Goal: Task Accomplishment & Management: Use online tool/utility

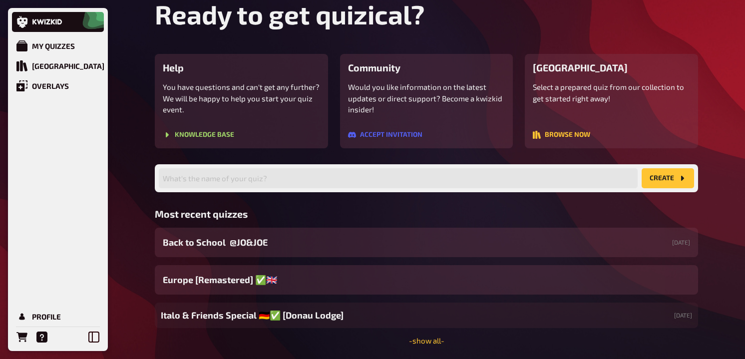
scroll to position [75, 0]
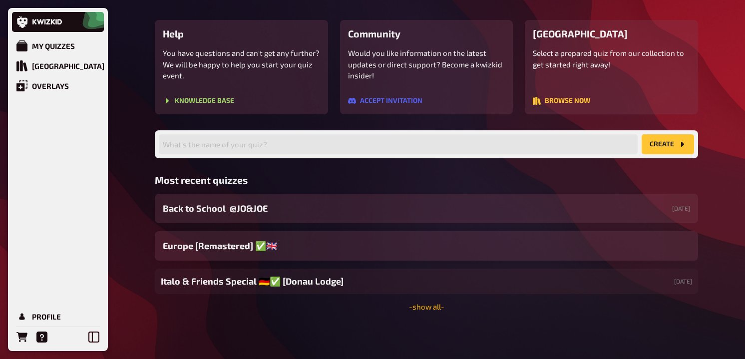
click at [423, 309] on link "- show all -" at bounding box center [426, 306] width 35 height 9
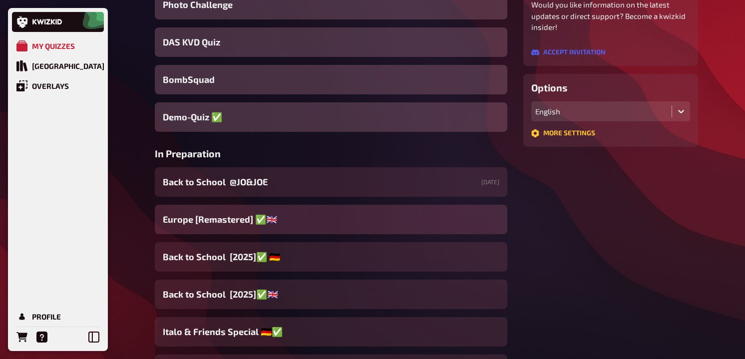
scroll to position [218, 0]
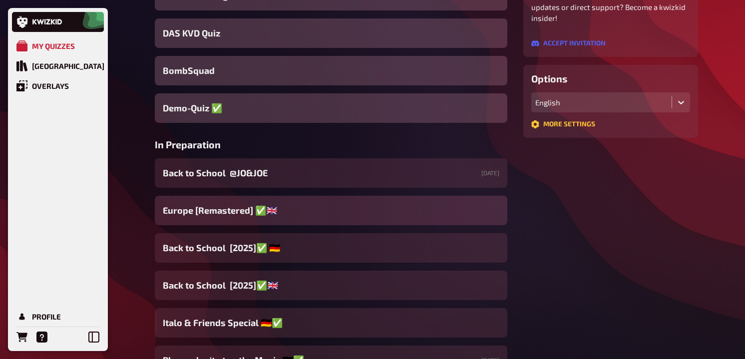
click at [264, 214] on span "Europe [Remastered] ✅​🇬🇧​" at bounding box center [220, 210] width 114 height 13
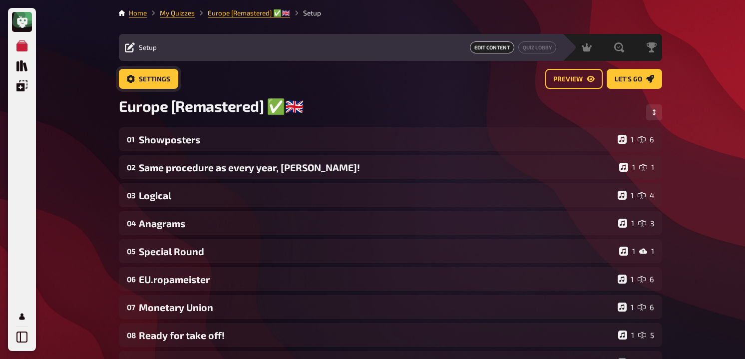
click at [146, 80] on span "Settings" at bounding box center [154, 79] width 31 height 7
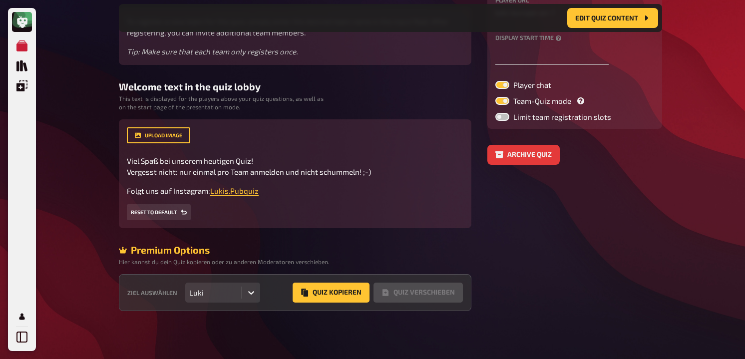
scroll to position [168, 0]
click at [315, 298] on button "Quiz Kopieren" at bounding box center [331, 293] width 77 height 20
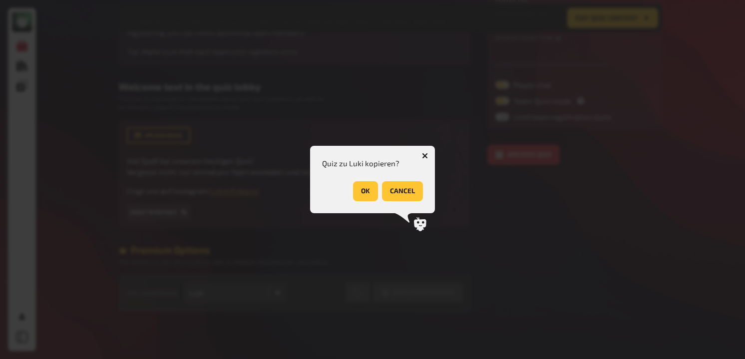
click at [364, 185] on button "OK" at bounding box center [365, 191] width 25 height 20
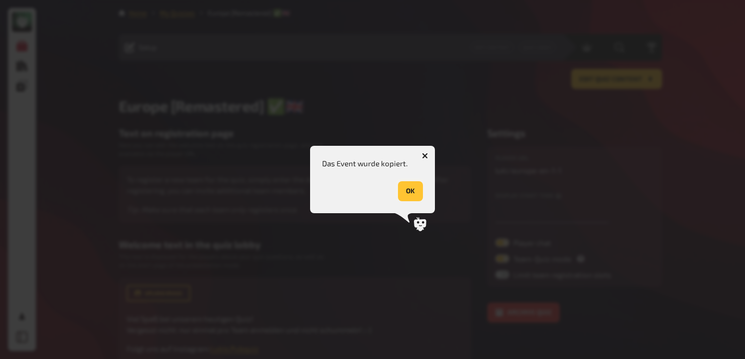
click at [418, 195] on button "OK" at bounding box center [410, 191] width 25 height 20
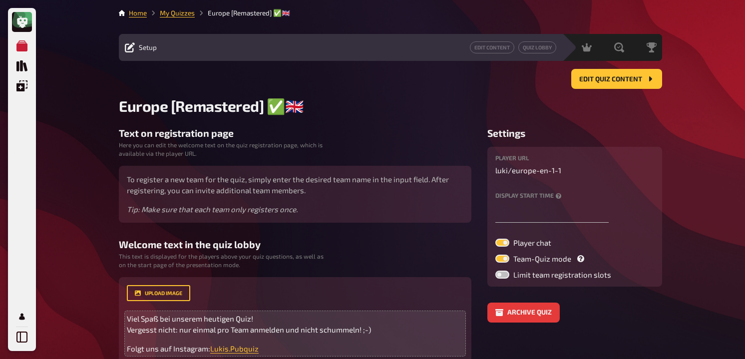
scroll to position [39, 0]
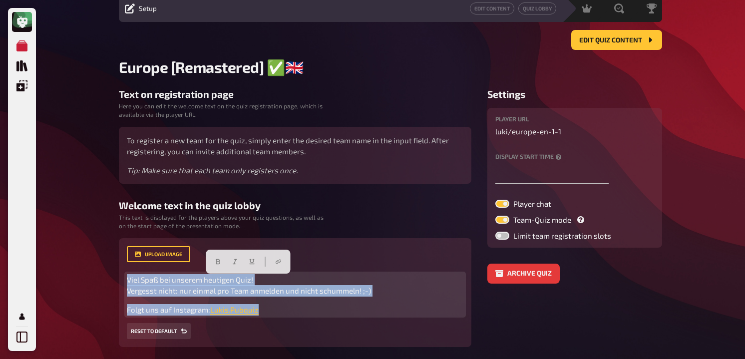
drag, startPoint x: 267, startPoint y: 310, endPoint x: 121, endPoint y: 279, distance: 149.6
click at [121, 278] on div "upload image Viel Spaß bei unserem heutigen Quiz! Vergesst nicht: nur einmal pr…" at bounding box center [295, 292] width 353 height 109
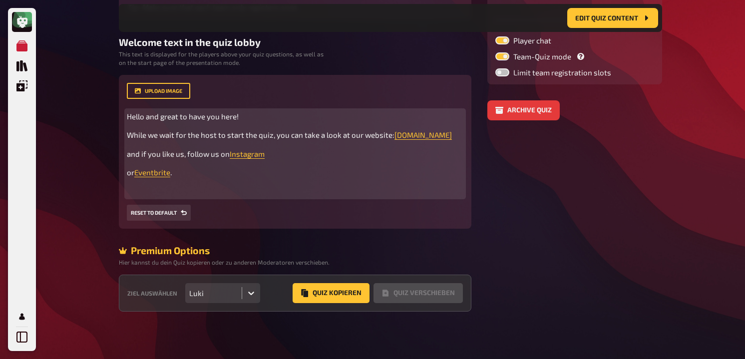
scroll to position [213, 0]
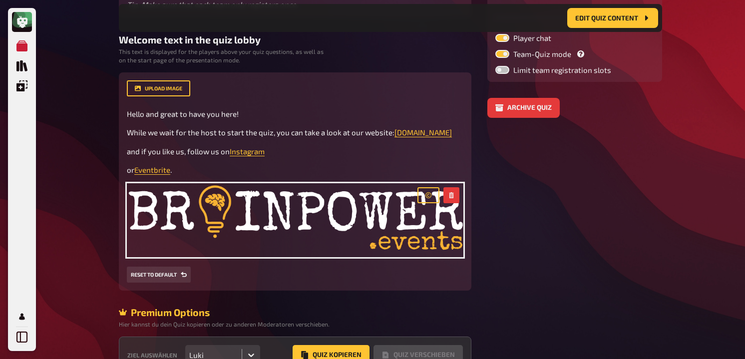
click at [76, 253] on div "My Quizzes Quiz Library Overlays Profile Home My Quizzes Europe [Remastered] ✅​…" at bounding box center [372, 104] width 745 height 634
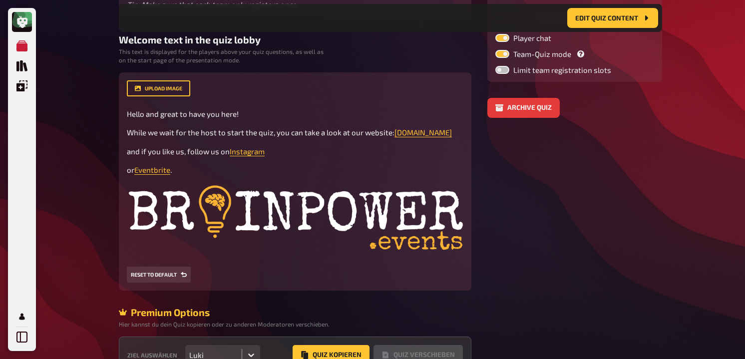
scroll to position [0, 0]
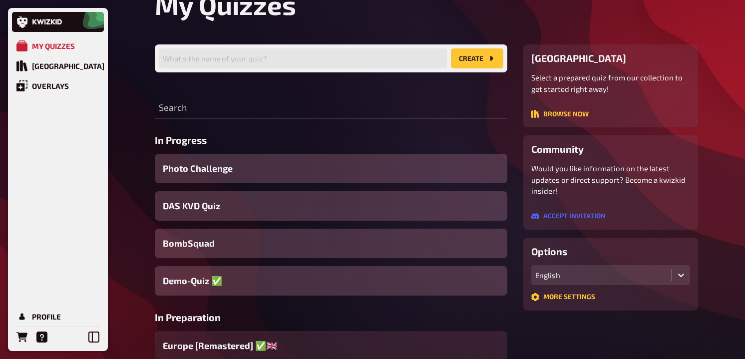
scroll to position [218, 0]
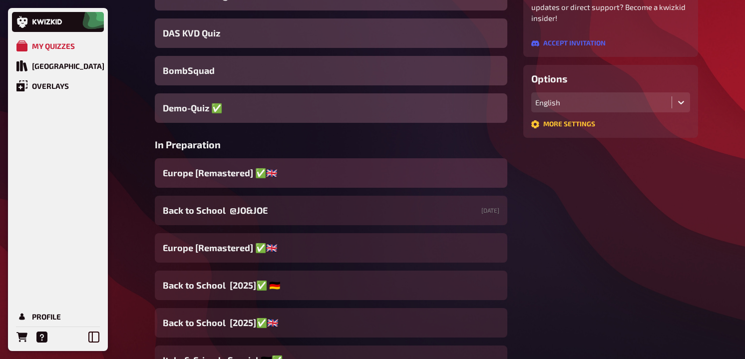
click at [251, 179] on span "Europe [Remastered] ✅​🇬🇧​" at bounding box center [220, 172] width 114 height 13
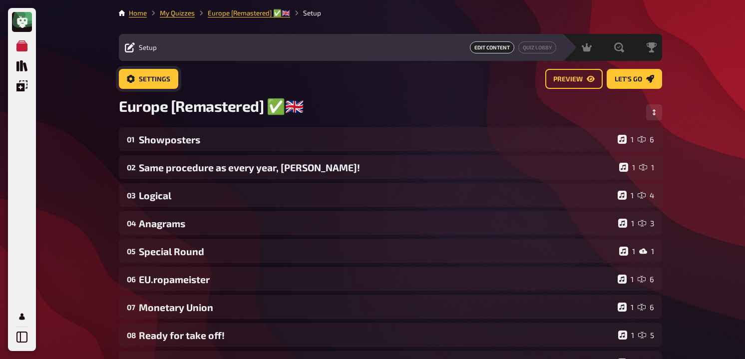
click at [161, 81] on span "Settings" at bounding box center [154, 79] width 31 height 7
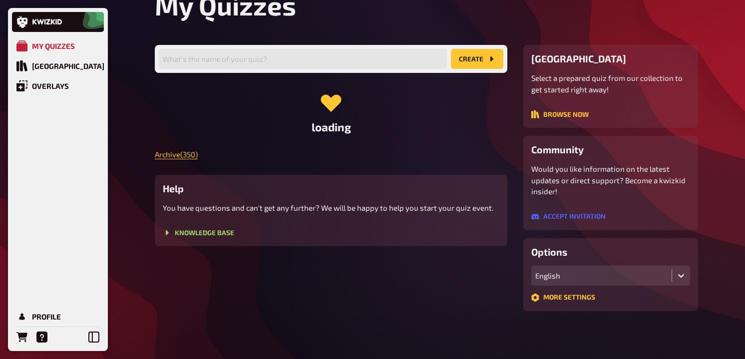
scroll to position [218, 0]
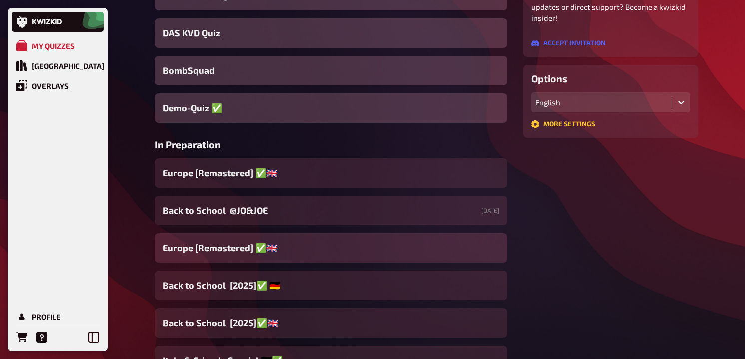
click at [272, 246] on span "Europe [Remastered] ✅​🇬🇧​" at bounding box center [220, 247] width 114 height 13
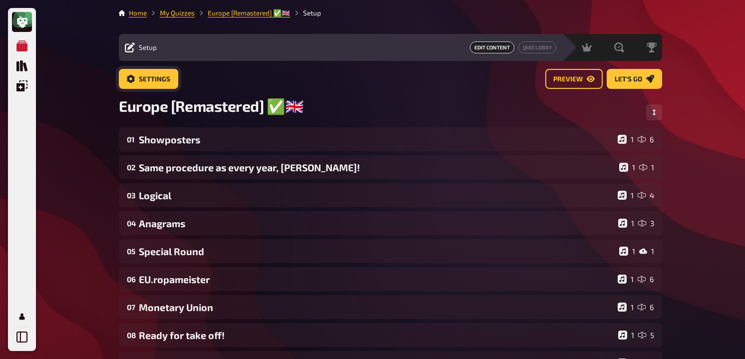
click at [163, 76] on span "Settings" at bounding box center [154, 79] width 31 height 7
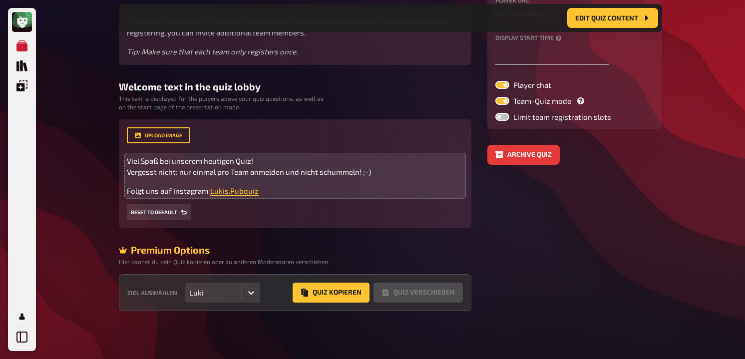
scroll to position [168, 0]
click at [282, 195] on p "Folgt uns auf Instagram: [PERSON_NAME].Pubquiz ﻿" at bounding box center [295, 190] width 337 height 11
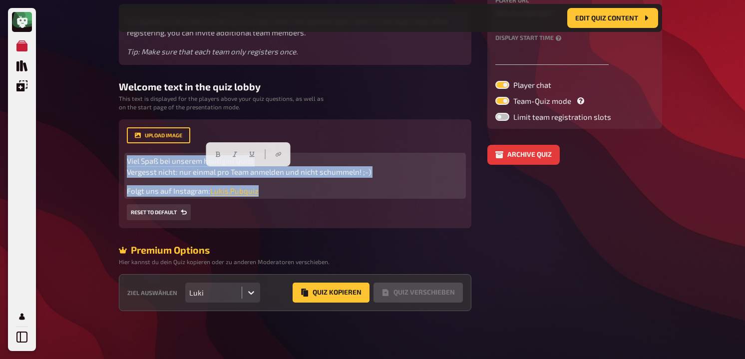
drag, startPoint x: 282, startPoint y: 195, endPoint x: 92, endPoint y: 152, distance: 194.6
click at [92, 152] on div "My Quizzes Quiz Library Overlays Profile Home My Quizzes Europe [Remastered] ✅​…" at bounding box center [372, 96] width 745 height 525
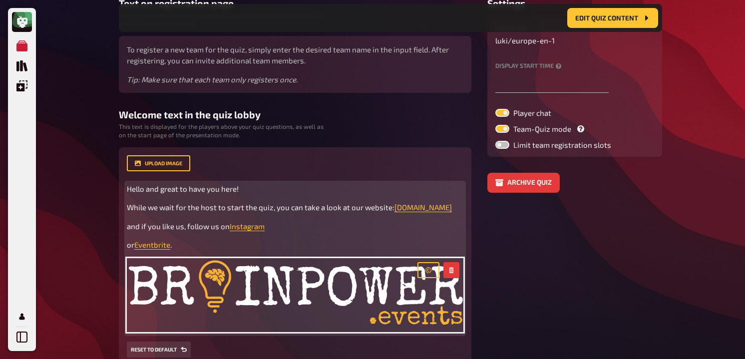
scroll to position [0, 0]
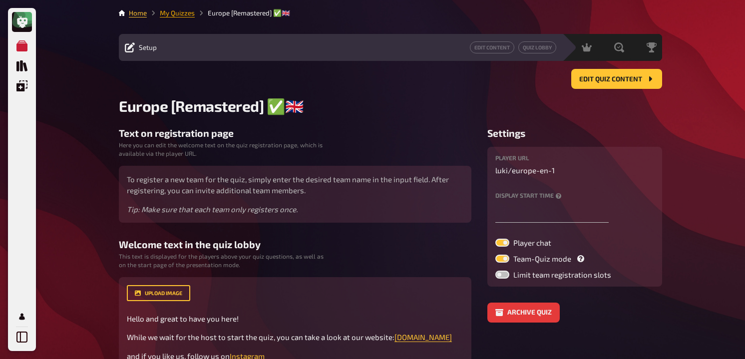
click at [182, 14] on link "My Quizzes" at bounding box center [177, 13] width 35 height 8
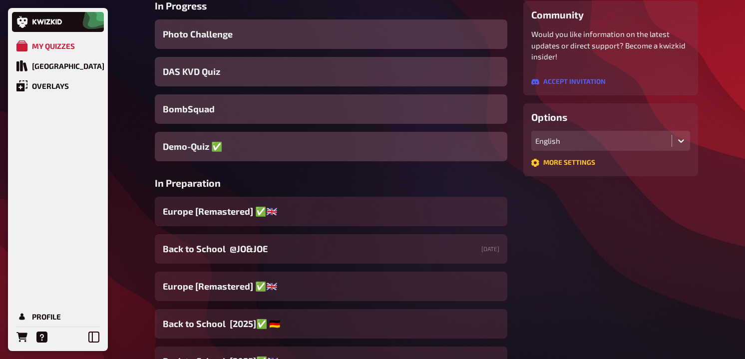
scroll to position [307, 0]
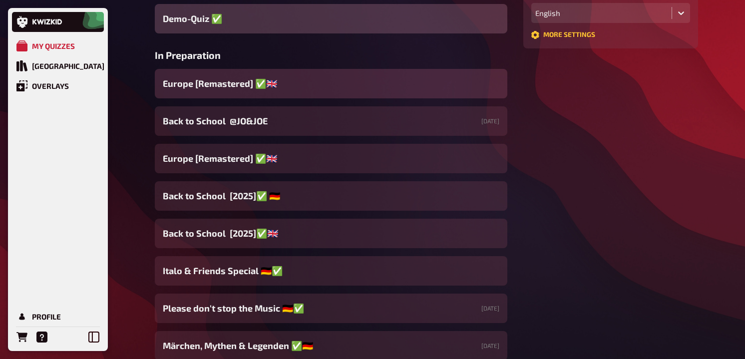
click at [277, 95] on div "Europe [Remastered] ✅​🇬🇧​" at bounding box center [331, 83] width 353 height 29
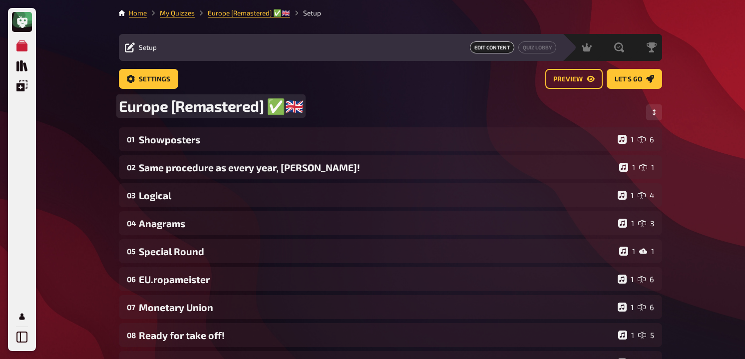
click at [293, 111] on span "Europe [Remastered] ✅​🇬🇧​" at bounding box center [211, 106] width 184 height 18
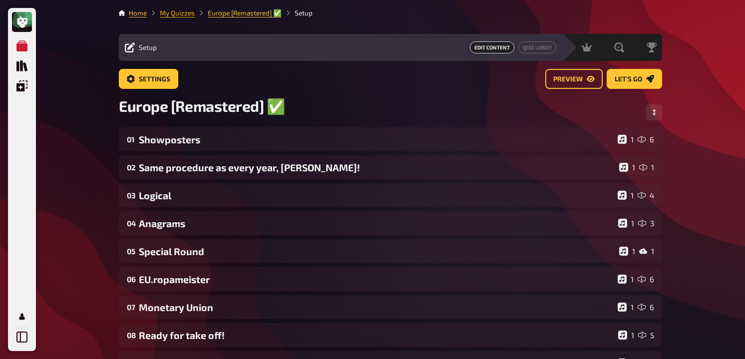
click at [178, 13] on link "My Quizzes" at bounding box center [177, 13] width 35 height 8
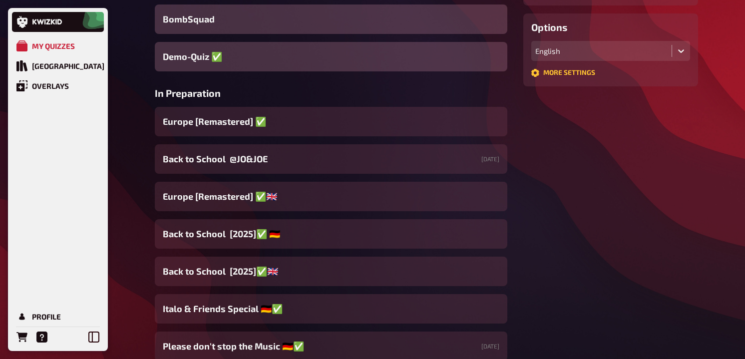
scroll to position [287, 0]
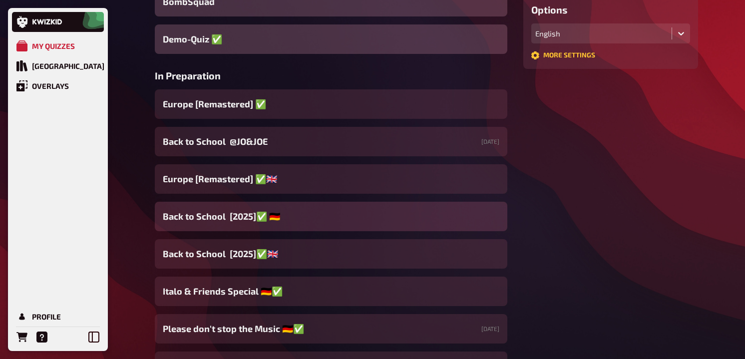
click at [258, 218] on span "Back to School [2025]✅ 🇩🇪" at bounding box center [221, 216] width 117 height 13
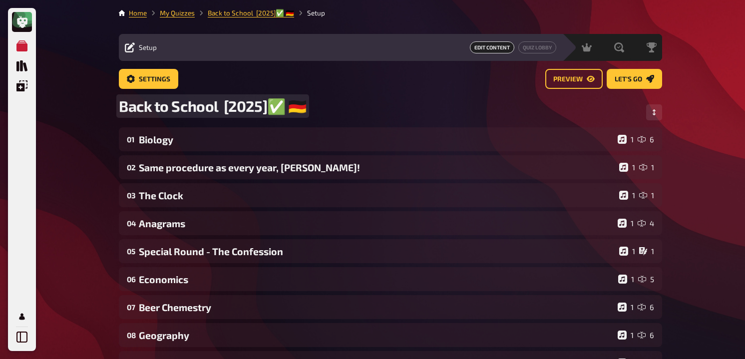
click at [281, 103] on span "Back to School [2025]✅ 🇩🇪" at bounding box center [213, 106] width 188 height 18
drag, startPoint x: 289, startPoint y: 103, endPoint x: 309, endPoint y: 103, distance: 19.5
click at [309, 103] on div "Back to School [2025]✅ 🇩🇪" at bounding box center [390, 112] width 543 height 30
copy span "🇩🇪"
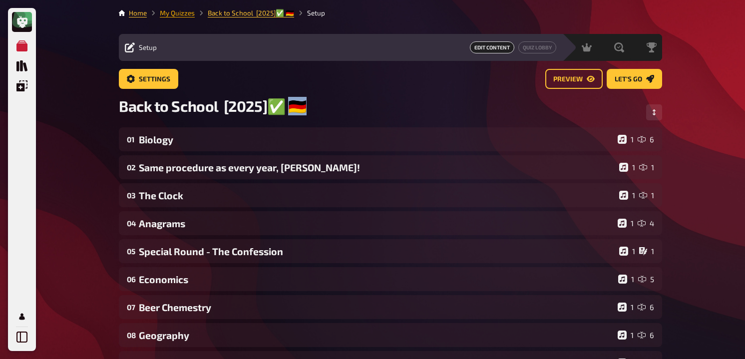
click at [178, 13] on link "My Quizzes" at bounding box center [177, 13] width 35 height 8
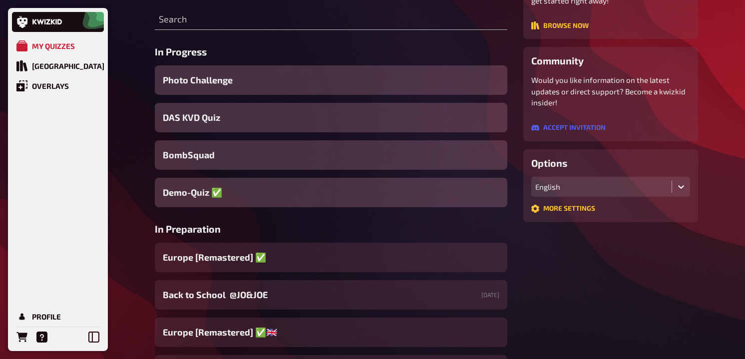
scroll to position [176, 0]
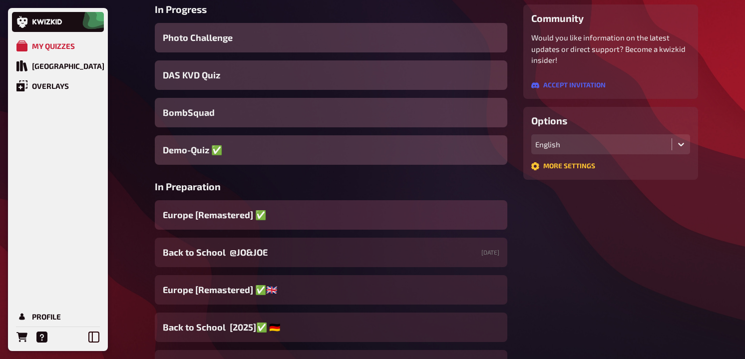
click at [245, 203] on div "Europe [Remastered] ✅​" at bounding box center [331, 214] width 353 height 29
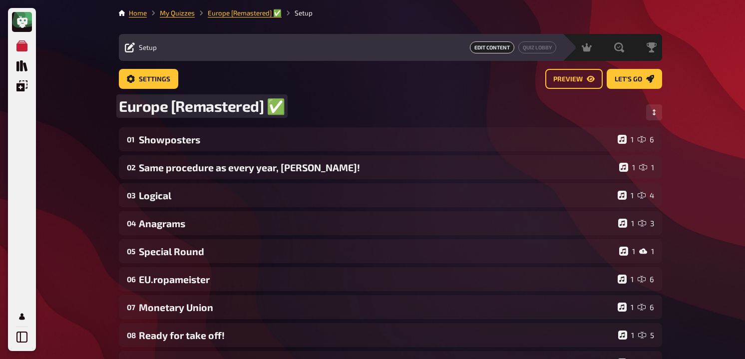
click at [284, 101] on div "Europe [Remastered] ✅​" at bounding box center [390, 112] width 543 height 30
paste span
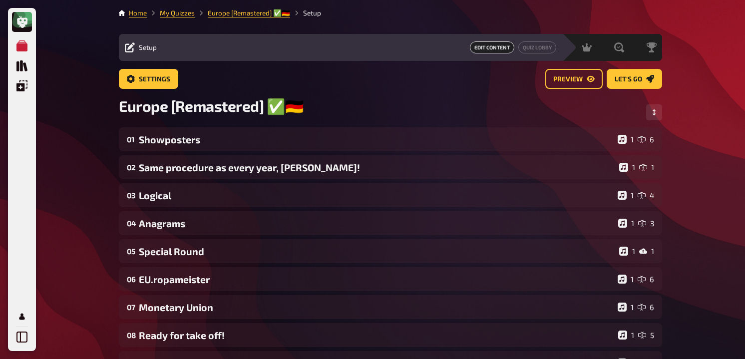
click at [296, 156] on div "01 Showposters 1 6 02 Same procedure as every year, [PERSON_NAME]! 1 1 03 Logic…" at bounding box center [390, 348] width 543 height 443
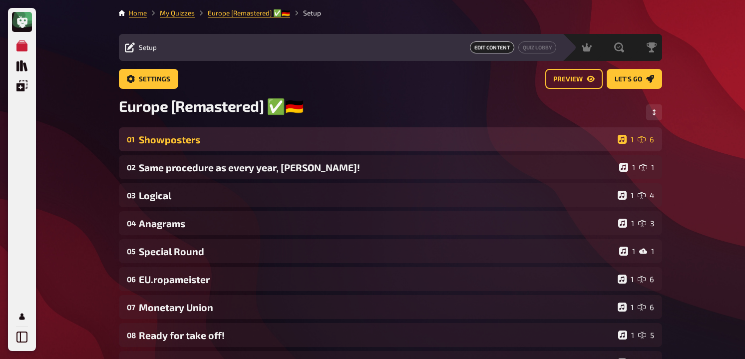
click at [298, 147] on div "01 Showposters 1 6" at bounding box center [390, 139] width 543 height 24
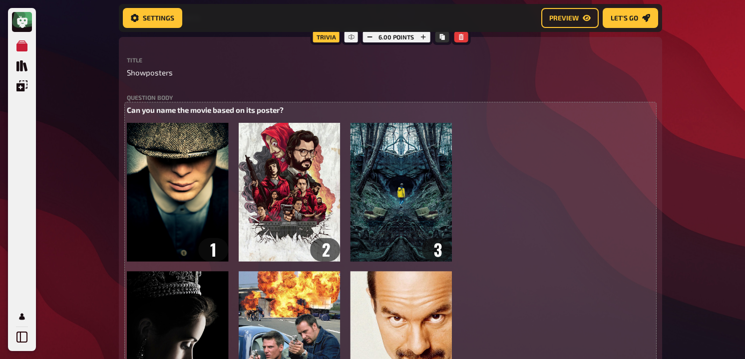
scroll to position [131, 0]
click at [253, 112] on span "Can you name the movie based on its poster?" at bounding box center [205, 109] width 157 height 9
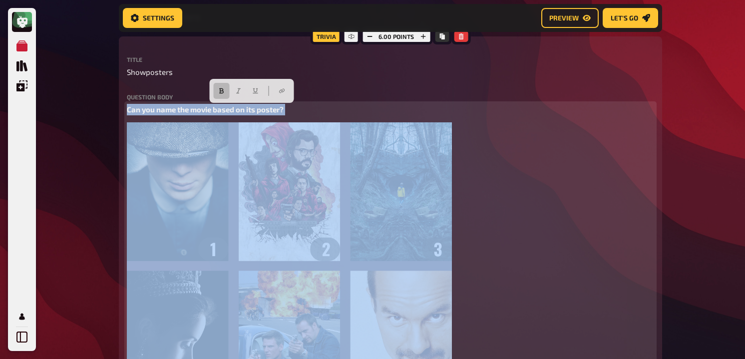
click at [253, 112] on span "Can you name the movie based on its poster?" at bounding box center [205, 109] width 157 height 9
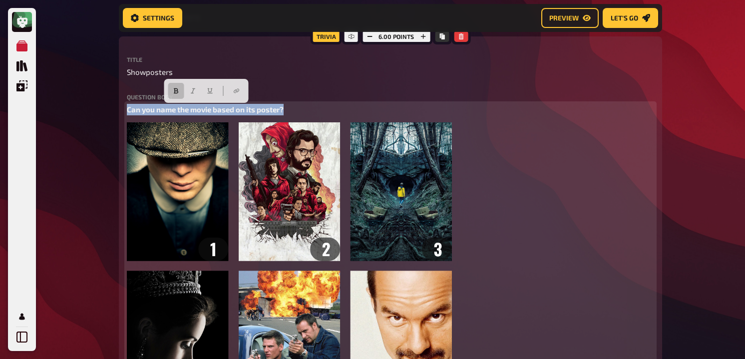
copy span "Can you name the movie based on its poster?"
click at [176, 92] on icon "button" at bounding box center [176, 91] width 6 height 6
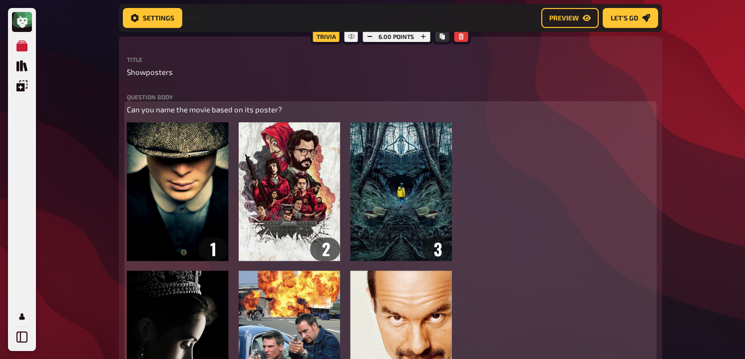
click at [128, 111] on span "Can you name the movie based on its poster?" at bounding box center [204, 109] width 155 height 9
paste div
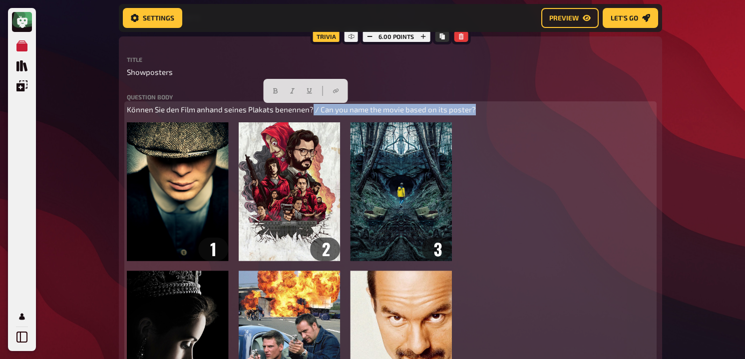
drag, startPoint x: 311, startPoint y: 111, endPoint x: 78, endPoint y: 125, distance: 233.7
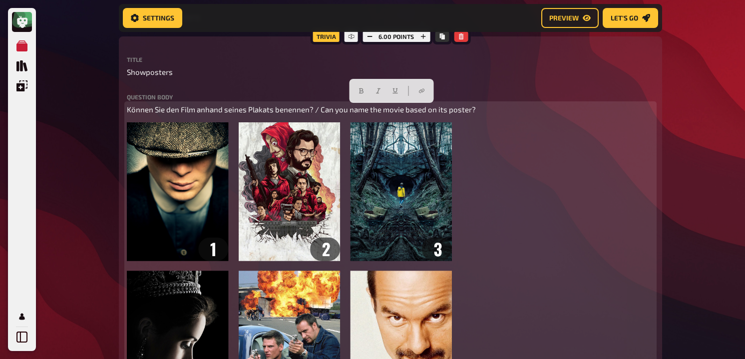
click at [128, 110] on span "Können Sie den Film anhand seines Plakats benennen? / Can you name the movie ba…" at bounding box center [301, 109] width 349 height 9
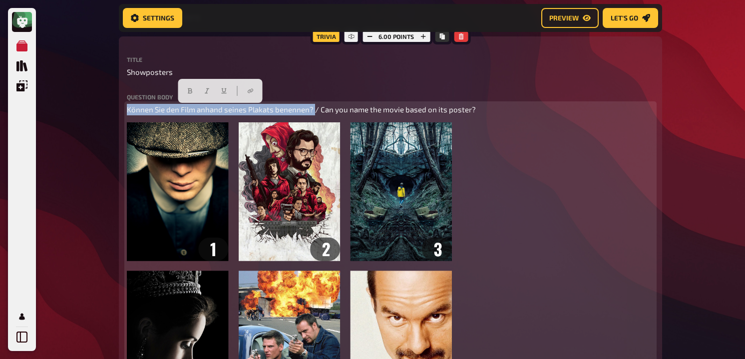
drag, startPoint x: 128, startPoint y: 110, endPoint x: 312, endPoint y: 109, distance: 183.8
click at [312, 109] on span "Können Sie den Film anhand seines Plakats benennen? / Can you name the movie ba…" at bounding box center [301, 109] width 349 height 9
click at [188, 91] on icon "button" at bounding box center [190, 90] width 4 height 5
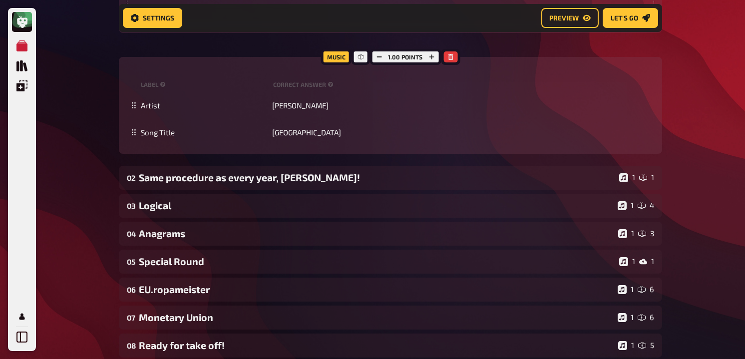
scroll to position [842, 0]
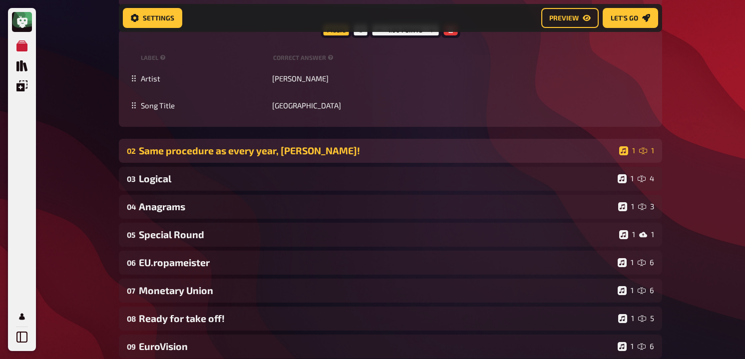
click at [206, 149] on div "Same procedure as every year, [PERSON_NAME]!" at bounding box center [377, 150] width 476 height 11
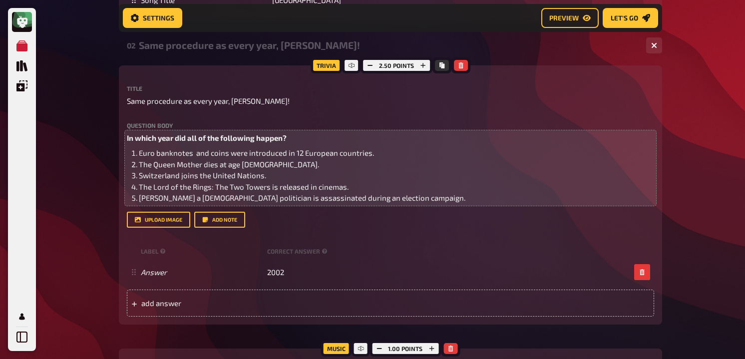
scroll to position [949, 0]
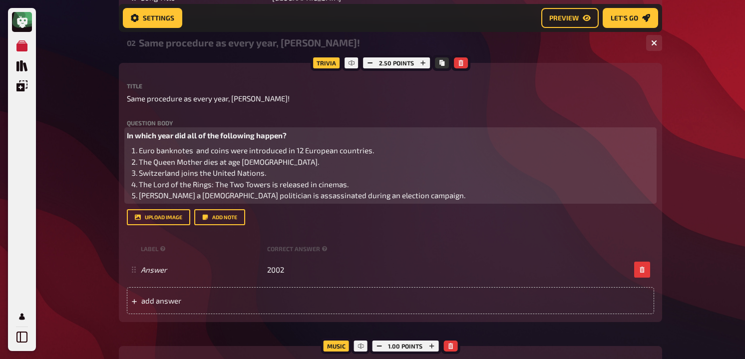
click at [300, 165] on li "The Queen Mother dies at age [DEMOGRAPHIC_DATA]." at bounding box center [396, 161] width 515 height 11
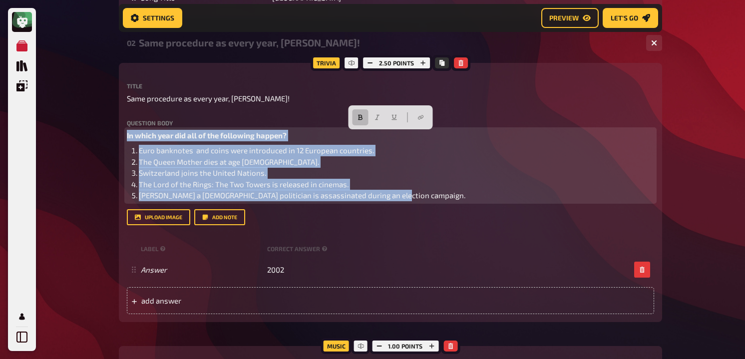
drag, startPoint x: 402, startPoint y: 197, endPoint x: 104, endPoint y: 130, distance: 304.6
click at [104, 130] on div "My Quizzes Quiz Library Overlays Profile Home My Quizzes Europe [Remastered] ✅​…" at bounding box center [372, 16] width 745 height 1931
click at [363, 120] on button "button" at bounding box center [361, 117] width 16 height 16
copy div "In which year did all of the following happen? Euro banknotes and coins were in…"
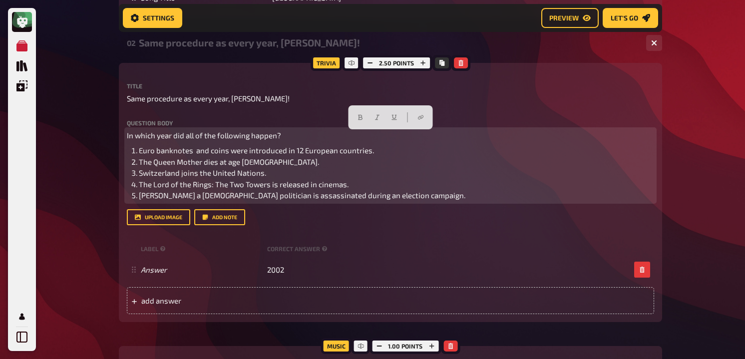
click at [133, 135] on span "In which year did all of the following happen?" at bounding box center [204, 135] width 154 height 9
click at [127, 136] on span "In which year did all of the following happen?" at bounding box center [204, 135] width 154 height 9
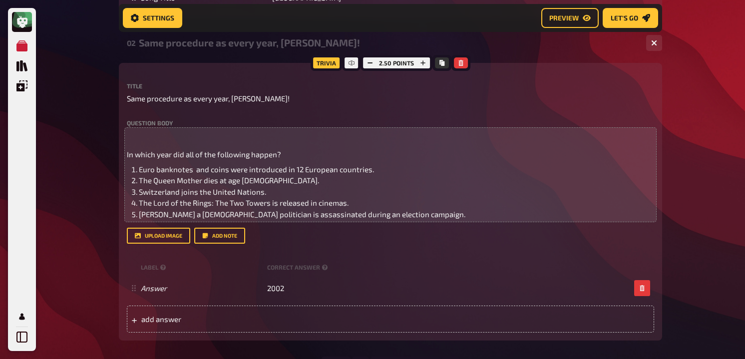
click at [144, 130] on div "Question body ﻿ In which year did all of the following happen? Euro banknotes a…" at bounding box center [390, 170] width 527 height 100
click at [141, 136] on p "﻿" at bounding box center [390, 135] width 527 height 11
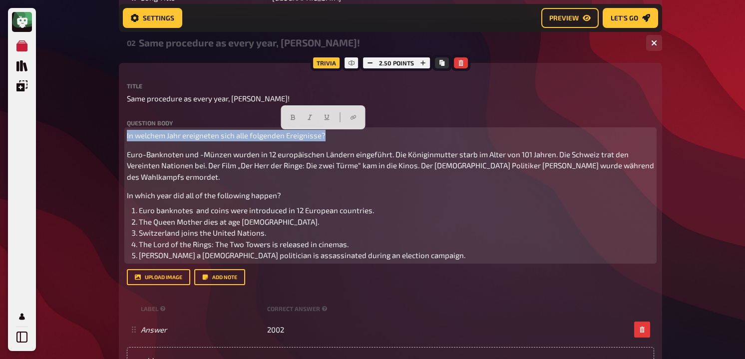
drag, startPoint x: 323, startPoint y: 138, endPoint x: 90, endPoint y: 138, distance: 232.2
click at [90, 138] on div "My Quizzes Quiz Library Overlays Profile Home My Quizzes Europe [Remastered] ✅​…" at bounding box center [372, 46] width 745 height 1991
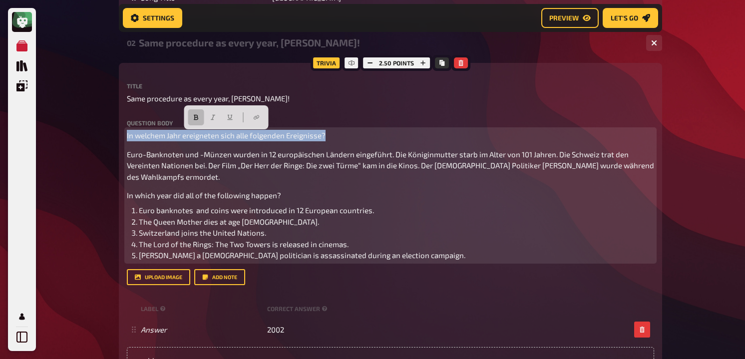
click at [191, 114] on button "button" at bounding box center [196, 117] width 16 height 16
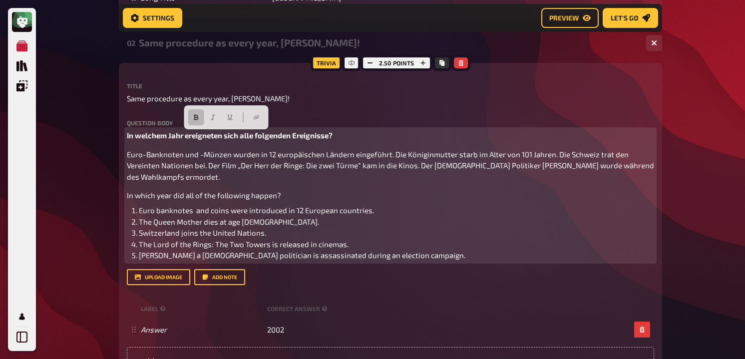
click at [127, 157] on span "Euro-Banknoten und -Münzen wurden in 12 europäischen Ländern eingeführt. Die Kö…" at bounding box center [391, 165] width 529 height 31
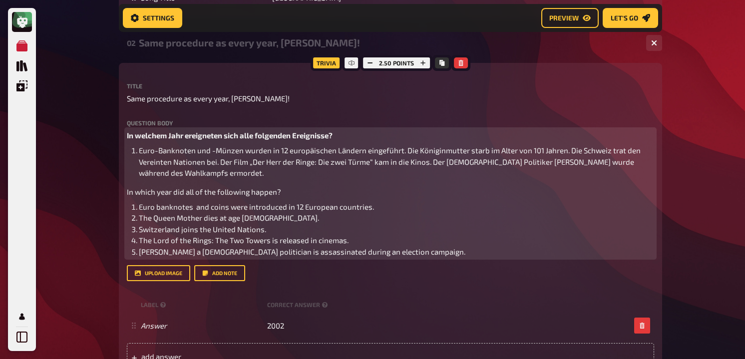
click at [405, 151] on span "Euro-Banknoten und -Münzen wurden in 12 europäischen Ländern eingeführt. Die Kö…" at bounding box center [390, 161] width 503 height 31
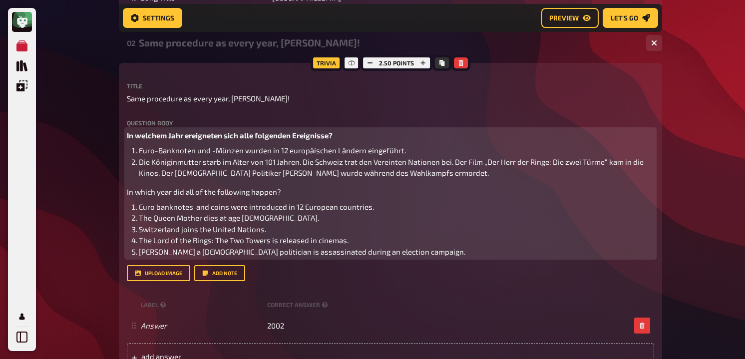
click at [303, 165] on span "Die Königinmutter starb im Alter von 101 Jahren. Die Schweiz trat den Vereinten…" at bounding box center [392, 167] width 506 height 20
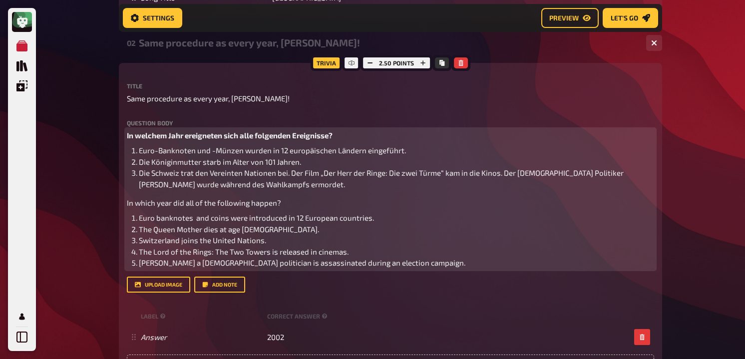
click at [502, 175] on span "Die Schweiz trat den Vereinten Nationen bei. Der Film „Der Herr der Ringe: Die …" at bounding box center [382, 178] width 486 height 20
click at [291, 177] on span "Die Schweiz trat den Vereinten Nationen bei. Der Film „Der Herr der Ringe: Die …" at bounding box center [321, 172] width 364 height 9
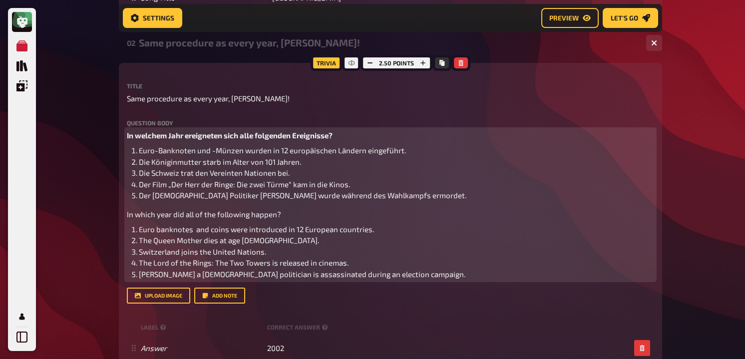
scroll to position [957, 0]
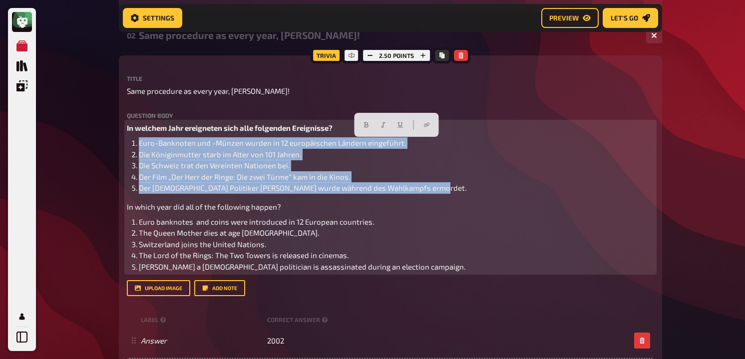
drag, startPoint x: 442, startPoint y: 191, endPoint x: 137, endPoint y: 139, distance: 309.5
click at [137, 139] on ol "Euro-Banknoten und -Münzen wurden in 12 europäischen Ländern eingeführt. Die Kö…" at bounding box center [390, 165] width 527 height 56
click at [169, 205] on span "In which year did all of the following happen?" at bounding box center [204, 206] width 154 height 9
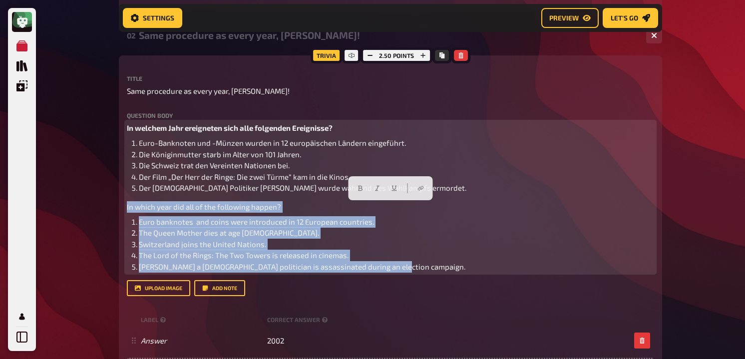
drag, startPoint x: 408, startPoint y: 271, endPoint x: 114, endPoint y: 205, distance: 301.1
click at [114, 205] on div "Home My Quizzes Europe [Remastered] ✅​🇩🇪 Setup Setup Edit Content Quiz Lobby Ho…" at bounding box center [390, 47] width 559 height 2009
click at [373, 187] on button "button" at bounding box center [378, 188] width 16 height 16
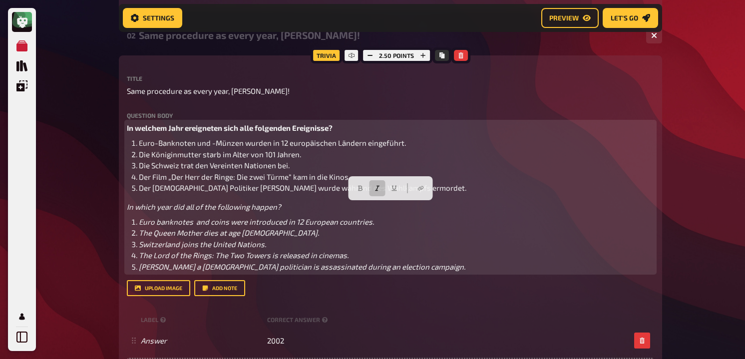
click at [266, 183] on li "Der Film „Der Herr der Ringe: Die zwei Türme“ kam in die Kinos." at bounding box center [396, 176] width 515 height 11
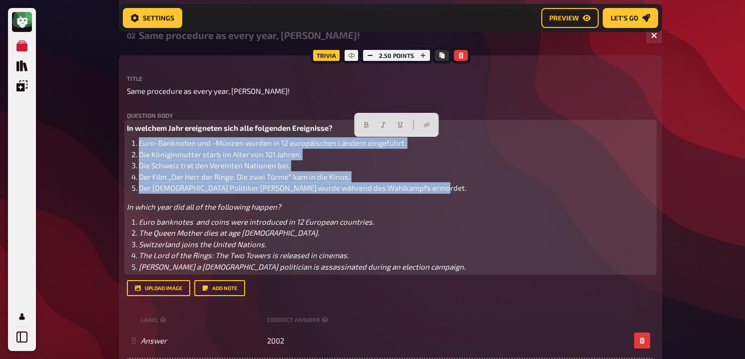
drag, startPoint x: 437, startPoint y: 188, endPoint x: 129, endPoint y: 147, distance: 310.8
click at [129, 147] on ol "Euro-Banknoten und -Münzen wurden in 12 europäischen Ländern eingeführt. Die Kö…" at bounding box center [390, 165] width 527 height 56
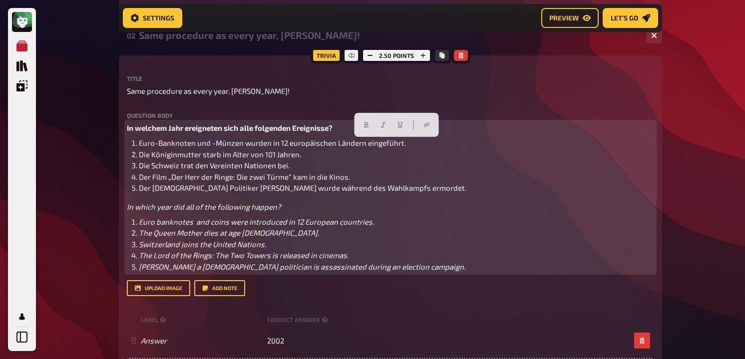
click at [221, 185] on span "Der [DEMOGRAPHIC_DATA] Politiker [PERSON_NAME] wurde während des Wahlkampfs erm…" at bounding box center [303, 187] width 328 height 9
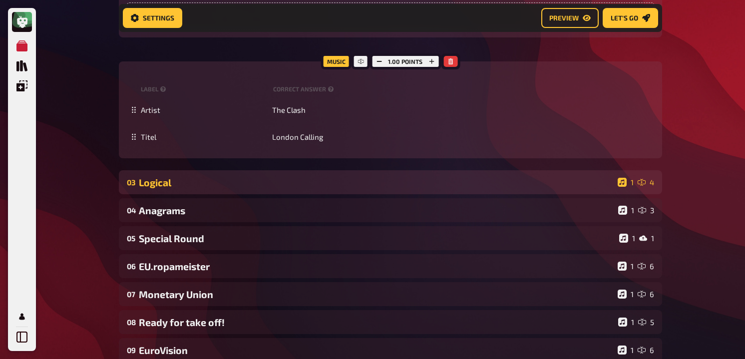
click at [223, 188] on div "Logical" at bounding box center [376, 182] width 475 height 11
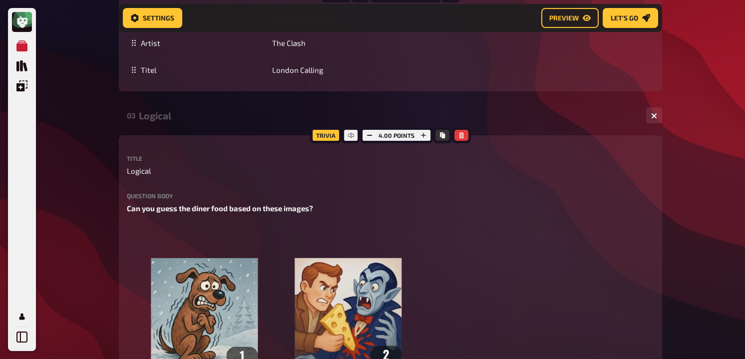
scroll to position [1436, 0]
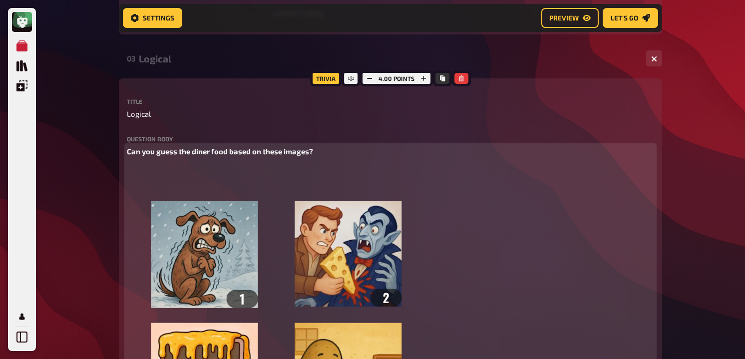
click at [228, 152] on span "Can you guess the diner food based on these images?" at bounding box center [220, 151] width 186 height 9
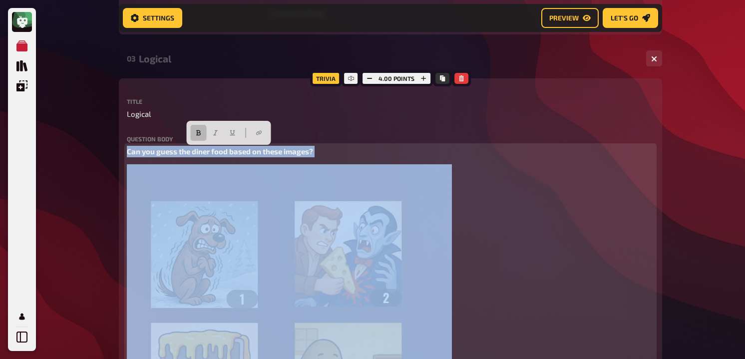
click at [228, 152] on span "Can you guess the diner food based on these images?" at bounding box center [220, 151] width 186 height 9
copy span "Can you guess the diner food based on these images?"
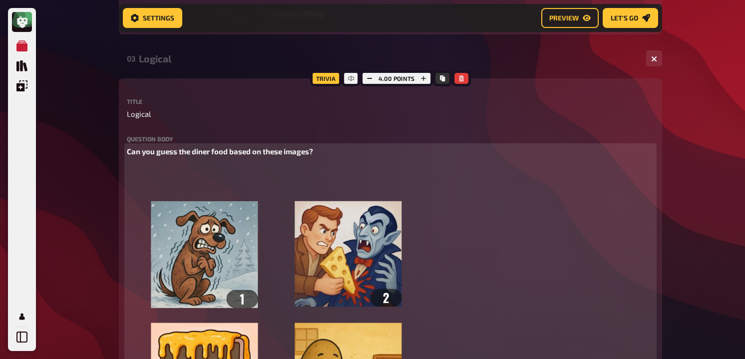
click at [127, 151] on span "Can you guess the diner food based on these images?" at bounding box center [220, 151] width 186 height 9
paste div
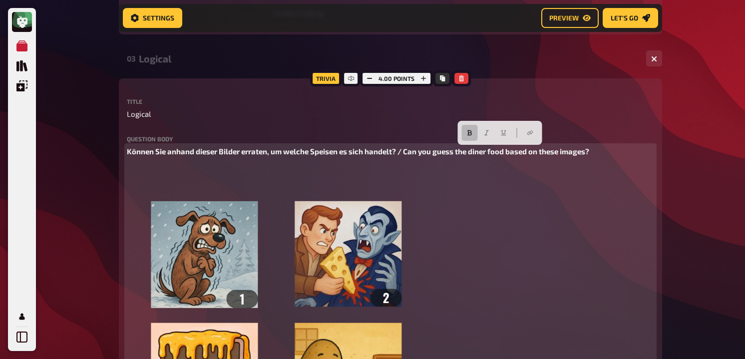
drag, startPoint x: 604, startPoint y: 152, endPoint x: 406, endPoint y: 151, distance: 198.3
click at [406, 151] on p "Können Sie anhand dieser Bilder erraten, um welche Speisen es sich handelt? / C…" at bounding box center [390, 151] width 527 height 11
click at [479, 133] on button "button" at bounding box center [487, 133] width 16 height 16
click at [472, 133] on button "button" at bounding box center [470, 133] width 16 height 16
click at [480, 133] on button "button" at bounding box center [487, 133] width 16 height 16
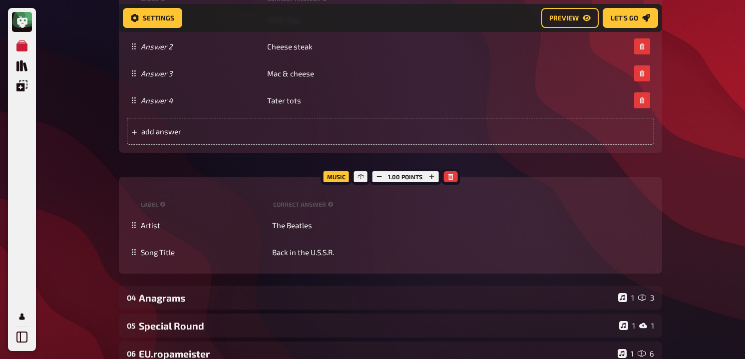
scroll to position [1956, 0]
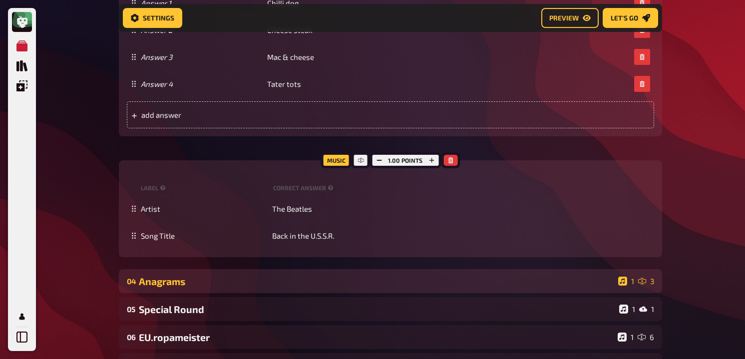
click at [220, 285] on div "Anagrams" at bounding box center [376, 281] width 475 height 11
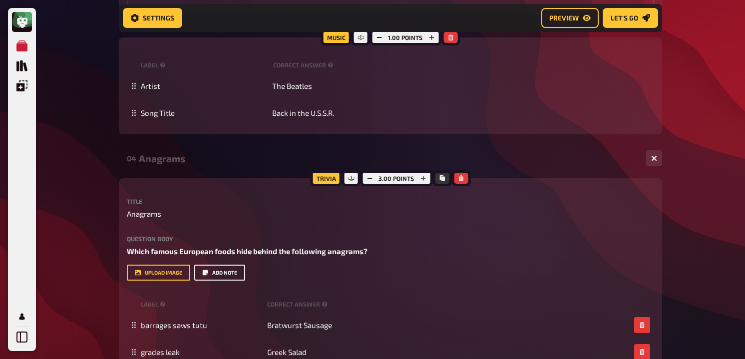
scroll to position [2169, 0]
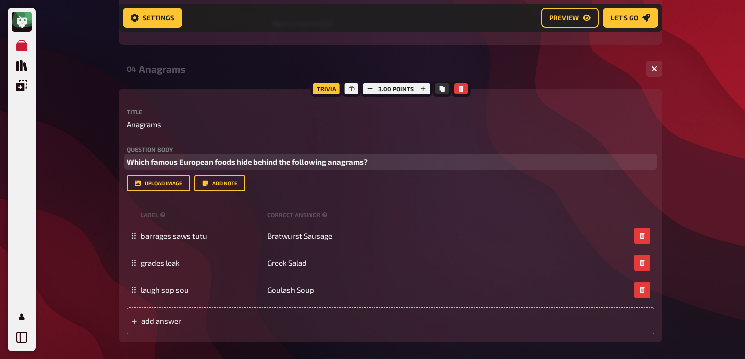
click at [236, 162] on span "Which famous European foods hide behind the following anagrams?" at bounding box center [247, 161] width 241 height 9
copy span "Which famous European foods hide behind the following anagrams?"
click at [144, 163] on span "Which famous European foods hide behind the following anagrams?" at bounding box center [247, 161] width 241 height 9
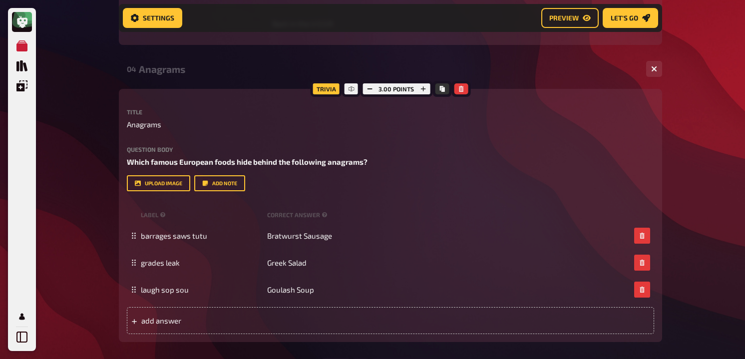
click at [125, 162] on div "Trivia 3.00 points Title Anagrams Question body Which famous European foods hid…" at bounding box center [390, 215] width 543 height 253
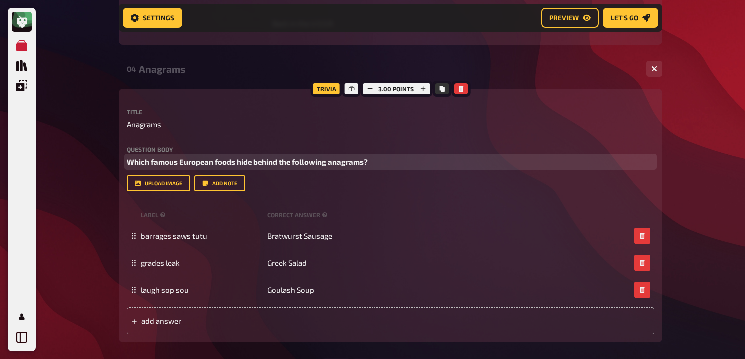
click at [127, 162] on span "Which famous European foods hide behind the following anagrams?" at bounding box center [247, 161] width 241 height 9
paste div
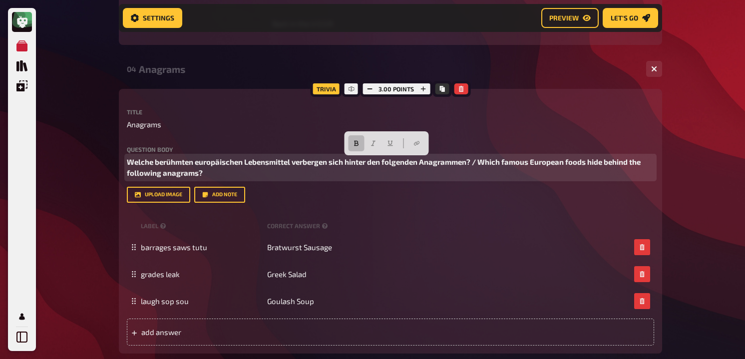
drag, startPoint x: 216, startPoint y: 174, endPoint x: 475, endPoint y: 162, distance: 259.0
click at [475, 162] on p "Welche berühmten europäischen Lebensmittel verbergen sich hinter den folgenden …" at bounding box center [390, 167] width 527 height 22
click at [357, 143] on icon "button" at bounding box center [356, 143] width 4 height 5
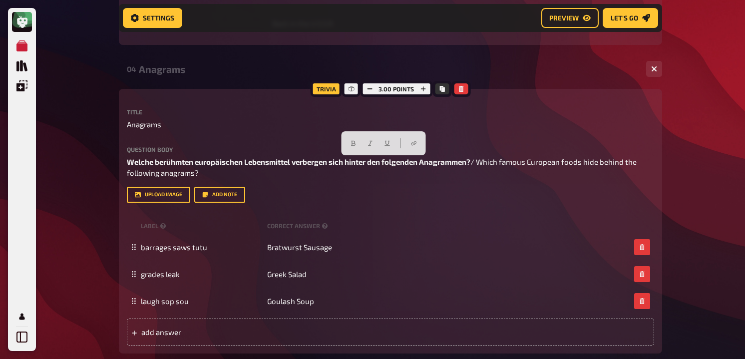
click at [242, 105] on div "Trivia 3.00 points Title Anagrams Question body Welche berühmten europäischen L…" at bounding box center [390, 221] width 543 height 265
click at [201, 74] on div "Anagrams" at bounding box center [388, 68] width 499 height 11
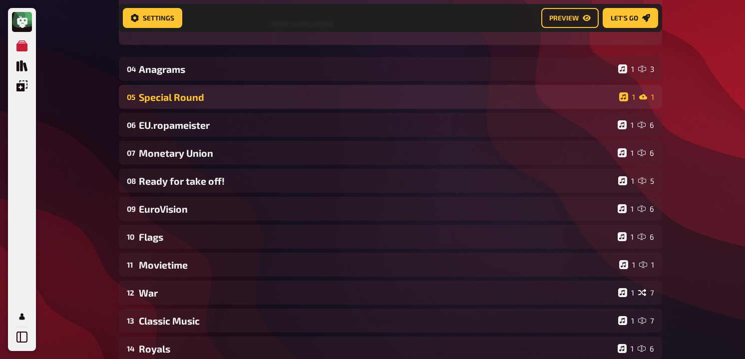
click at [197, 105] on div "05 Special Round 1 1" at bounding box center [390, 97] width 543 height 24
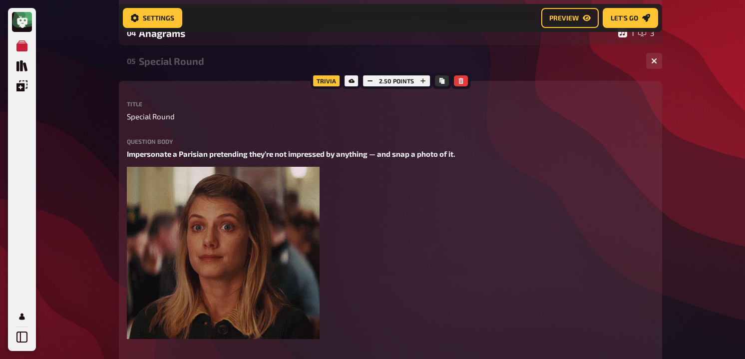
scroll to position [2224, 0]
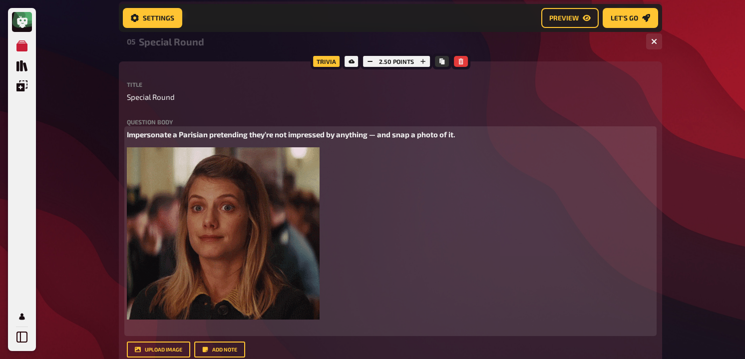
click at [202, 133] on span "Impersonate a Parisian pretending they’re not impressed by anything — and snap …" at bounding box center [291, 134] width 329 height 9
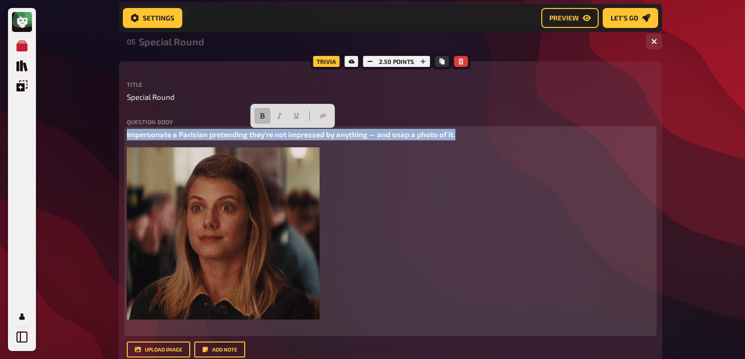
copy span "Impersonate a Parisian pretending they’re not impressed by anything — and snap …"
click at [127, 135] on span "Impersonate a Parisian pretending they’re not impressed by anything — and snap …" at bounding box center [291, 134] width 329 height 9
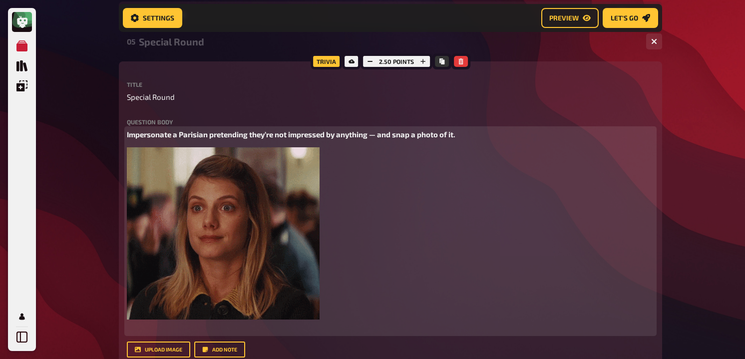
paste div
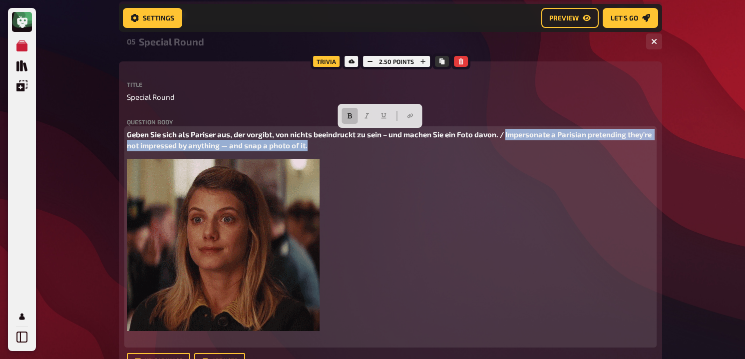
drag, startPoint x: 360, startPoint y: 151, endPoint x: 508, endPoint y: 134, distance: 149.9
click at [508, 133] on p "Geben Sie sich als Pariser aus, der vorgibt, von nichts beeindruckt zu sein – u…" at bounding box center [390, 140] width 527 height 22
click at [352, 112] on button "button" at bounding box center [350, 116] width 16 height 16
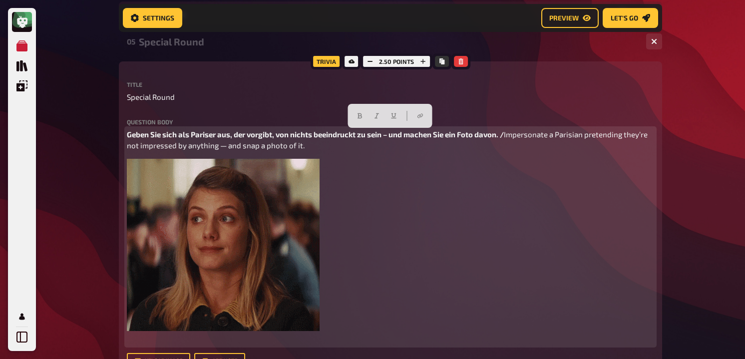
click at [270, 136] on span "Geben Sie sich als Pariser aus, der vorgibt, von nichts beeindruckt zu sein – u…" at bounding box center [315, 134] width 377 height 9
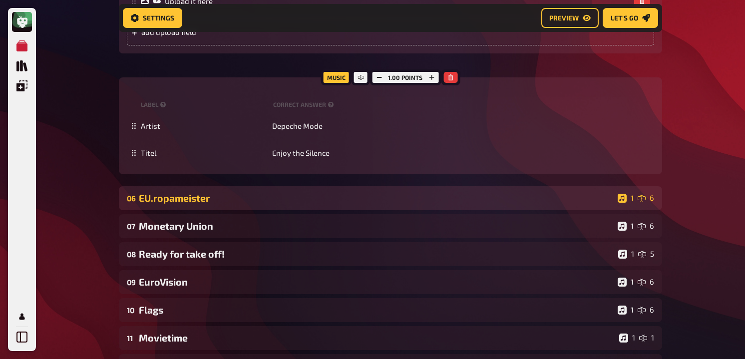
click at [230, 198] on div "EU.ropameister" at bounding box center [376, 197] width 475 height 11
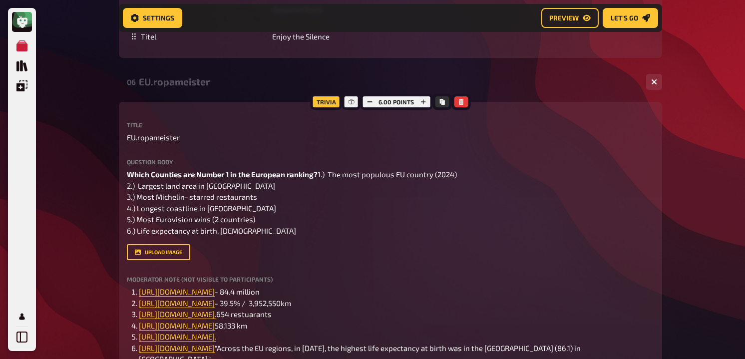
scroll to position [2762, 0]
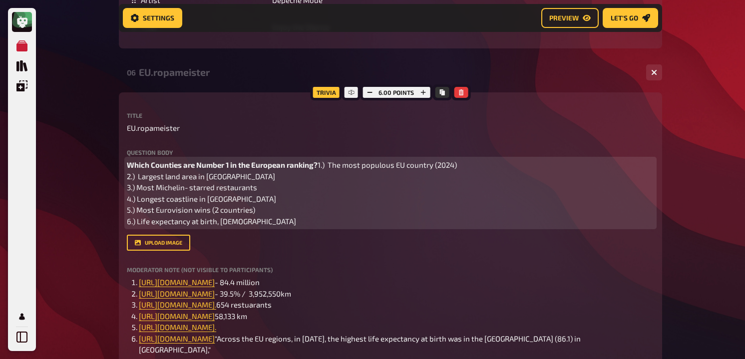
click at [260, 227] on p "Which Counties are Number 1 in the European ranking? 1.) The most populous EU c…" at bounding box center [390, 192] width 527 height 67
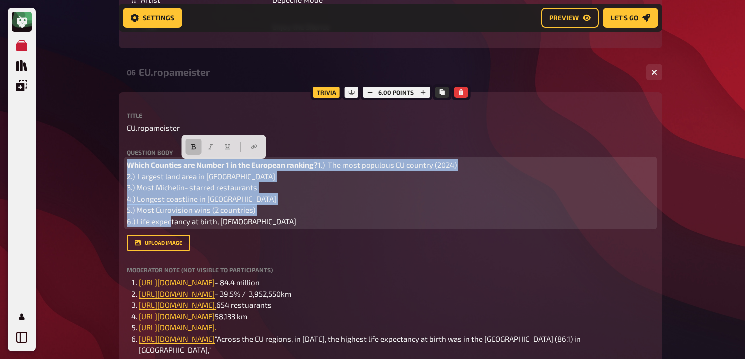
drag, startPoint x: 259, startPoint y: 245, endPoint x: 121, endPoint y: 162, distance: 161.1
click at [121, 161] on div "Trivia 6.00 points Title EU.ropameister Question body Which Counties are Number…" at bounding box center [390, 339] width 543 height 495
copy p "Which Counties are Number 1 in the European ranking? 1.) The most populous EU c…"
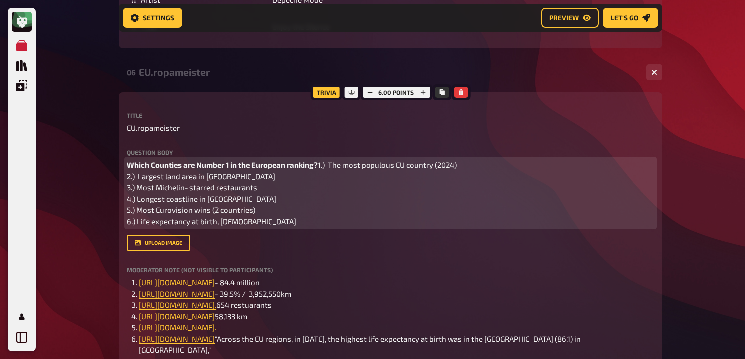
click at [128, 163] on span "Which Counties are Number 1 in the European ranking?" at bounding box center [222, 164] width 191 height 9
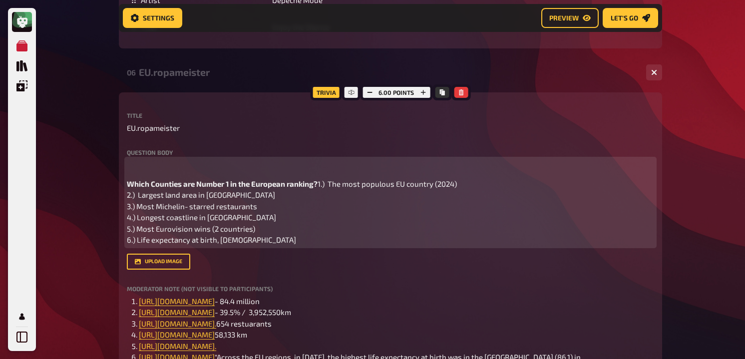
click at [139, 161] on p "﻿" at bounding box center [390, 164] width 527 height 11
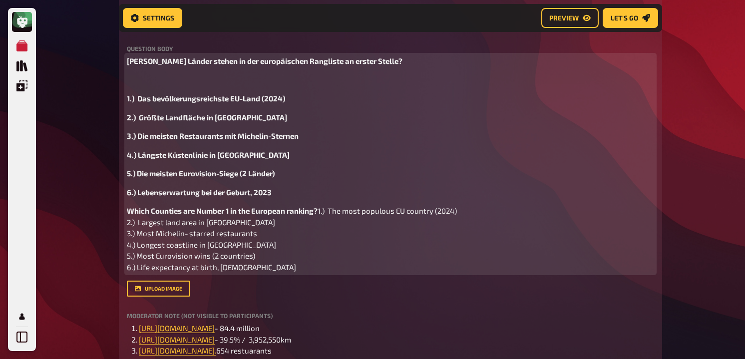
scroll to position [2871, 0]
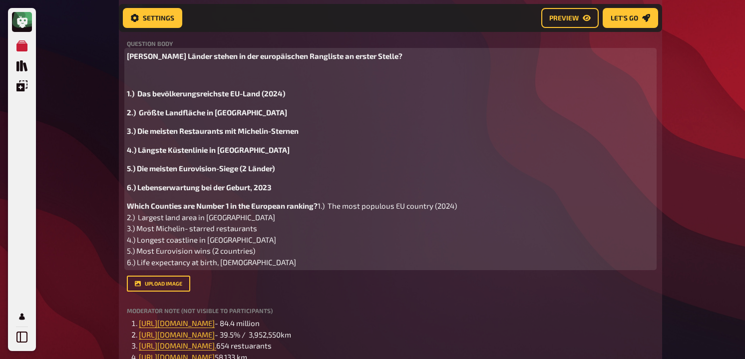
drag, startPoint x: 339, startPoint y: 213, endPoint x: 173, endPoint y: 213, distance: 166.3
click at [173, 213] on p "Which Counties are Number 1 in the European ranking? 1.) The most populous EU c…" at bounding box center [390, 233] width 527 height 67
drag, startPoint x: 326, startPoint y: 205, endPoint x: 126, endPoint y: 205, distance: 199.8
click at [127, 205] on p "Which Counties are Number 1 in the European ranking? 1.) The most populous EU c…" at bounding box center [390, 233] width 527 height 67
click at [193, 189] on icon "button" at bounding box center [194, 188] width 6 height 6
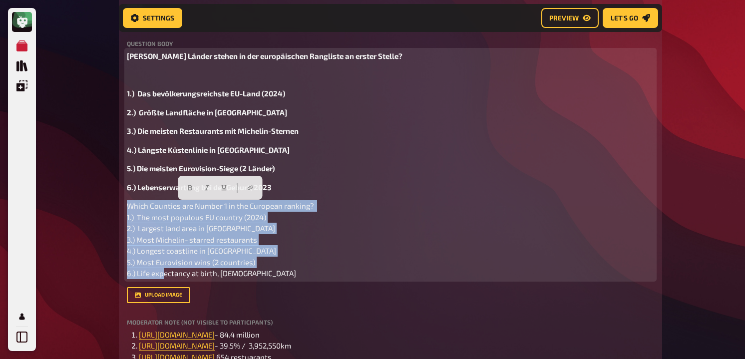
drag, startPoint x: 263, startPoint y: 277, endPoint x: 114, endPoint y: 202, distance: 166.4
click at [207, 185] on icon "button" at bounding box center [207, 187] width 4 height 5
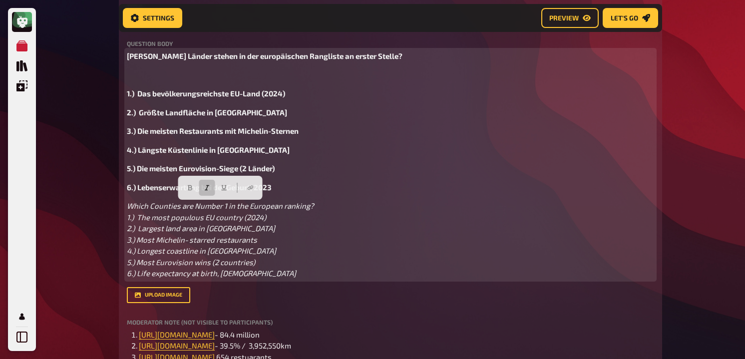
click at [241, 139] on div "[PERSON_NAME] Länder stehen in der europäischen Rangliste an erster Stelle? ﻿ 1…" at bounding box center [390, 164] width 527 height 229
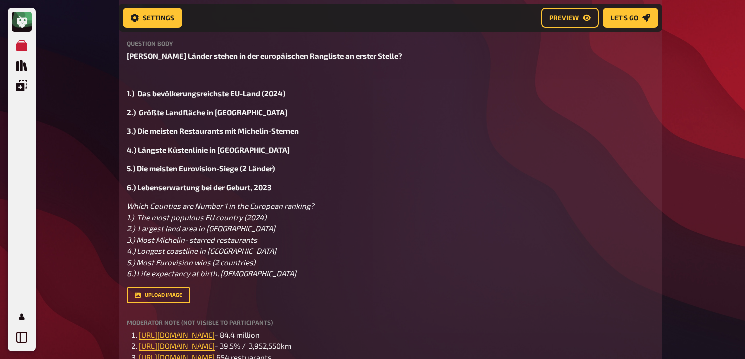
click at [126, 111] on div "Trivia 6.00 points Title EU.ropameister Question body Welche Länder stehen in d…" at bounding box center [390, 312] width 543 height 656
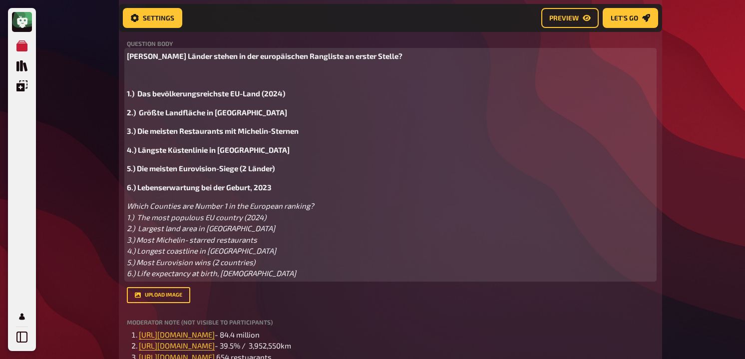
click at [127, 112] on span "2.) Größte Landfläche in [GEOGRAPHIC_DATA]" at bounding box center [207, 112] width 160 height 9
click at [129, 95] on span "1.) Das bevölkerungsreichste EU-Land (2024)" at bounding box center [206, 93] width 158 height 9
click at [232, 157] on div "[PERSON_NAME] Länder stehen in der europäischen Rangliste an erster Stelle? ﻿ 1…" at bounding box center [390, 164] width 527 height 229
click at [183, 76] on p "﻿" at bounding box center [390, 74] width 527 height 11
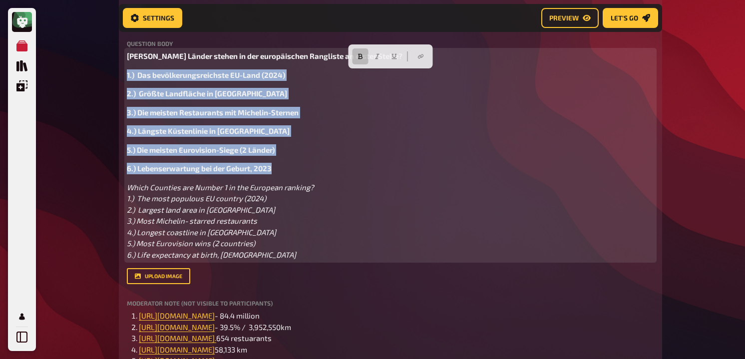
drag, startPoint x: 280, startPoint y: 169, endPoint x: 117, endPoint y: 70, distance: 190.7
click at [363, 60] on button "button" at bounding box center [361, 56] width 16 height 16
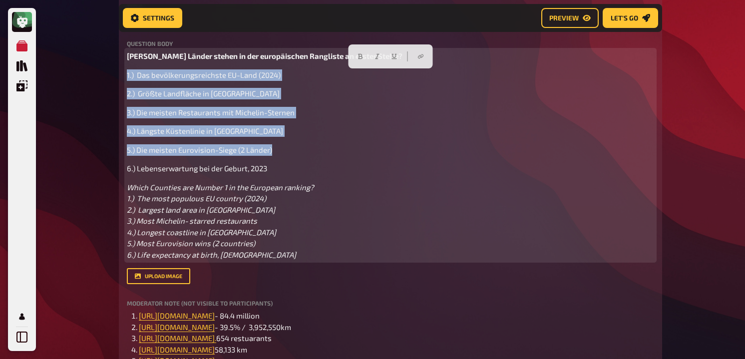
click at [203, 114] on span "3.) Die meisten Restaurants mit Michelin-Sternen" at bounding box center [211, 112] width 168 height 9
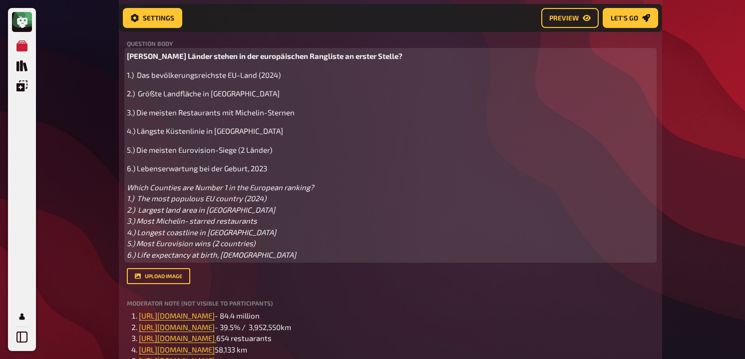
click at [137, 173] on span "6.) Lebenserwartung bei der Geburt, 2023" at bounding box center [197, 168] width 140 height 9
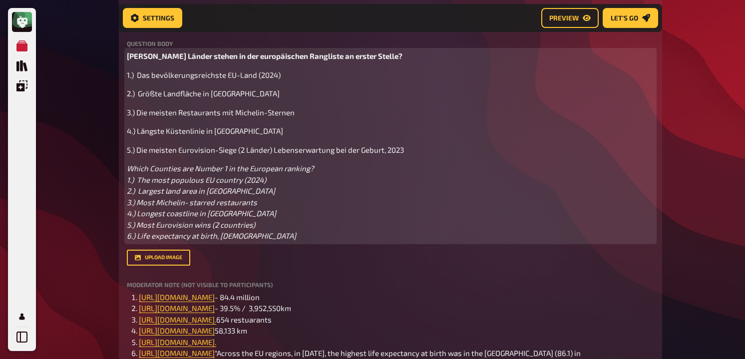
click at [137, 156] on div "[PERSON_NAME] Länder stehen in der europäischen Rangliste an erster Stelle? 1.)…" at bounding box center [390, 145] width 527 height 191
click at [138, 153] on span "5.) Die meisten Eurovision-Siege (2 Länder) Lebenserwartung bei der Geburt, 2023" at bounding box center [265, 149] width 277 height 9
click at [262, 153] on span "Die meisten Eurovision-Siege (2 Länder) Lebenserwartung bei der Geburt, 2023" at bounding box center [261, 149] width 268 height 9
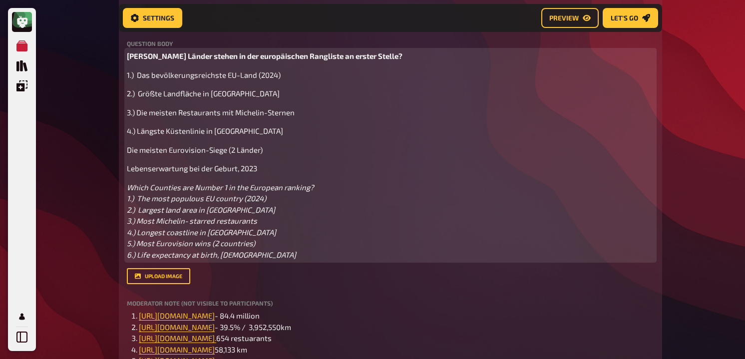
click at [137, 76] on span "1.) Das bevölkerungsreichste EU-Land (2024)" at bounding box center [204, 74] width 154 height 9
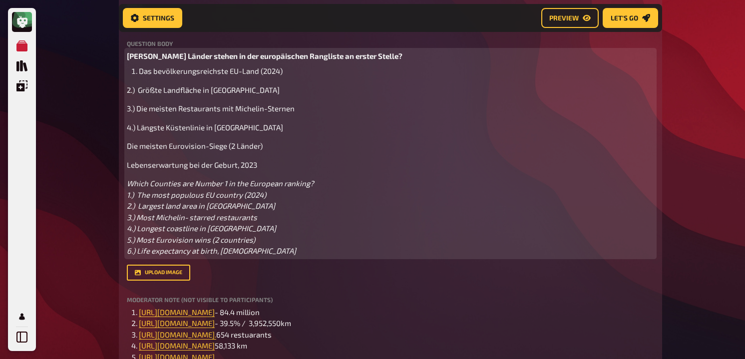
click at [139, 91] on span "2.) Größte Landfläche in [GEOGRAPHIC_DATA]" at bounding box center [203, 89] width 153 height 9
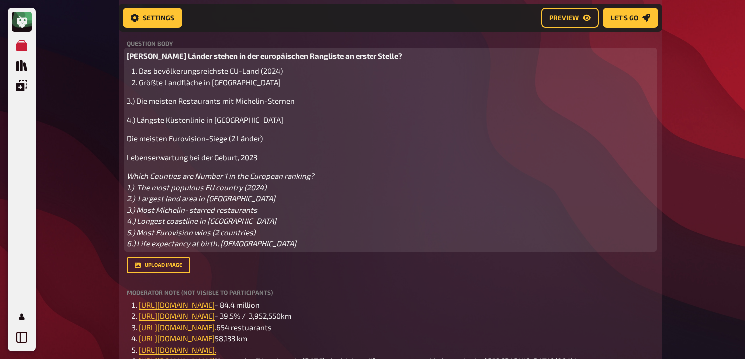
click at [137, 105] on span "3.) Die meisten Restaurants mit Michelin-Sternen" at bounding box center [211, 100] width 168 height 9
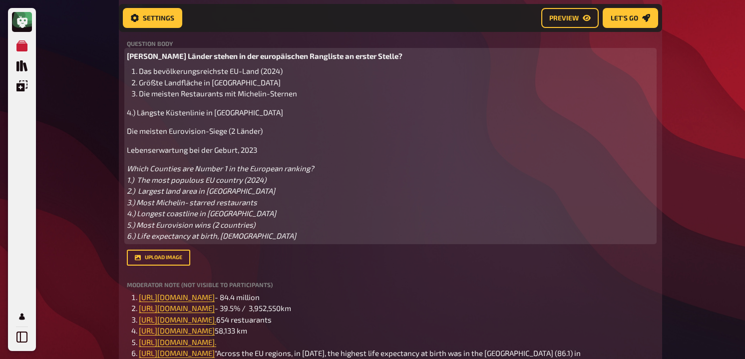
click at [138, 112] on span "4.) Längste Küstenlinie in [GEOGRAPHIC_DATA]" at bounding box center [205, 112] width 156 height 9
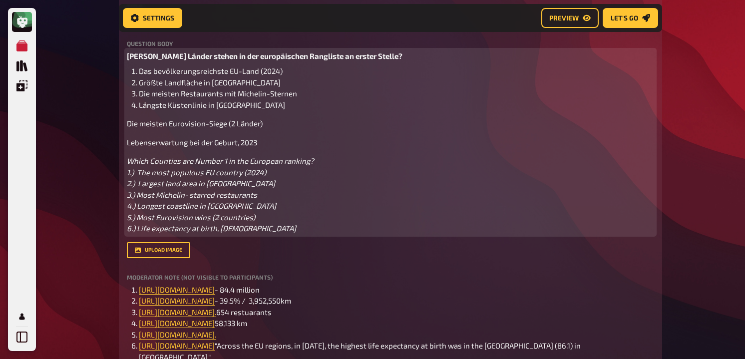
click at [128, 121] on span "Die meisten Eurovision-Siege (2 Länder)" at bounding box center [195, 123] width 136 height 9
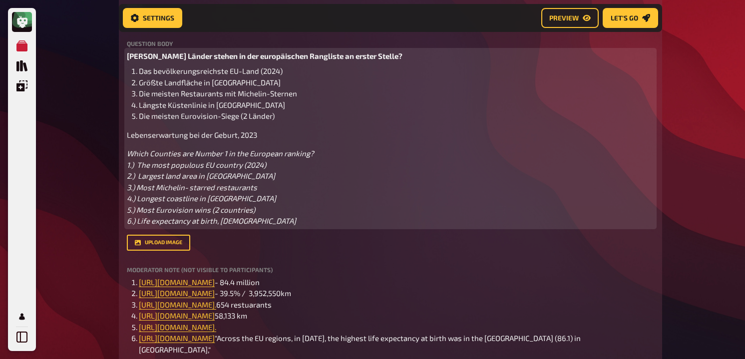
click at [127, 134] on span "Lebenserwartung bei der Geburt, 2023" at bounding box center [192, 134] width 130 height 9
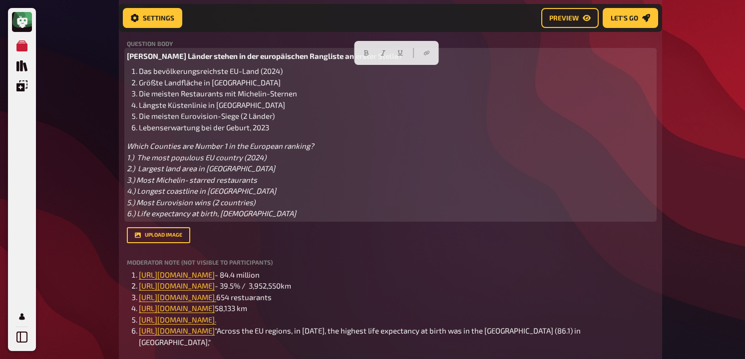
drag, startPoint x: 283, startPoint y: 125, endPoint x: 151, endPoint y: 64, distance: 145.9
click at [151, 64] on div "[PERSON_NAME] Länder stehen in der europäischen Rangliste an erster Stelle? Das…" at bounding box center [390, 134] width 527 height 169
click at [220, 117] on span "Die meisten Eurovision-Siege (2 Länder)" at bounding box center [207, 115] width 136 height 9
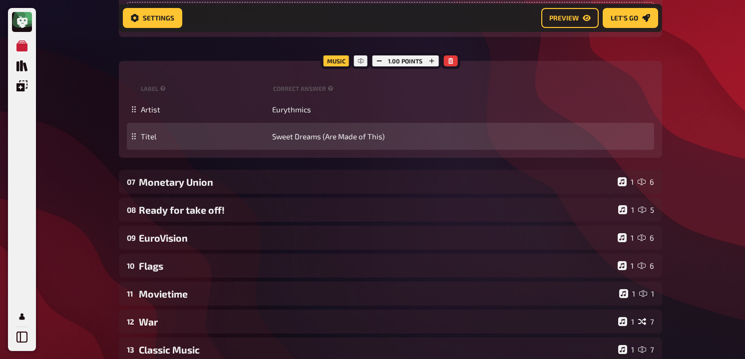
scroll to position [3429, 0]
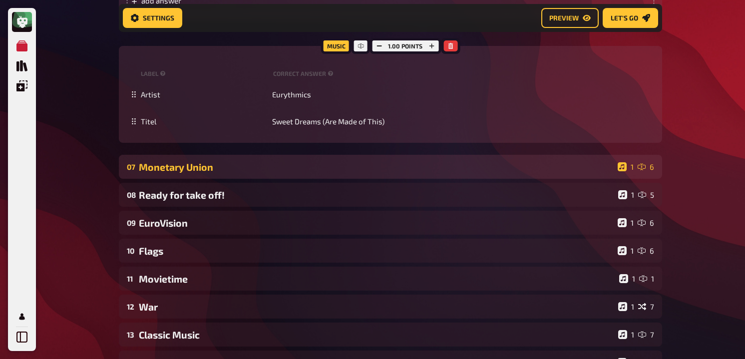
click at [227, 173] on div "Monetary Union" at bounding box center [376, 166] width 475 height 11
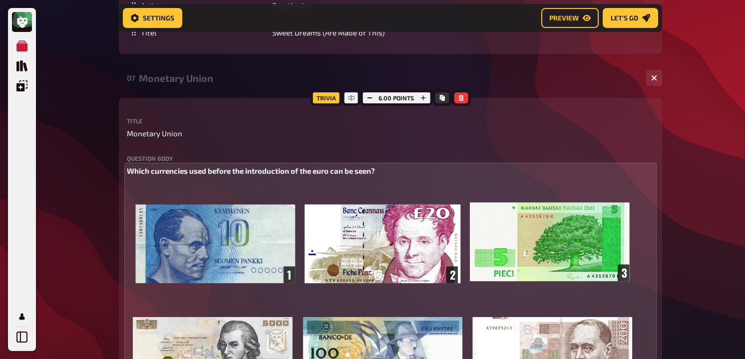
scroll to position [3525, 0]
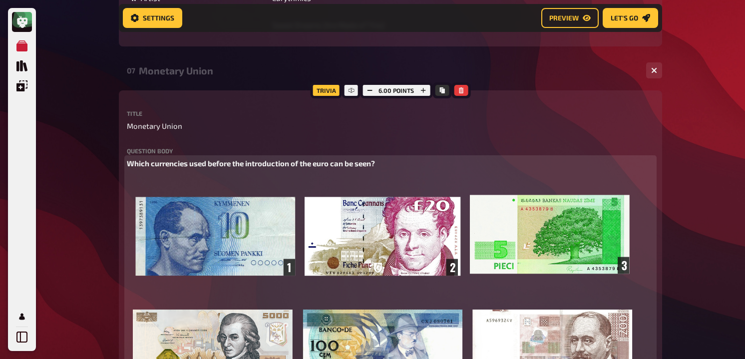
click at [269, 168] on span "Which currencies used before the introduction of the euro can be seen?" at bounding box center [251, 163] width 248 height 9
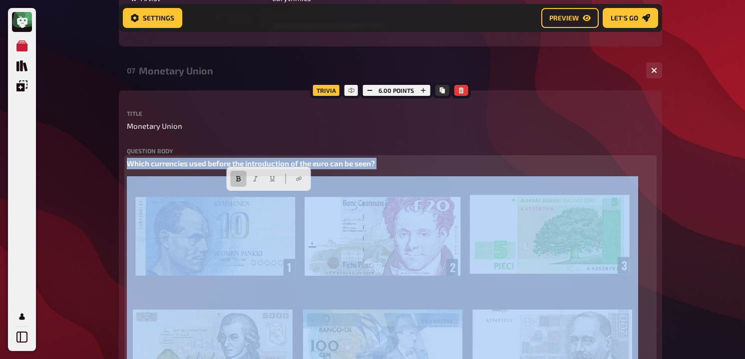
click at [269, 168] on span "Which currencies used before the introduction of the euro can be seen?" at bounding box center [251, 163] width 248 height 9
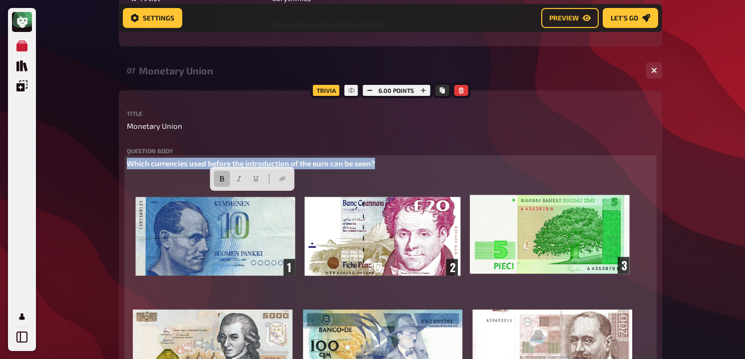
copy span "Which currencies used before the introduction of the euro can be seen?"
click at [220, 180] on icon "button" at bounding box center [222, 179] width 6 height 6
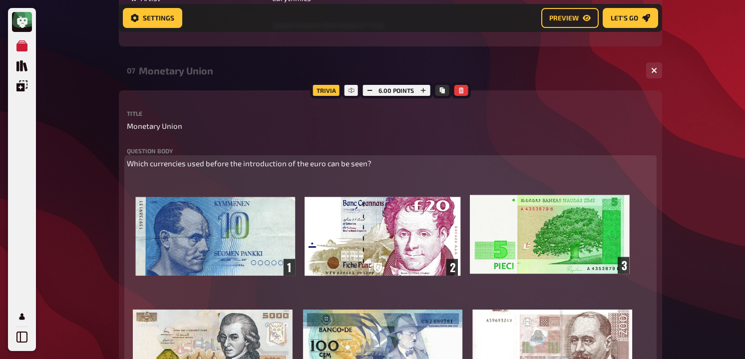
click at [129, 168] on span "Which currencies used before the introduction of the euro can be seen?" at bounding box center [249, 163] width 245 height 9
paste div
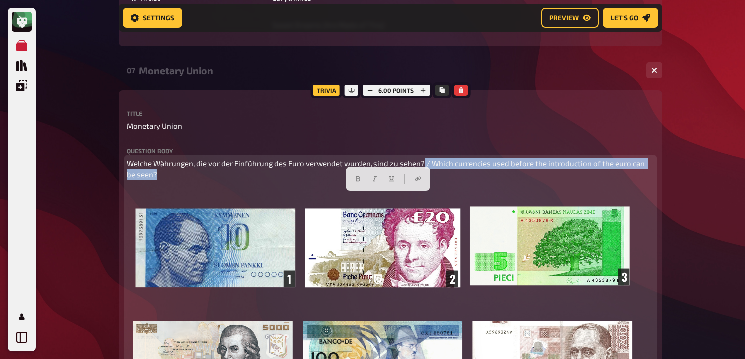
drag, startPoint x: 421, startPoint y: 195, endPoint x: 0, endPoint y: 255, distance: 425.3
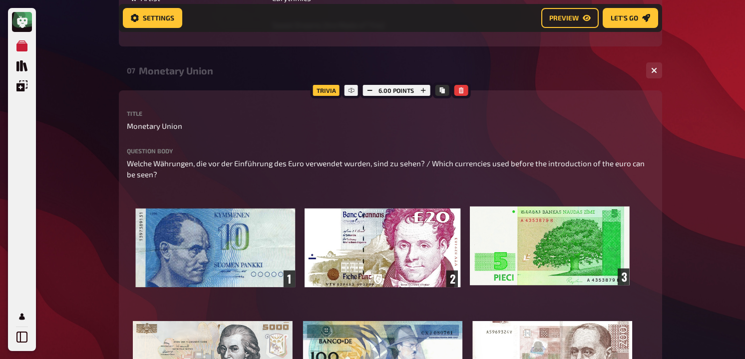
click at [143, 191] on div "Question body Welche Währungen, die vor der Einführung des Euro verwendet wurde…" at bounding box center [390, 282] width 527 height 269
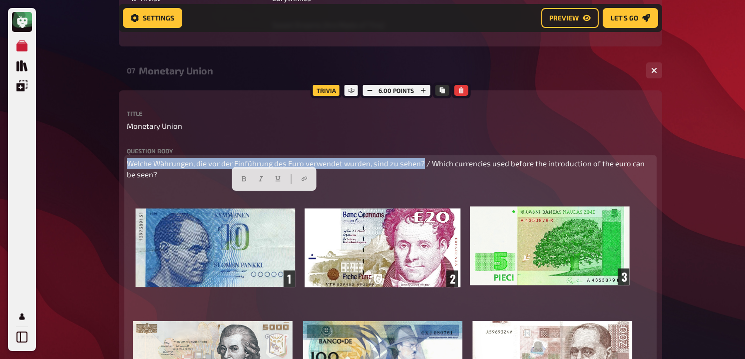
drag, startPoint x: 128, startPoint y: 197, endPoint x: 422, endPoint y: 198, distance: 293.2
click at [422, 179] on span "Welche Währungen, die vor der Einführung des Euro verwendet wurden, sind zu seh…" at bounding box center [386, 169] width 519 height 20
click at [247, 174] on button "button" at bounding box center [244, 179] width 16 height 16
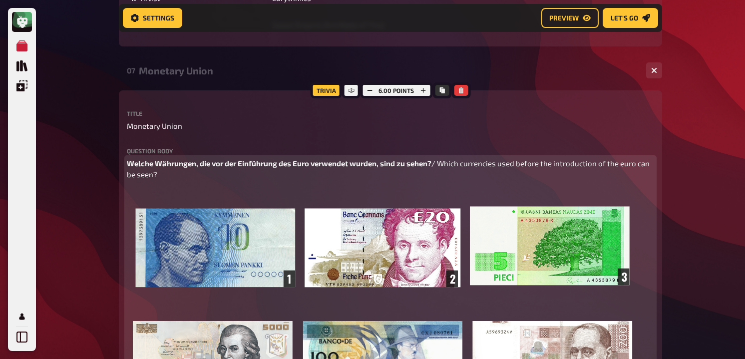
click at [214, 180] on p "Welche Währungen, die vor der Einführung des Euro verwendet wurden, sind zu seh…" at bounding box center [390, 169] width 527 height 22
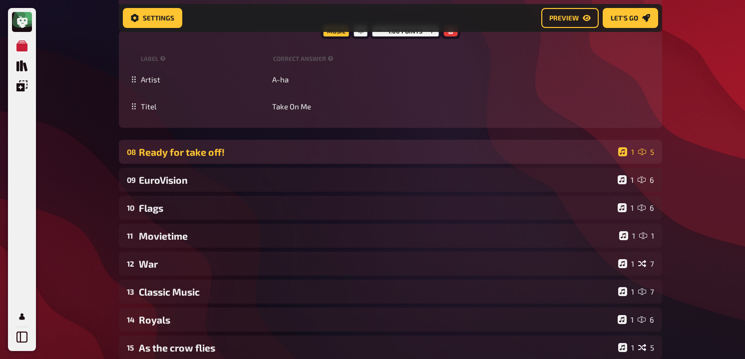
click at [222, 158] on div "Ready for take off!" at bounding box center [376, 151] width 475 height 11
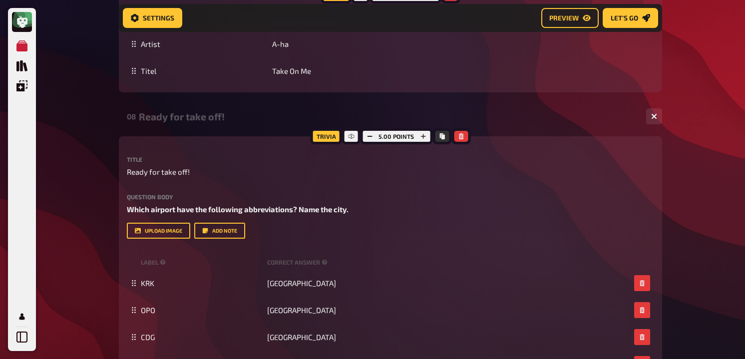
scroll to position [4293, 0]
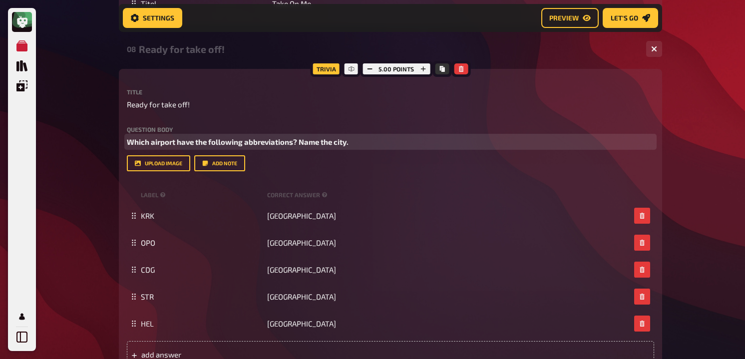
click at [217, 146] on span "Which airport have the following abbreviations? Name the city." at bounding box center [238, 141] width 222 height 9
copy span "Which airport have the following abbreviations? Name the city."
click at [127, 146] on span "Which airport have the following abbreviations? Name the city." at bounding box center [238, 141] width 222 height 9
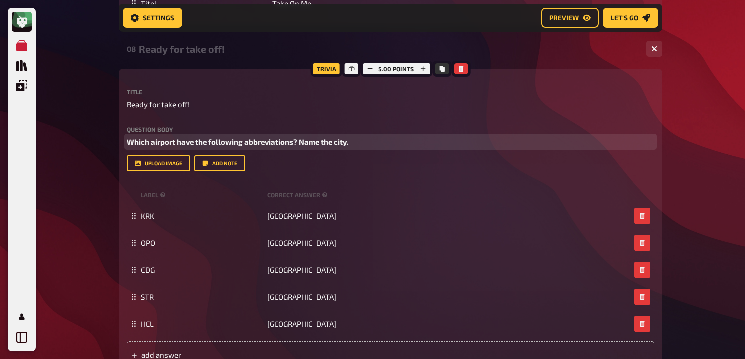
click at [127, 146] on span "Which airport have the following abbreviations? Name the city." at bounding box center [238, 141] width 222 height 9
paste div
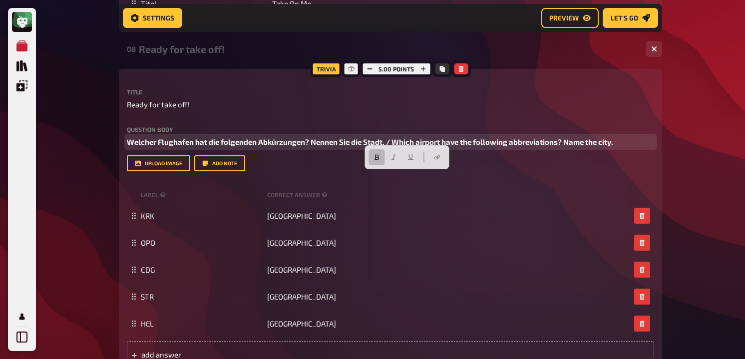
drag, startPoint x: 393, startPoint y: 176, endPoint x: 755, endPoint y: 180, distance: 362.1
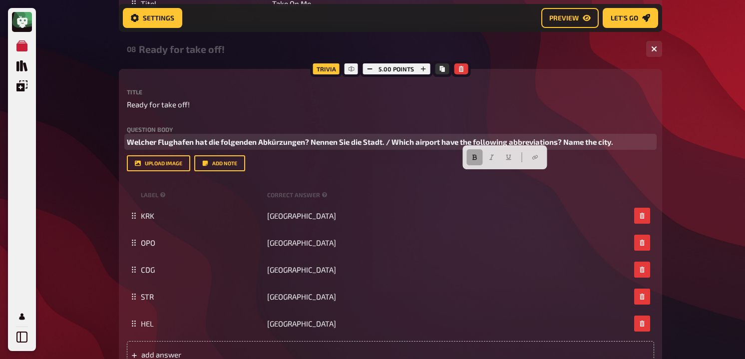
click at [476, 158] on icon "button" at bounding box center [474, 156] width 4 height 5
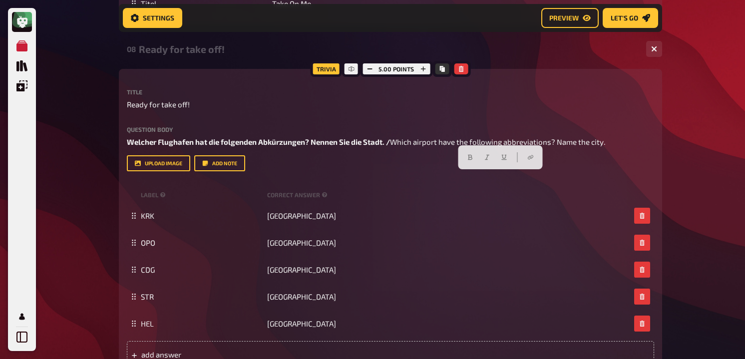
click at [366, 148] on div "Question body Welcher Flughafen hat die folgenden Abkürzungen? Nennen Sie die S…" at bounding box center [390, 136] width 527 height 21
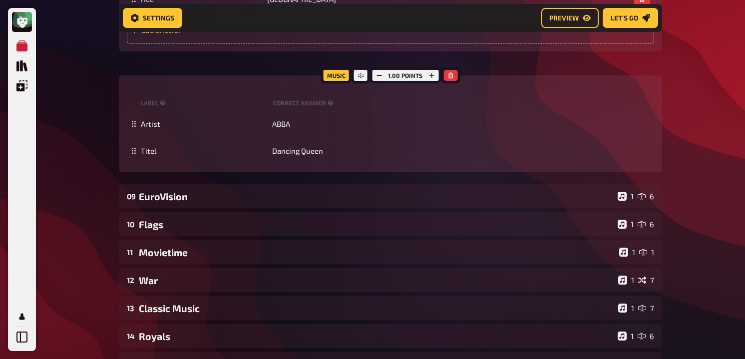
scroll to position [4751, 0]
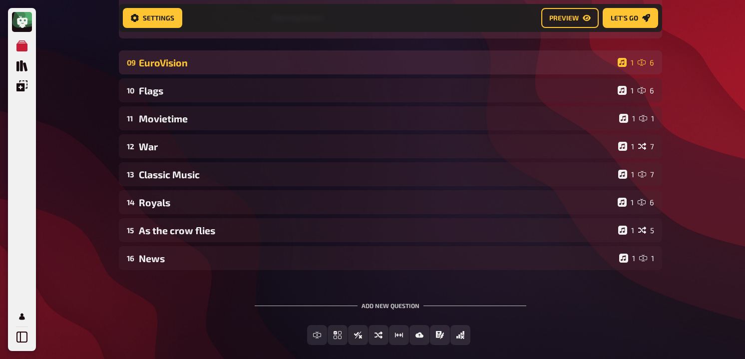
click at [171, 68] on div "EuroVision" at bounding box center [376, 62] width 475 height 11
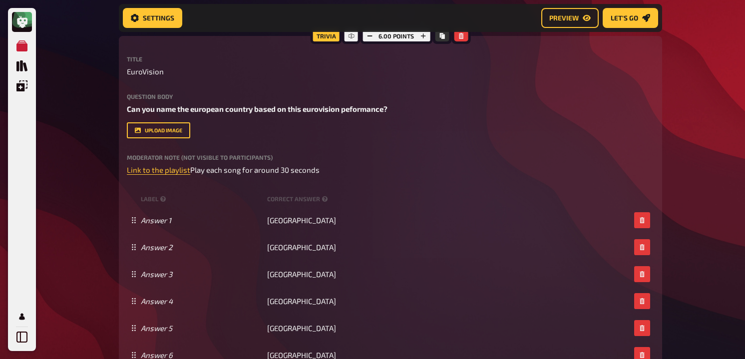
scroll to position [4895, 0]
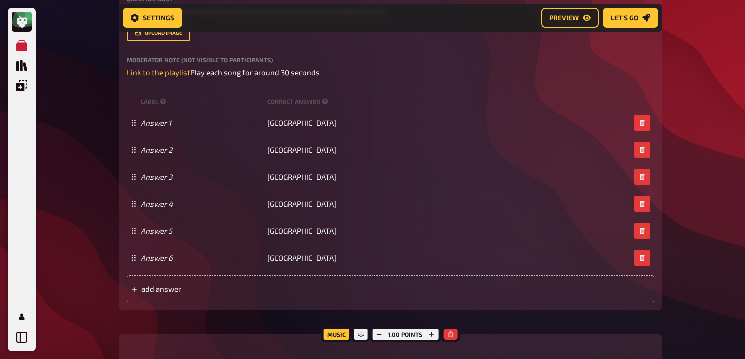
click at [217, 17] on div "Question body Can you name the european country based on this eurovision peform…" at bounding box center [390, 6] width 527 height 21
click at [217, 16] on span "Can you name the european country based on this eurovision peformance?" at bounding box center [257, 11] width 261 height 9
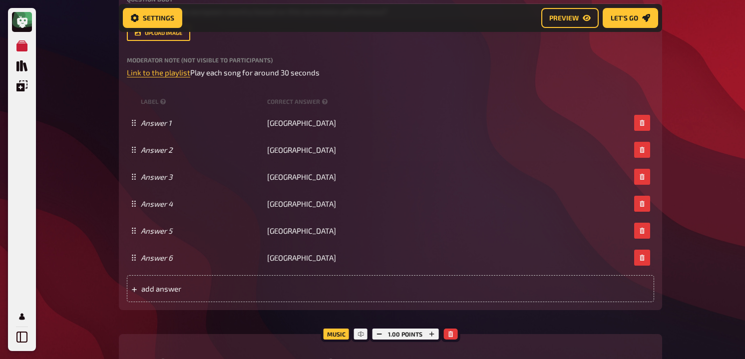
click at [127, 16] on span "Can you name the european country based on this eurovision peformance?" at bounding box center [257, 11] width 261 height 9
paste div
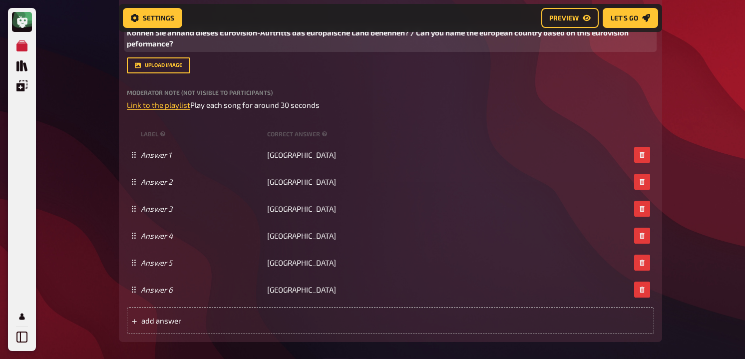
scroll to position [4863, 0]
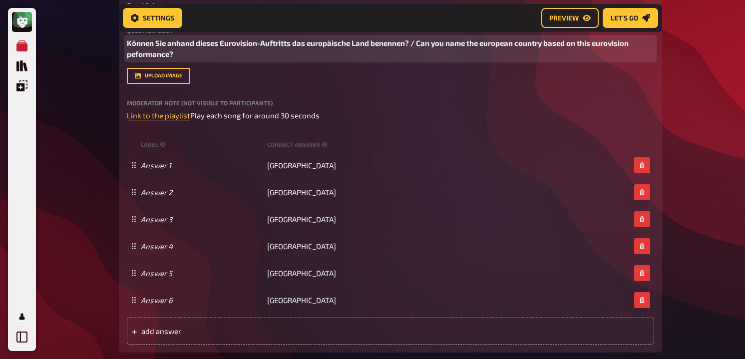
click at [322, 59] on span "Können Sie anhand dieses Eurovision-Auftritts das europäische Land benennen? / …" at bounding box center [378, 48] width 503 height 20
drag, startPoint x: 307, startPoint y: 89, endPoint x: 418, endPoint y: 79, distance: 111.3
click at [418, 60] on p "Können Sie anhand dieses Eurovision-Auftritts das europäische Land benennen? / …" at bounding box center [390, 48] width 527 height 22
click at [351, 56] on icon "button" at bounding box center [350, 57] width 4 height 5
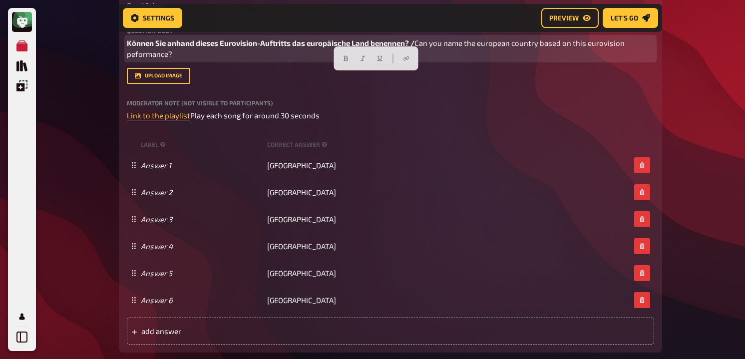
click at [310, 47] on span "Können Sie anhand dieses Eurovision-Auftritts das europäische Land benennen? /" at bounding box center [271, 42] width 288 height 9
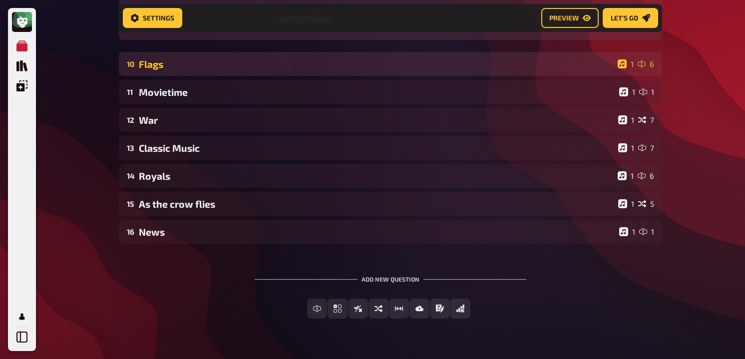
click at [221, 70] on div "Flags" at bounding box center [376, 63] width 475 height 11
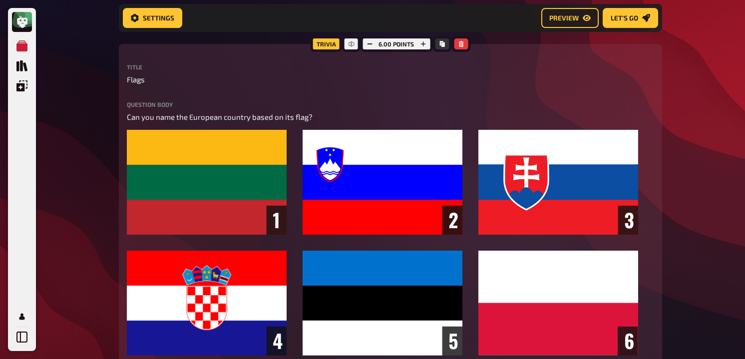
scroll to position [5368, 0]
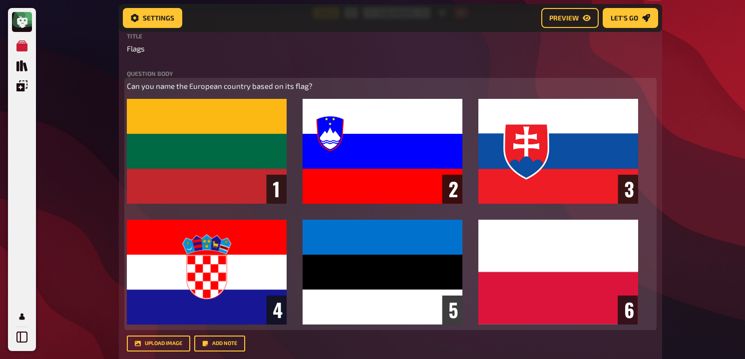
click at [219, 90] on span "Can you name the European country based on its flag?" at bounding box center [220, 85] width 186 height 9
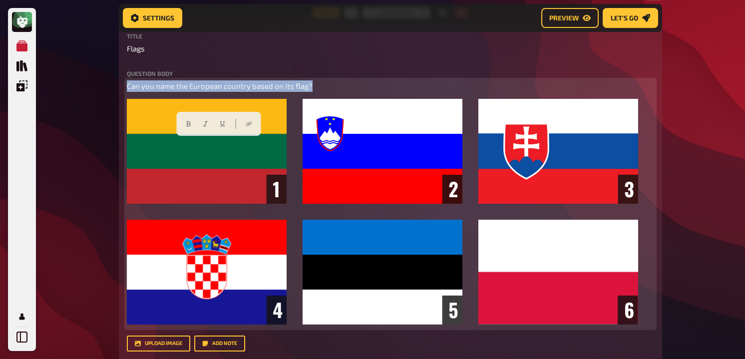
click at [127, 90] on span "Can you name the European country based on its flag?" at bounding box center [220, 85] width 186 height 9
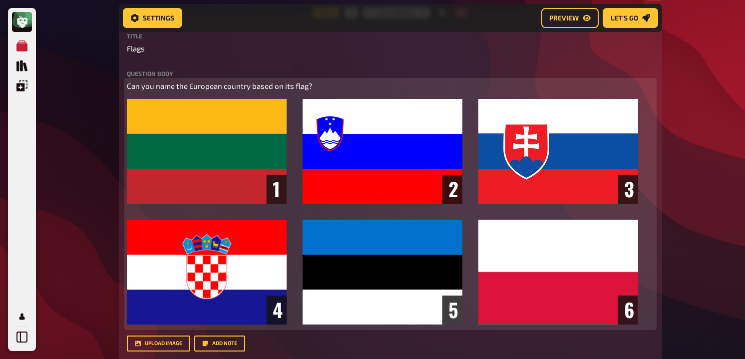
paste div
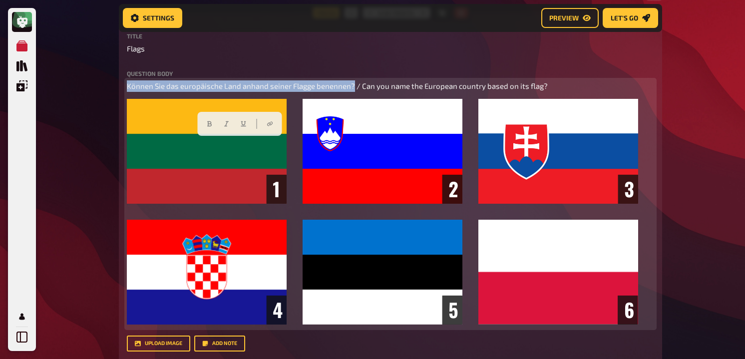
drag, startPoint x: 353, startPoint y: 144, endPoint x: 128, endPoint y: 134, distance: 224.9
click at [128, 134] on div "Question body Können Sie das europäische Land anhand seiner Flagge benennen? / …" at bounding box center [390, 198] width 527 height 257
click at [206, 120] on button "button" at bounding box center [210, 124] width 16 height 16
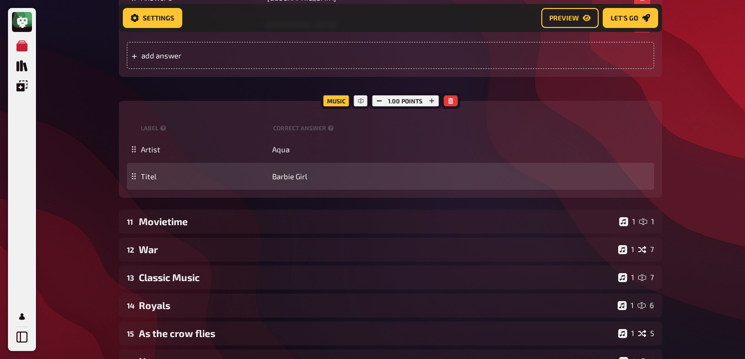
scroll to position [5876, 0]
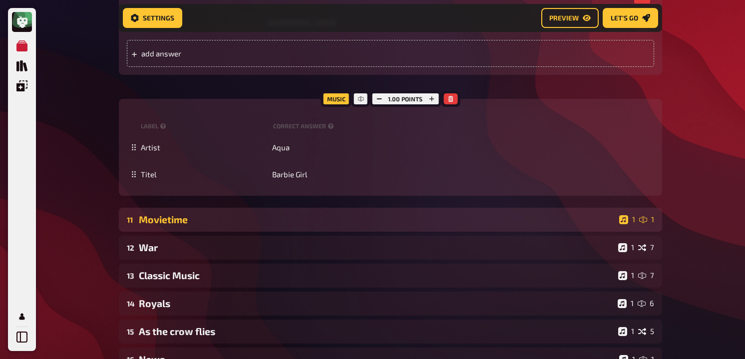
click at [200, 225] on div "Movietime" at bounding box center [377, 219] width 476 height 11
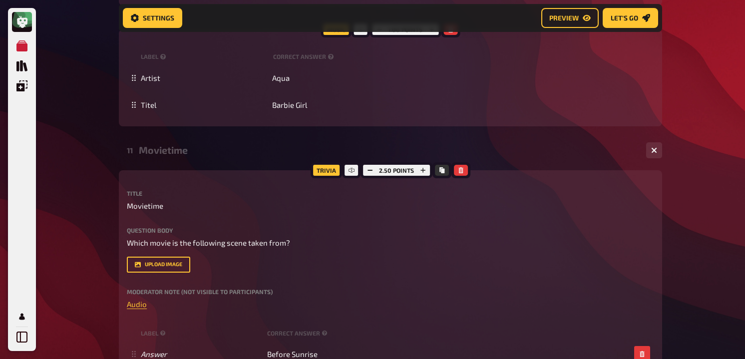
scroll to position [5991, 0]
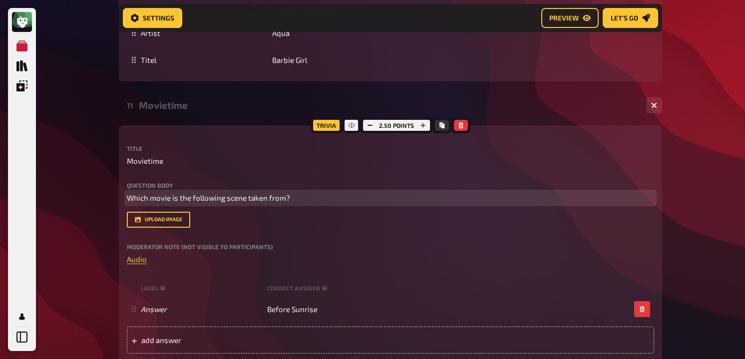
click at [192, 202] on span "Which movie is the following scene taken from?" at bounding box center [208, 197] width 163 height 9
click at [130, 202] on span "Which movie is the following scene taken from?" at bounding box center [208, 197] width 163 height 9
paste div
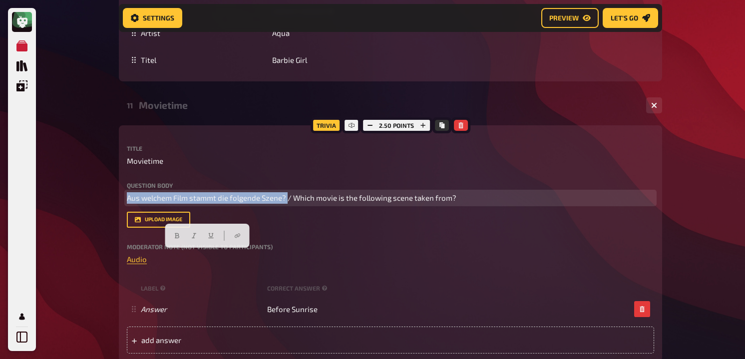
drag, startPoint x: 288, startPoint y: 253, endPoint x: 88, endPoint y: 253, distance: 199.8
click at [174, 234] on icon "button" at bounding box center [177, 236] width 6 height 6
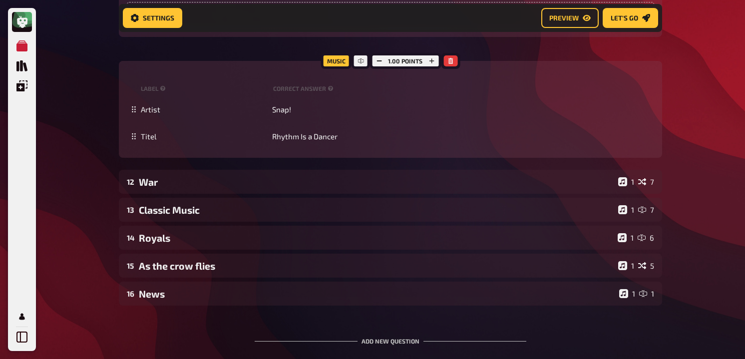
click at [173, 188] on div "War" at bounding box center [376, 181] width 475 height 11
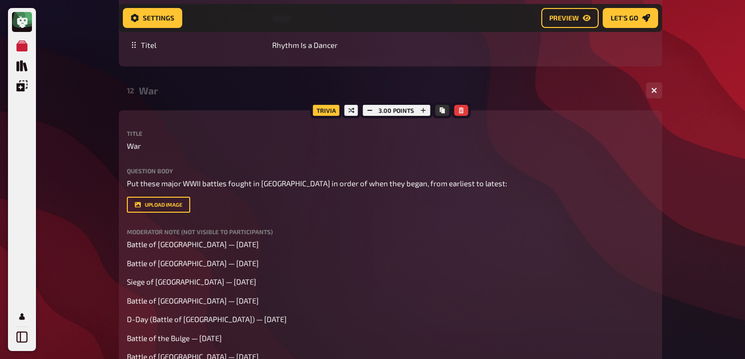
scroll to position [6473, 0]
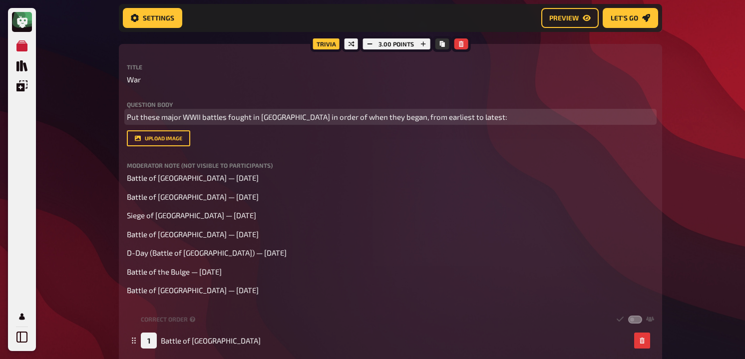
click at [203, 121] on span "Put these major WWII battles fought in [GEOGRAPHIC_DATA] in order of when they …" at bounding box center [317, 116] width 381 height 9
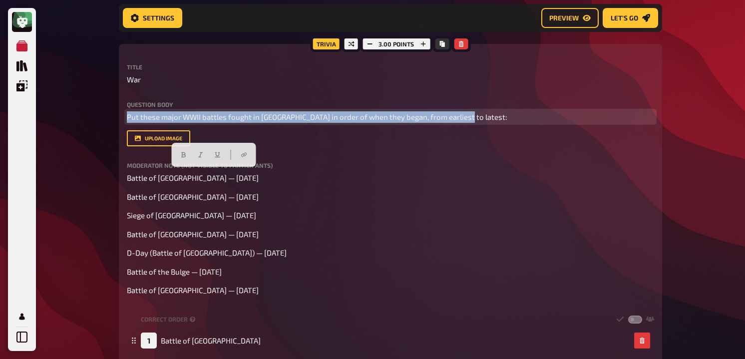
click at [203, 121] on span "Put these major WWII battles fought in [GEOGRAPHIC_DATA] in order of when they …" at bounding box center [317, 116] width 381 height 9
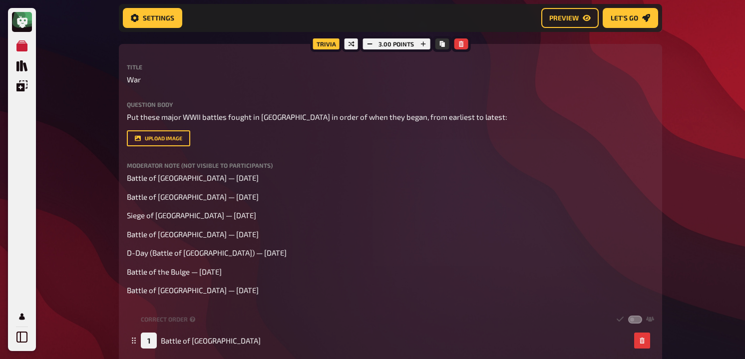
click at [120, 175] on div "Trivia 3.00 points Title War Question body Put these major WWII battles fought …" at bounding box center [390, 299] width 543 height 511
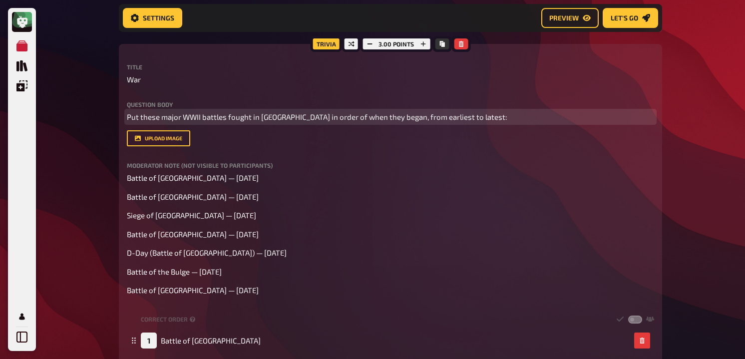
click at [128, 121] on span "Put these major WWII battles fought in [GEOGRAPHIC_DATA] in order of when they …" at bounding box center [317, 116] width 381 height 9
paste div
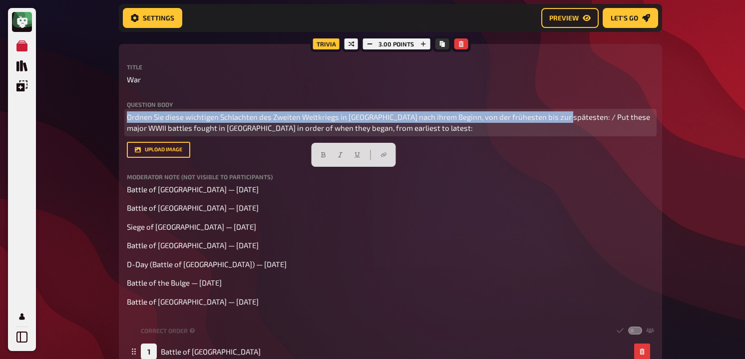
drag, startPoint x: 563, startPoint y: 174, endPoint x: 107, endPoint y: 167, distance: 456.5
click at [315, 153] on icon "button" at bounding box center [315, 155] width 6 height 6
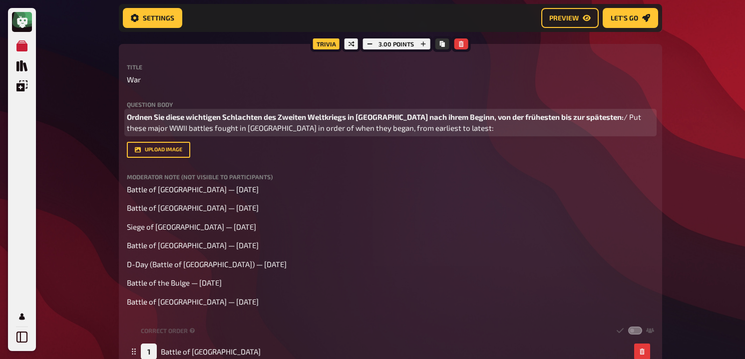
click at [588, 133] on span "/ Put these major WWII battles fought in [GEOGRAPHIC_DATA] in order of when the…" at bounding box center [385, 122] width 516 height 20
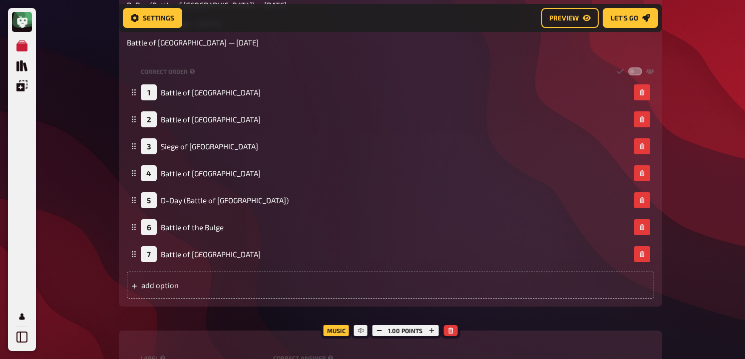
scroll to position [6749, 0]
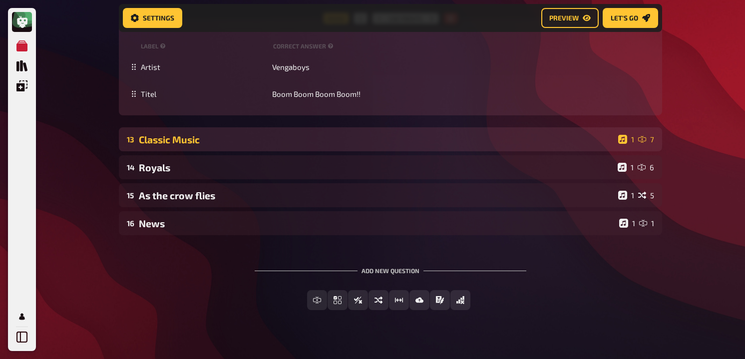
click at [178, 145] on div "Classic Music" at bounding box center [376, 139] width 475 height 11
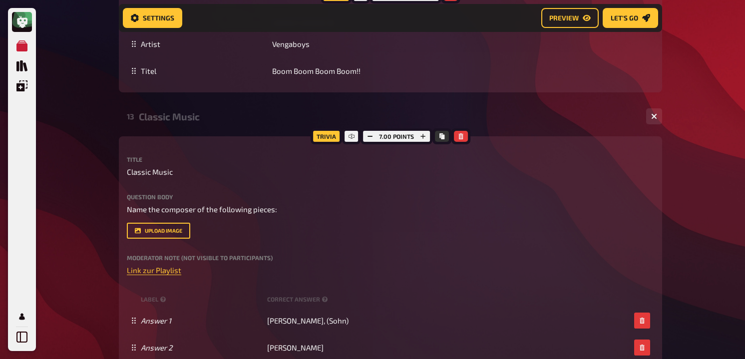
scroll to position [7180, 0]
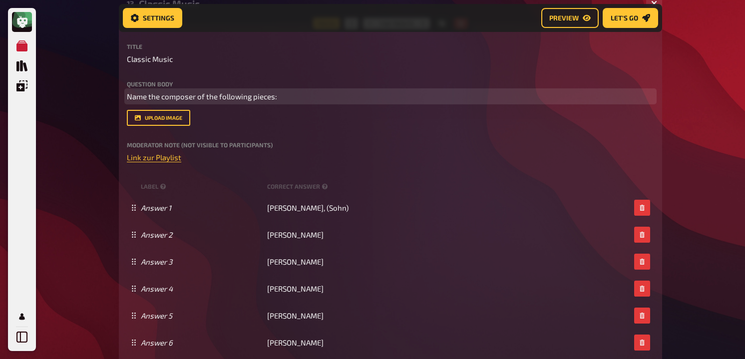
click at [195, 101] on span "Name the composer of the following pieces:" at bounding box center [202, 96] width 150 height 9
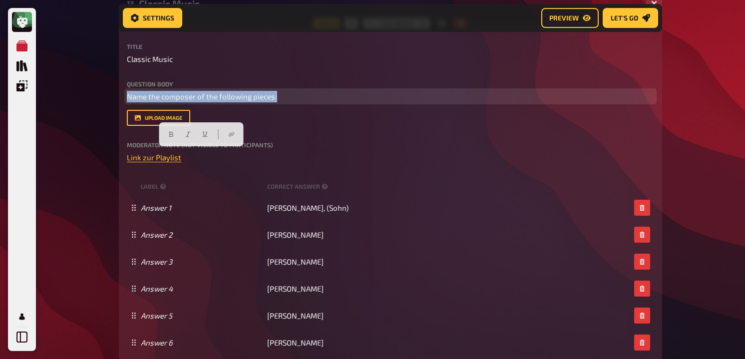
click at [128, 101] on span "Name the composer of the following pieces:" at bounding box center [202, 96] width 150 height 9
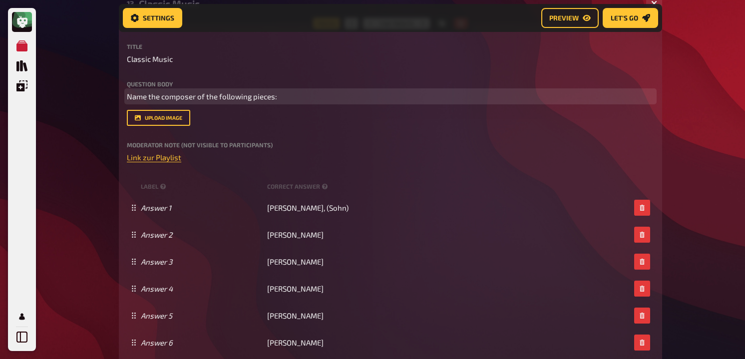
paste div
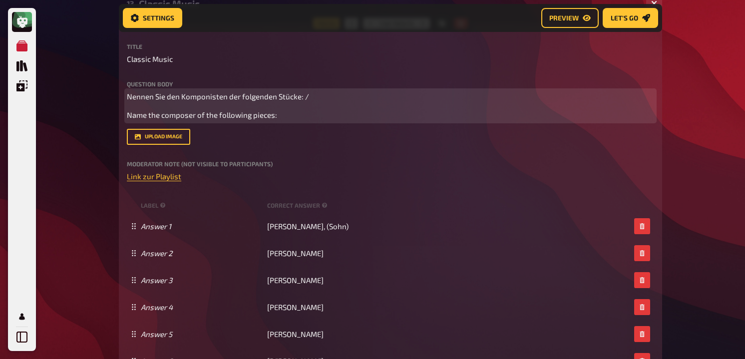
click at [353, 102] on p "Nennen Sie den Komponisten der folgenden Stücke: /" at bounding box center [390, 96] width 527 height 11
drag, startPoint x: 305, startPoint y: 155, endPoint x: 76, endPoint y: 155, distance: 228.7
click at [181, 126] on button "button" at bounding box center [184, 134] width 16 height 16
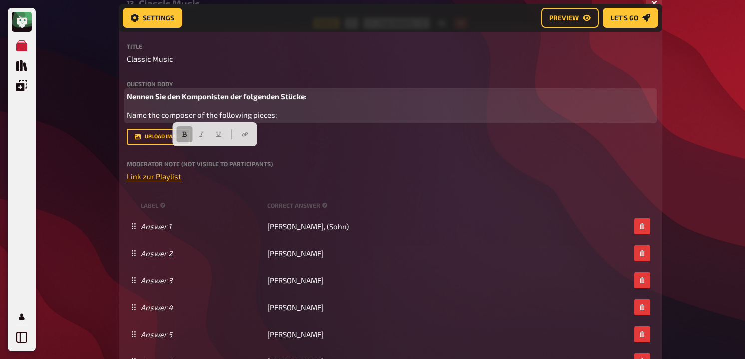
click at [181, 129] on button "button" at bounding box center [184, 134] width 16 height 16
click at [189, 131] on button "button" at bounding box center [184, 134] width 16 height 16
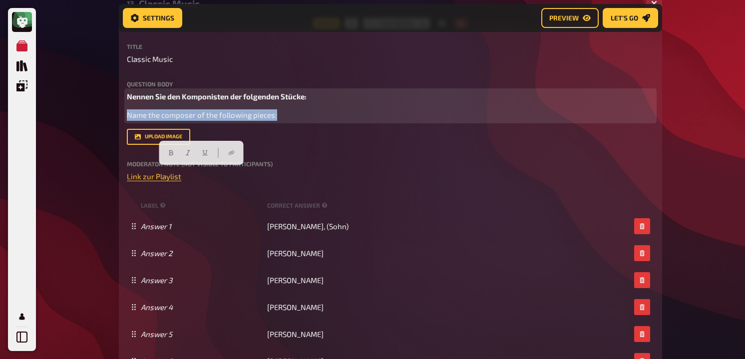
drag, startPoint x: 285, startPoint y: 171, endPoint x: 103, endPoint y: 169, distance: 182.3
click at [186, 155] on icon "button" at bounding box center [188, 152] width 4 height 5
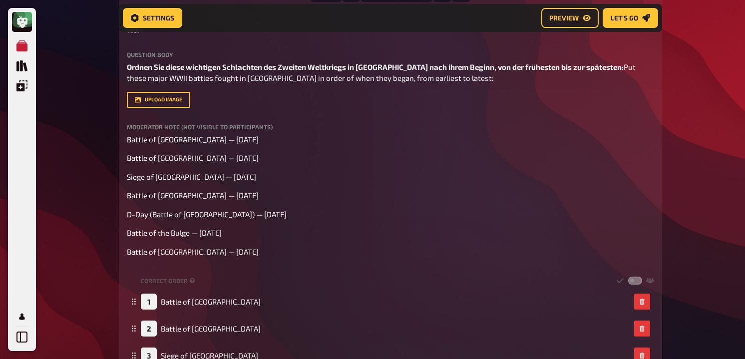
scroll to position [6519, 0]
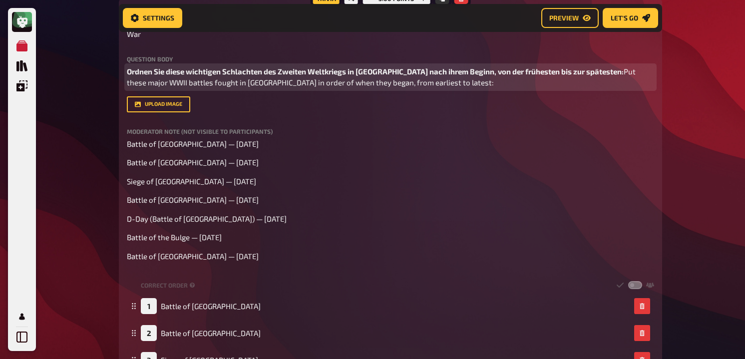
click at [246, 87] on span "Put these major WWII battles fought in [GEOGRAPHIC_DATA] in order of when they …" at bounding box center [382, 77] width 510 height 20
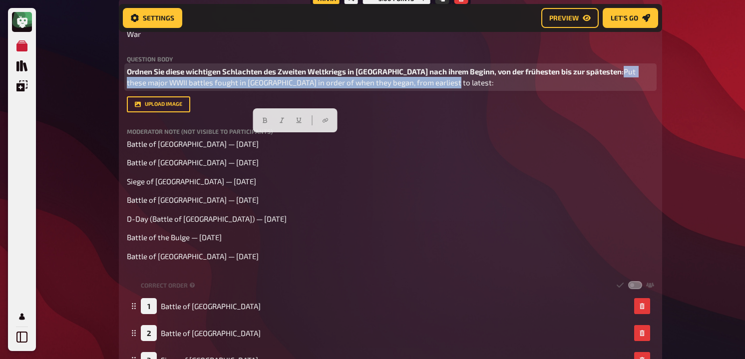
drag, startPoint x: 467, startPoint y: 142, endPoint x: 127, endPoint y: 140, distance: 340.6
click at [127, 88] on p "Ordnen Sie diese wichtigen Schlachten des Zweiten Weltkriegs in [GEOGRAPHIC_DAT…" at bounding box center [390, 77] width 527 height 22
click at [281, 116] on button "button" at bounding box center [280, 120] width 16 height 16
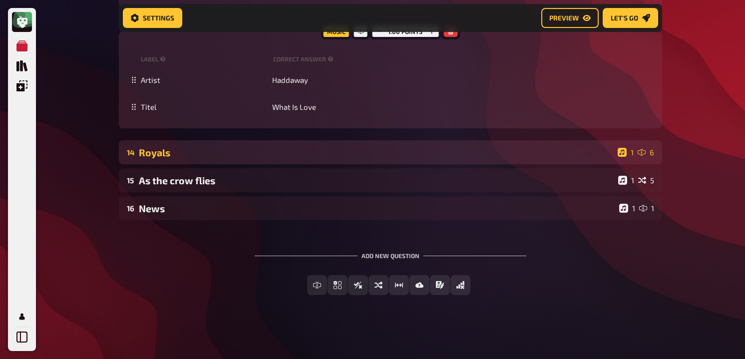
click at [186, 158] on div "Royals" at bounding box center [376, 152] width 475 height 11
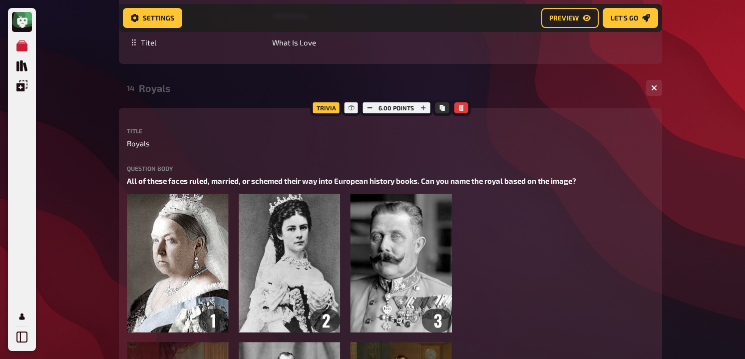
scroll to position [7723, 0]
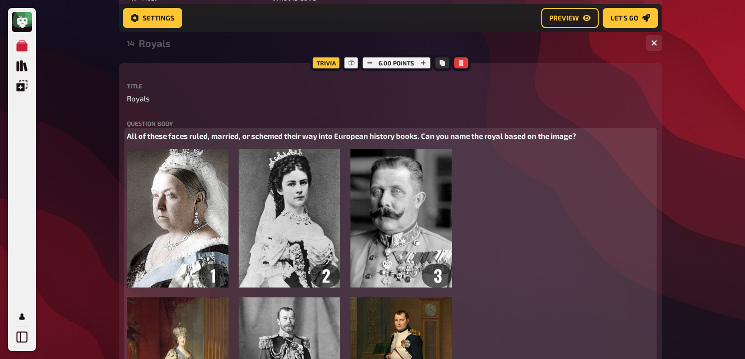
click at [189, 140] on span "All of these faces ruled, married, or schemed their way into European history b…" at bounding box center [351, 135] width 449 height 9
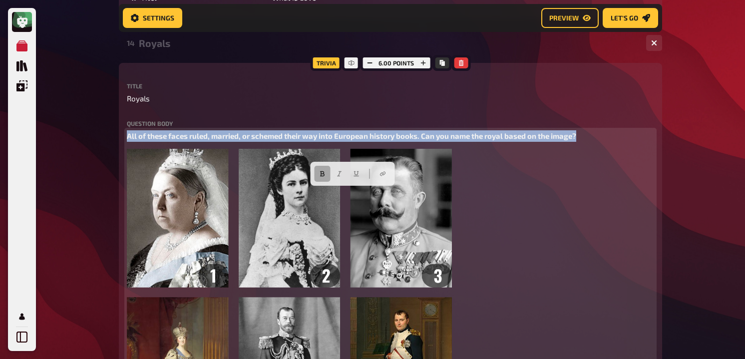
click at [321, 175] on icon "button" at bounding box center [322, 173] width 4 height 5
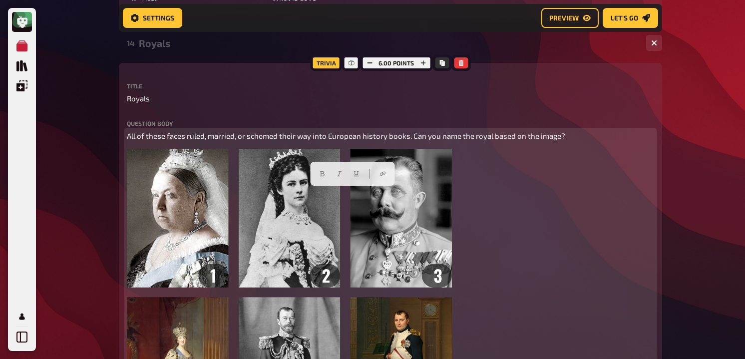
click at [128, 140] on span "All of these faces ruled, married, or schemed their way into European history b…" at bounding box center [346, 135] width 438 height 9
paste div
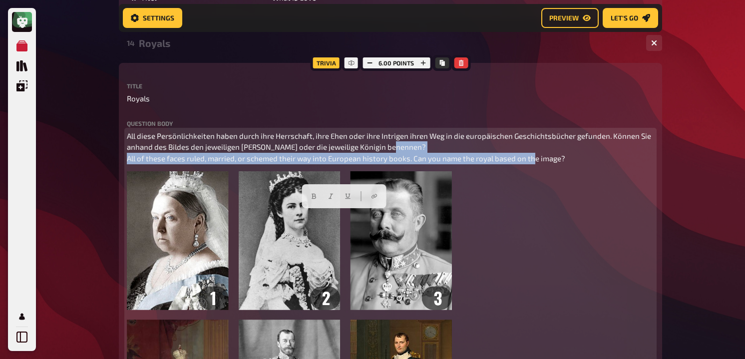
drag, startPoint x: 584, startPoint y: 213, endPoint x: 115, endPoint y: 218, distance: 469.0
click at [336, 192] on button "button" at bounding box center [331, 196] width 16 height 16
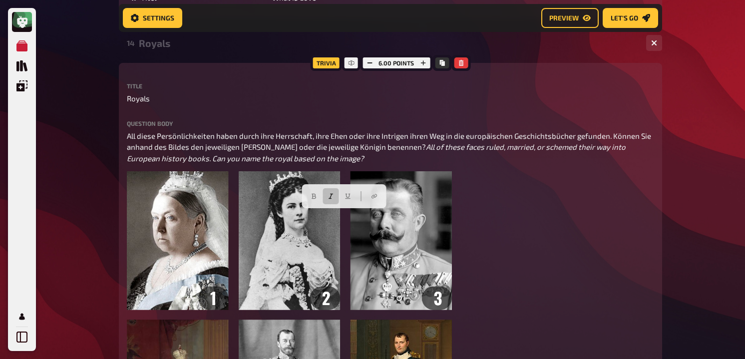
click at [455, 126] on label "Question body" at bounding box center [390, 123] width 527 height 6
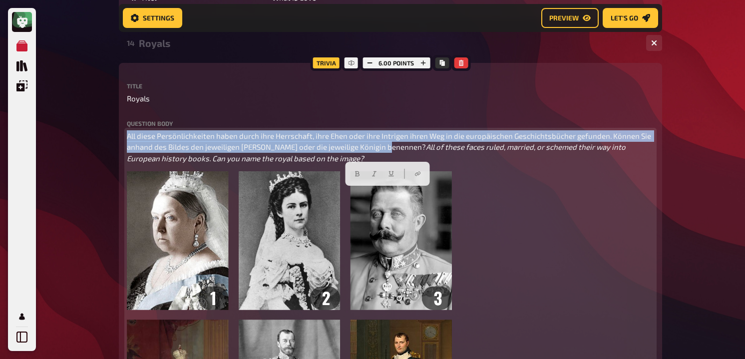
drag, startPoint x: 394, startPoint y: 205, endPoint x: 99, endPoint y: 192, distance: 295.4
click at [354, 171] on icon "button" at bounding box center [357, 174] width 6 height 6
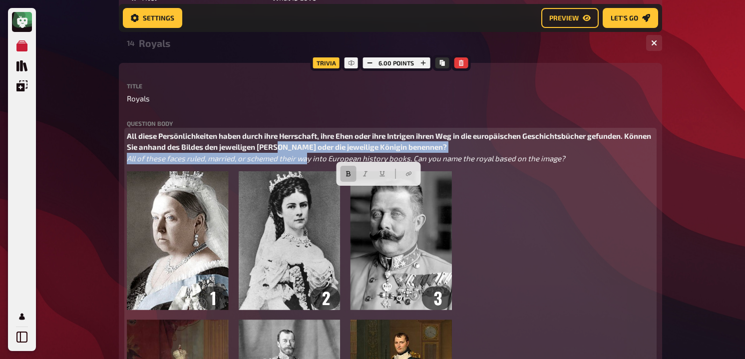
click at [307, 164] on p "All diese Persönlichkeiten haben durch ihre Herrschaft, ihre Ehen oder ihre Int…" at bounding box center [390, 147] width 527 height 34
click at [248, 152] on span "All diese Persönlichkeiten haben durch ihre Herrschaft, ihre Ehen oder ihre Int…" at bounding box center [390, 141] width 526 height 20
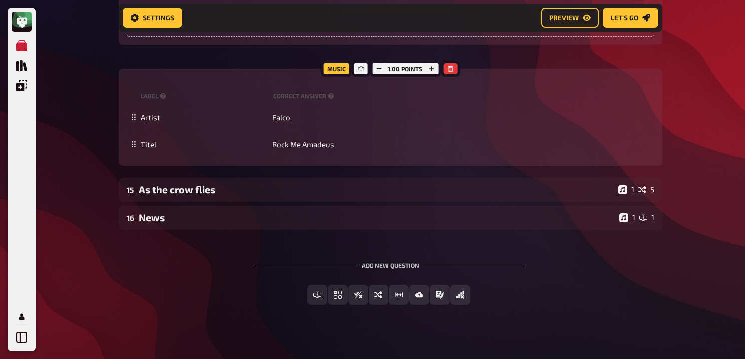
scroll to position [8462, 0]
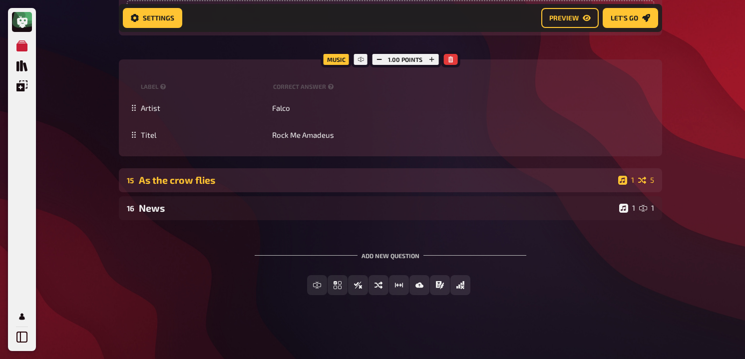
click at [254, 184] on div "As the crow flies" at bounding box center [376, 179] width 475 height 11
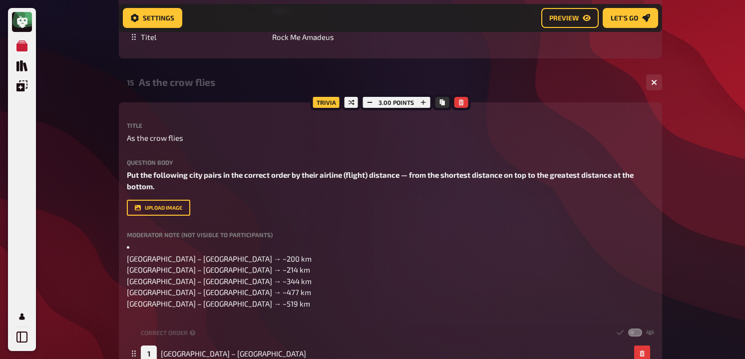
scroll to position [8545, 0]
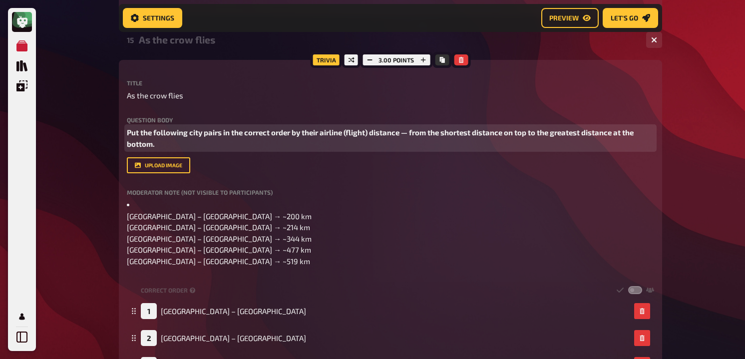
click at [237, 148] on span "Put the following city pairs in the correct order by their airline (flight) dis…" at bounding box center [381, 138] width 508 height 20
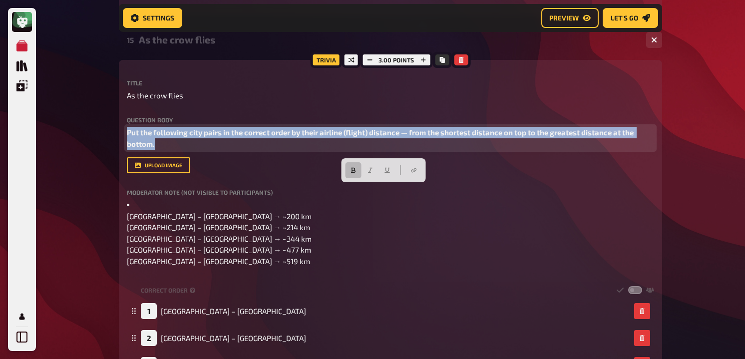
click at [129, 148] on span "Put the following city pairs in the correct order by their airline (flight) dis…" at bounding box center [381, 138] width 508 height 20
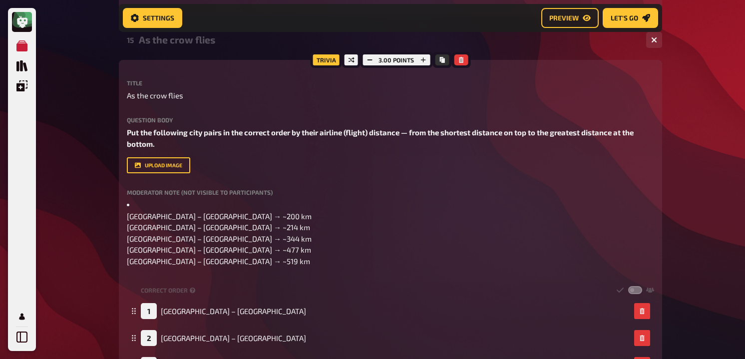
click at [126, 190] on div "Trivia 3.00 points Title As the crow flies Question body Put the following city…" at bounding box center [390, 266] width 543 height 412
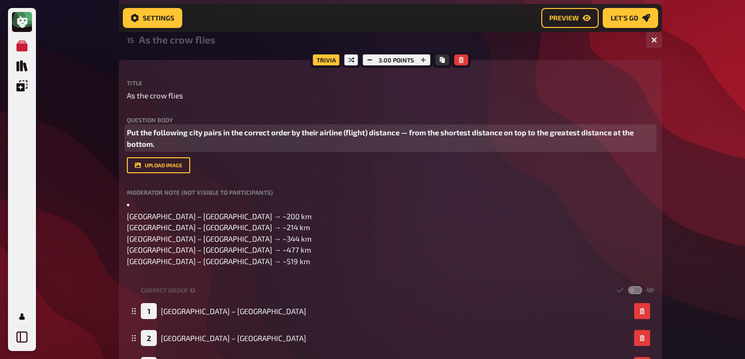
click at [127, 148] on span "Put the following city pairs in the correct order by their airline (flight) dis…" at bounding box center [381, 138] width 508 height 20
paste div
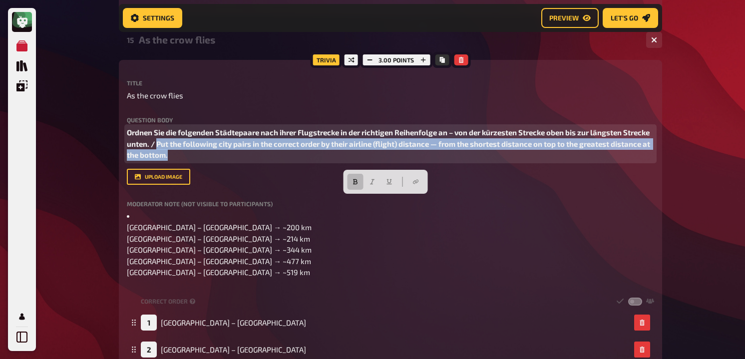
drag, startPoint x: 214, startPoint y: 216, endPoint x: 187, endPoint y: 203, distance: 30.2
click at [187, 161] on p "Ordnen Sie die folgenden Städtepaare nach ihrer Flugstrecke in der richtigen Re…" at bounding box center [390, 144] width 527 height 34
click at [351, 185] on button "button" at bounding box center [356, 182] width 16 height 16
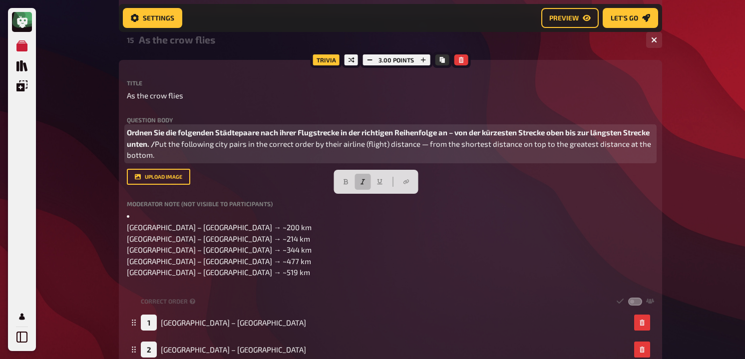
click at [362, 177] on button "button" at bounding box center [363, 182] width 16 height 16
click at [188, 160] on span "Put the following city pairs in the correct order by their airline (flight) dis…" at bounding box center [390, 149] width 526 height 20
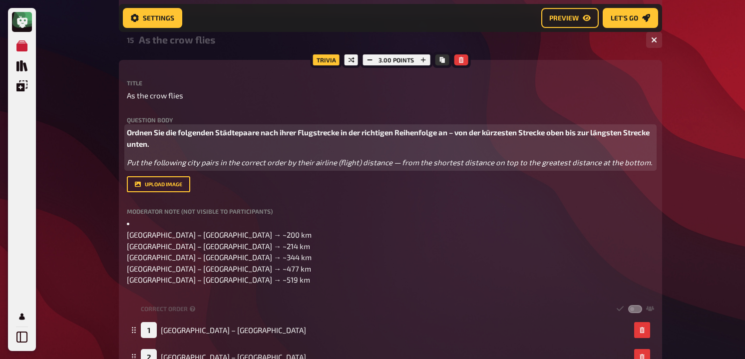
click at [273, 149] on p "Ordnen Sie die folgenden Städtepaare nach ihrer Flugstrecke in der richtigen Re…" at bounding box center [390, 138] width 527 height 22
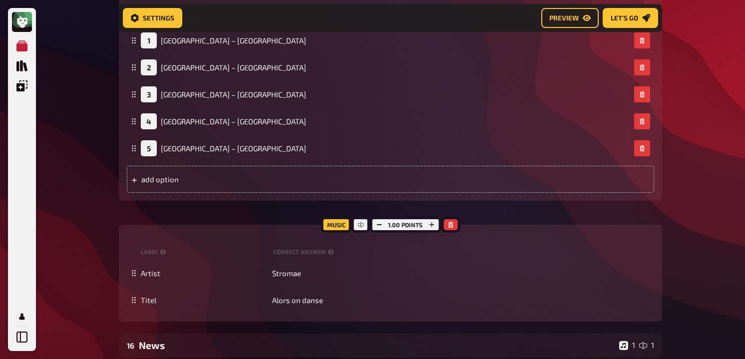
scroll to position [9024, 0]
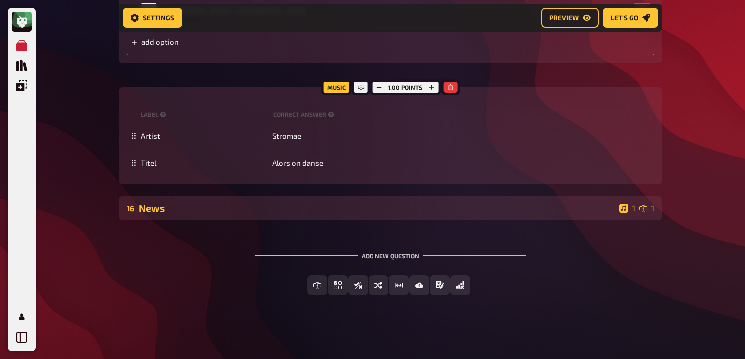
click at [245, 214] on div "News" at bounding box center [377, 207] width 476 height 11
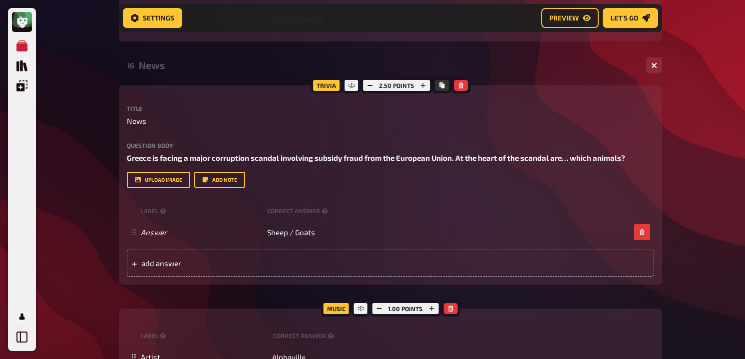
scroll to position [9150, 0]
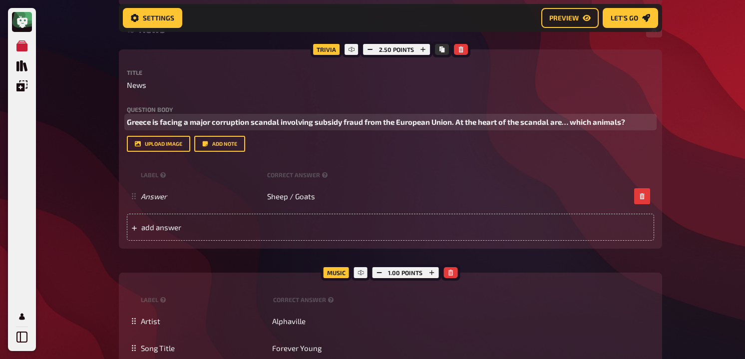
click at [247, 126] on span "Greece is facing a major corruption scandal involving subsidy fraud from the Eu…" at bounding box center [376, 121] width 498 height 9
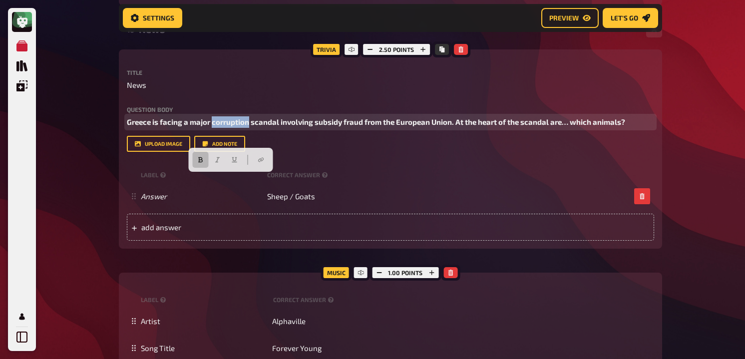
click at [247, 126] on span "Greece is facing a major corruption scandal involving subsidy fraud from the Eu…" at bounding box center [376, 121] width 498 height 9
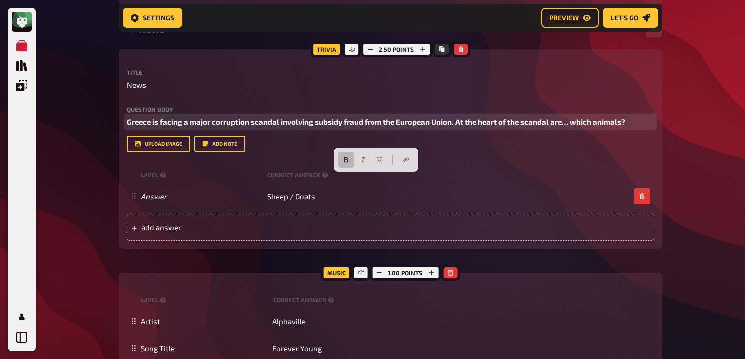
click at [133, 126] on span "Greece is facing a major corruption scandal involving subsidy fraud from the Eu…" at bounding box center [376, 121] width 498 height 9
click at [132, 126] on span "Greece is facing a major corruption scandal involving subsidy fraud from the Eu…" at bounding box center [376, 121] width 498 height 9
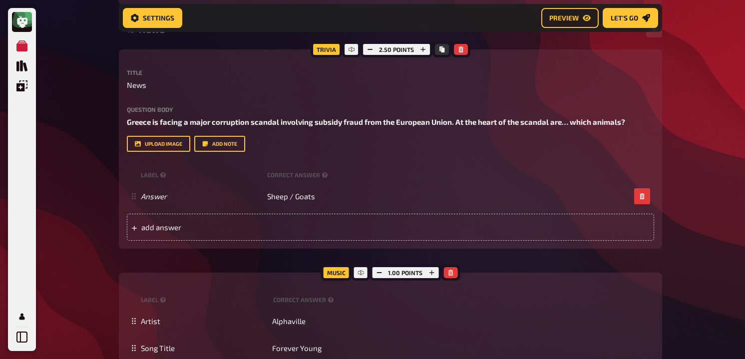
click at [125, 179] on div "Trivia 2.50 points Title News Question body Greece is facing a major corruption…" at bounding box center [390, 148] width 543 height 199
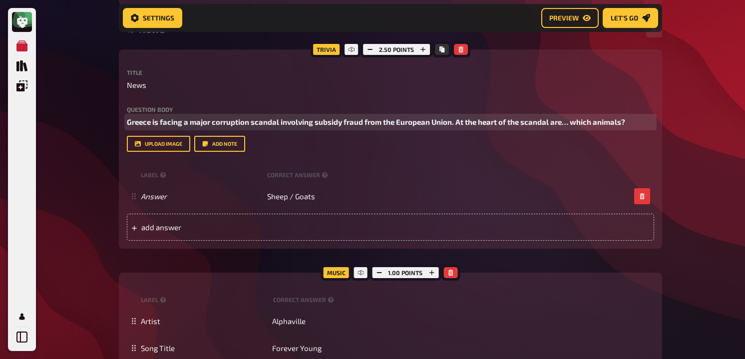
click at [128, 126] on span "Greece is facing a major corruption scandal involving subsidy fraud from the Eu…" at bounding box center [376, 121] width 498 height 9
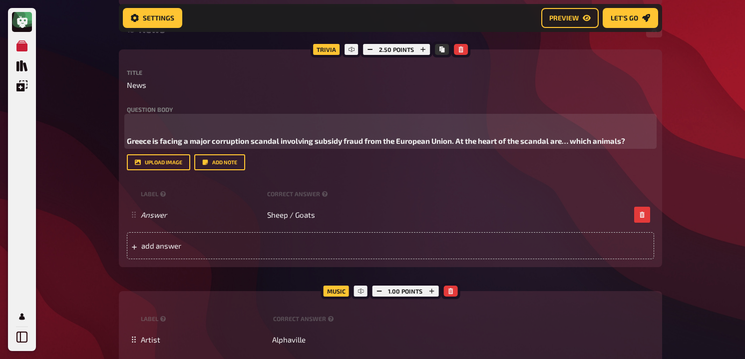
click at [129, 128] on p "﻿" at bounding box center [390, 121] width 527 height 11
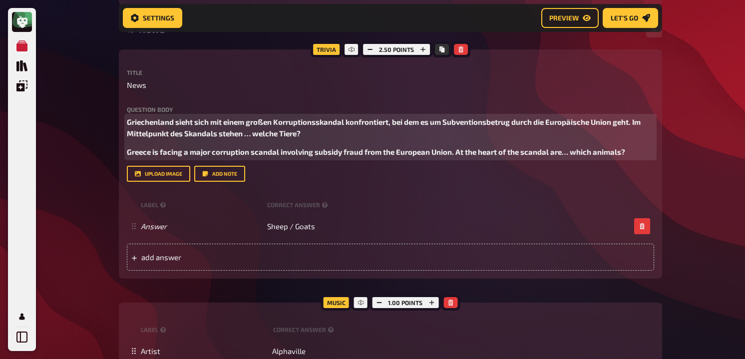
click at [156, 156] on span "Greece is facing a major corruption scandal involving subsidy fraud from the Eu…" at bounding box center [376, 151] width 498 height 9
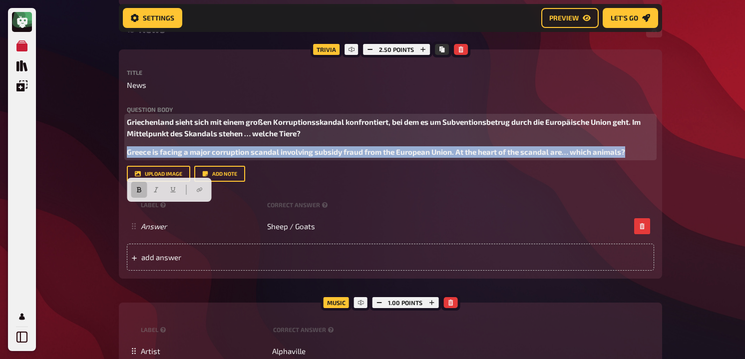
click at [156, 156] on span "Greece is facing a major corruption scandal involving subsidy fraud from the Eu…" at bounding box center [376, 151] width 498 height 9
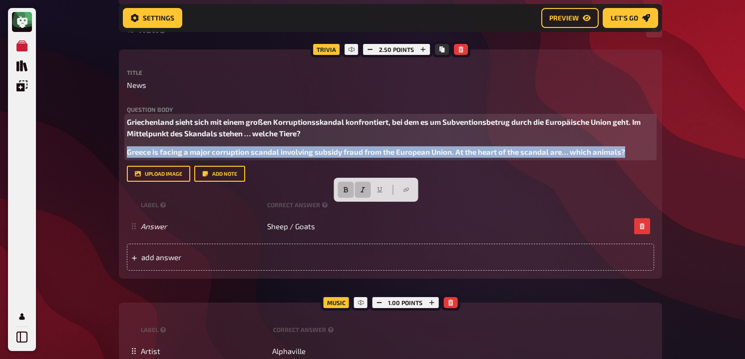
click at [364, 188] on icon "button" at bounding box center [363, 189] width 4 height 5
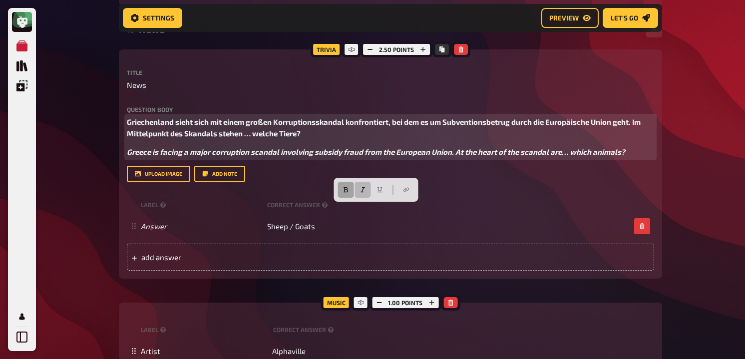
click at [350, 188] on button "button" at bounding box center [346, 190] width 16 height 16
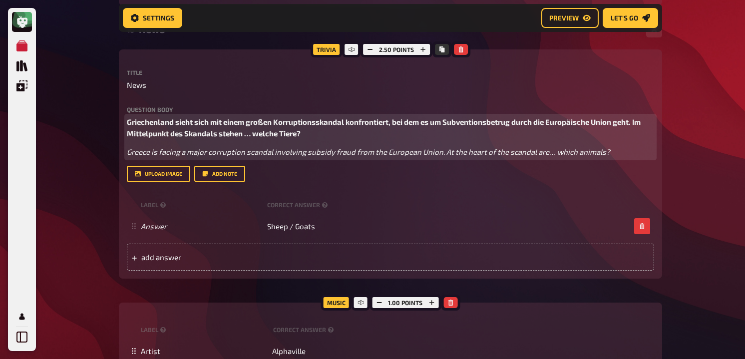
click at [259, 138] on span "Griechenland sieht sich mit einem großen Korruptionsskandal konfrontiert, bei d…" at bounding box center [384, 127] width 515 height 20
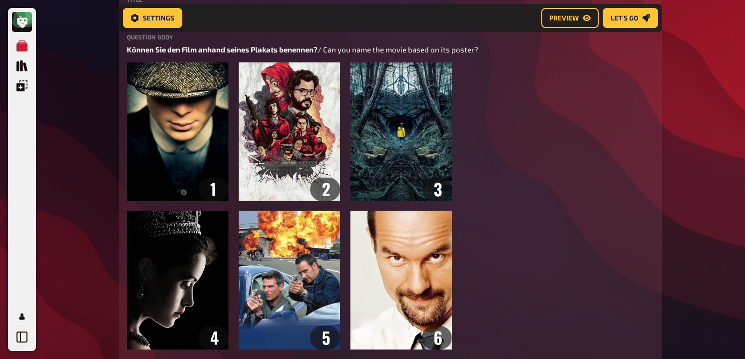
scroll to position [0, 0]
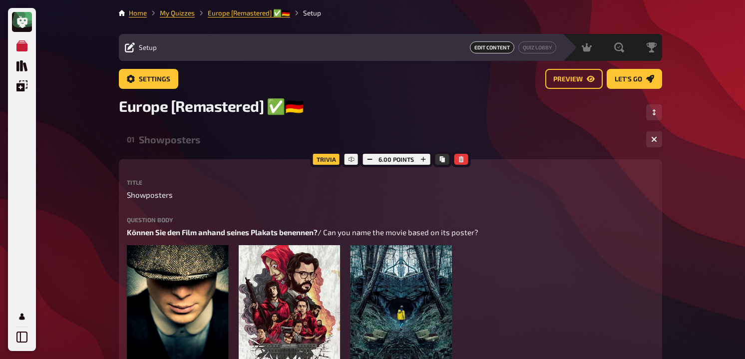
click at [194, 138] on div "Showposters" at bounding box center [388, 139] width 499 height 11
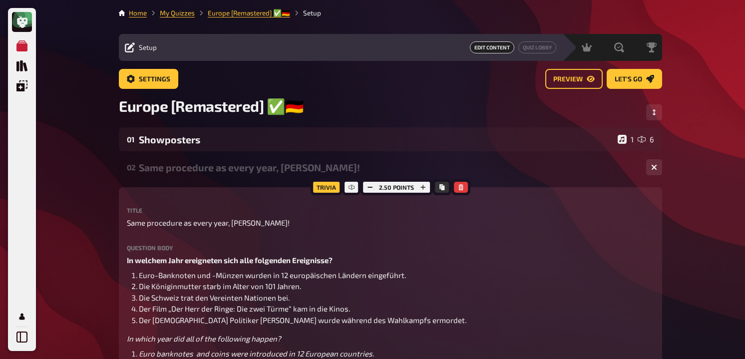
click at [196, 164] on div "Same procedure as every year, [PERSON_NAME]!" at bounding box center [388, 167] width 499 height 11
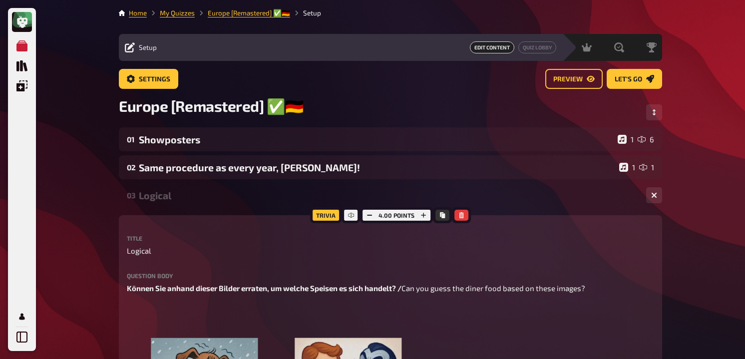
click at [201, 192] on div "Logical" at bounding box center [388, 195] width 499 height 11
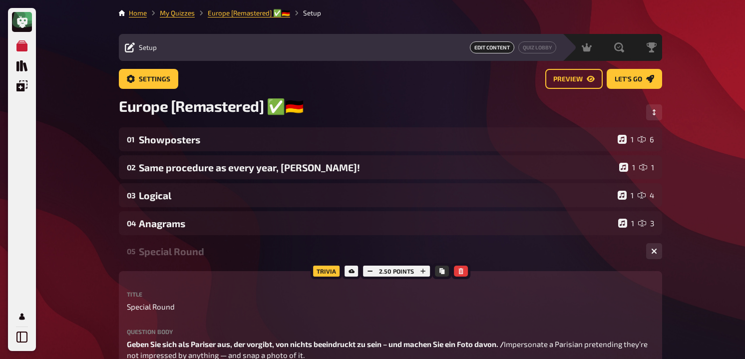
click at [199, 253] on div "Special Round" at bounding box center [388, 251] width 499 height 11
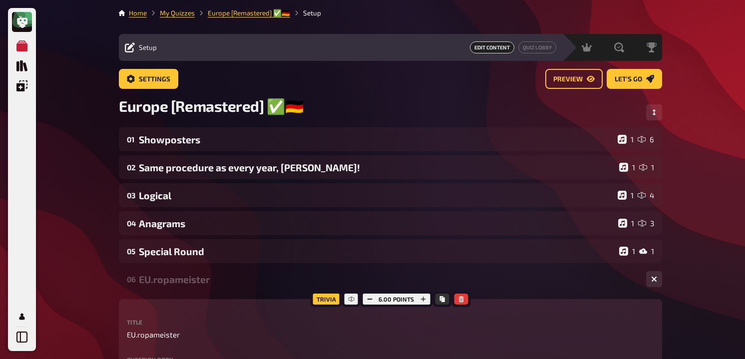
click at [203, 277] on div "EU.ropameister" at bounding box center [388, 279] width 499 height 11
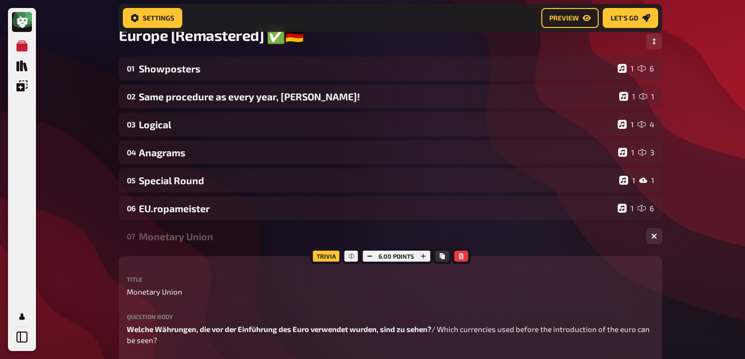
scroll to position [79, 0]
click at [216, 244] on div "07 Monetary Union 1 6" at bounding box center [390, 236] width 543 height 24
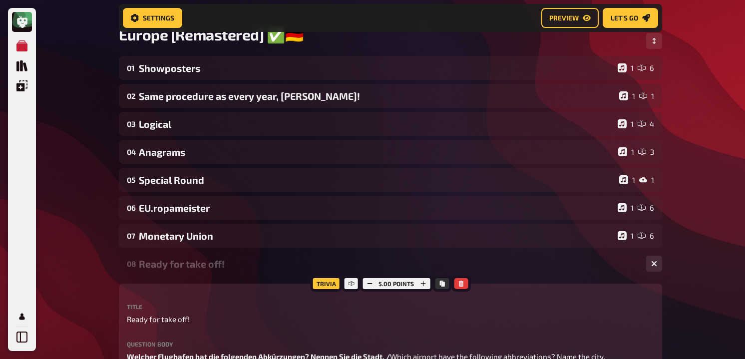
click at [215, 267] on div "Ready for take off!" at bounding box center [388, 263] width 499 height 11
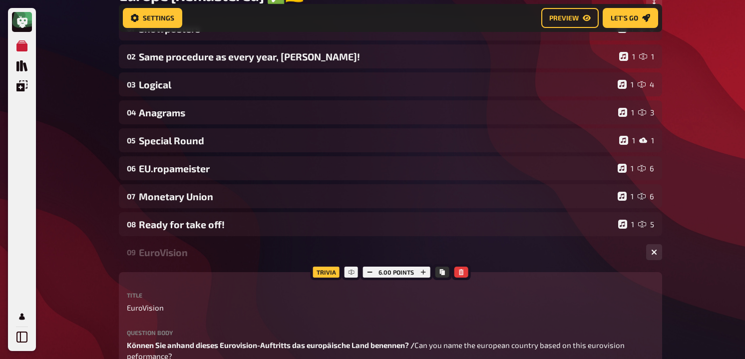
scroll to position [153, 0]
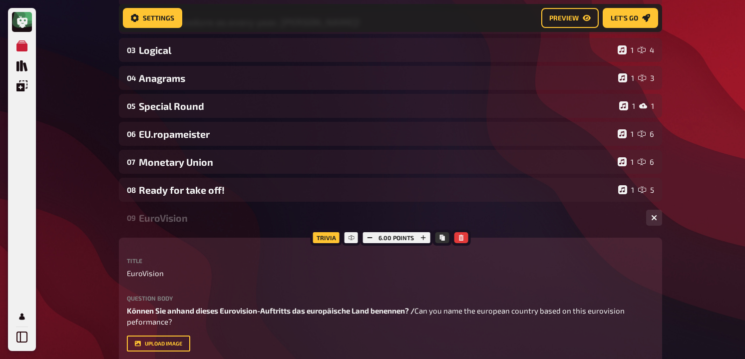
click at [223, 227] on div "09 EuroVision 1 6" at bounding box center [390, 218] width 543 height 24
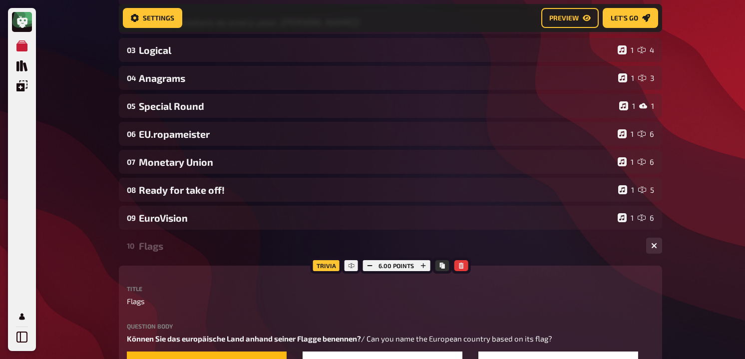
click at [222, 255] on div "10 Flags 1 6" at bounding box center [390, 246] width 543 height 24
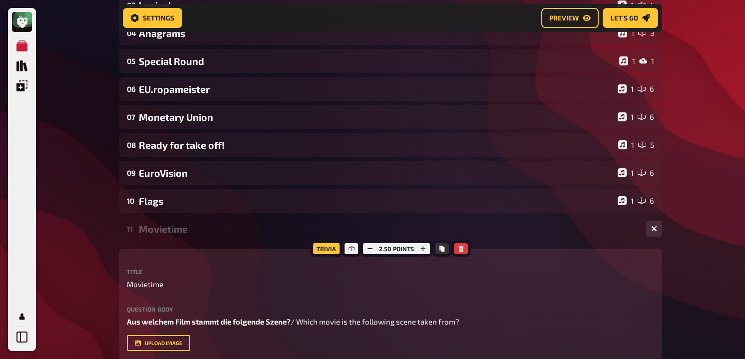
scroll to position [241, 0]
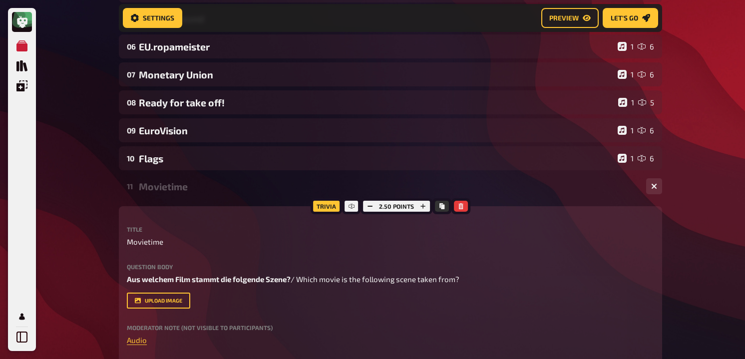
click at [227, 198] on div "11 Movietime 1 1" at bounding box center [390, 186] width 543 height 24
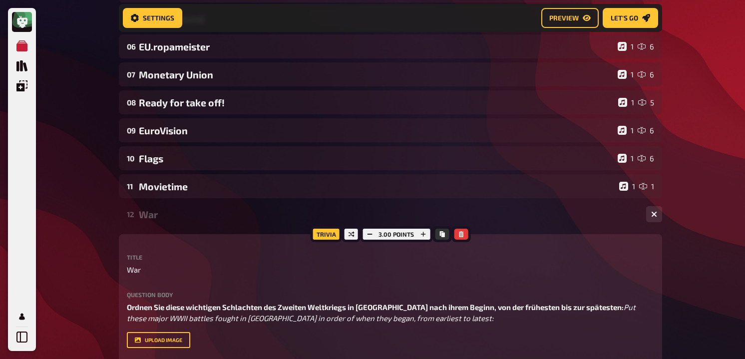
click at [226, 222] on div "12 War 1 7" at bounding box center [390, 214] width 543 height 24
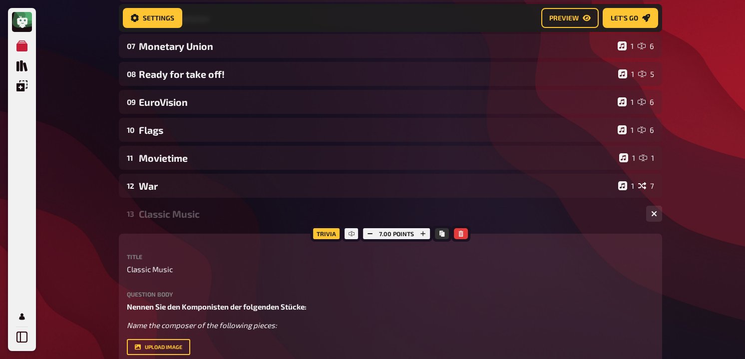
click at [226, 219] on div "Classic Music" at bounding box center [388, 213] width 499 height 11
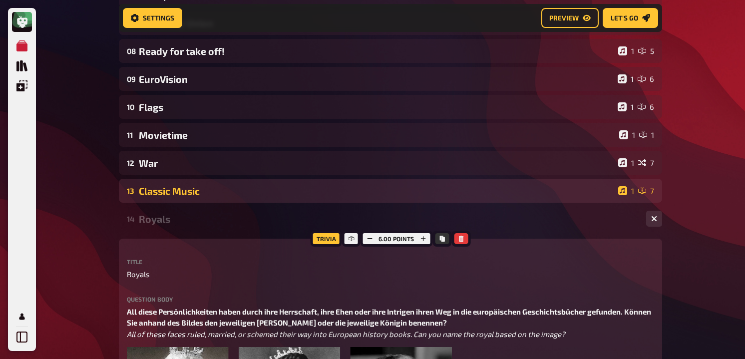
scroll to position [321, 0]
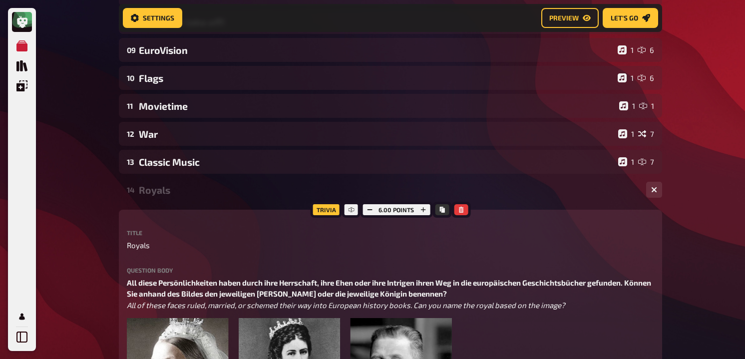
click at [225, 199] on div "14 Royals 1 6" at bounding box center [390, 190] width 543 height 24
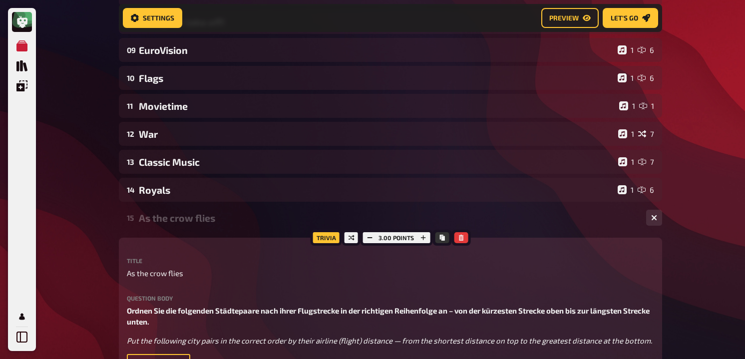
click at [224, 230] on div "15 As the crow flies 1 5" at bounding box center [390, 218] width 543 height 24
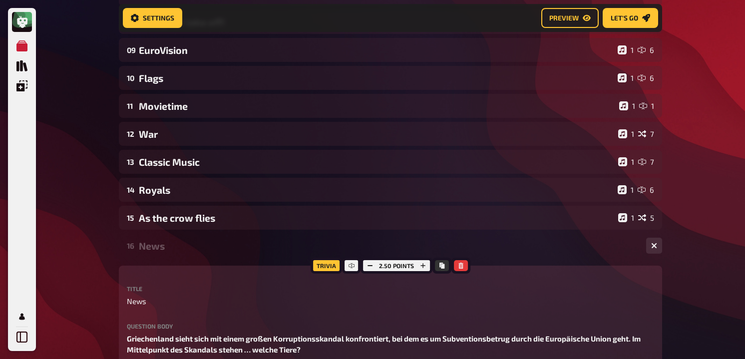
click at [221, 254] on div "16 News 1 1" at bounding box center [390, 246] width 543 height 24
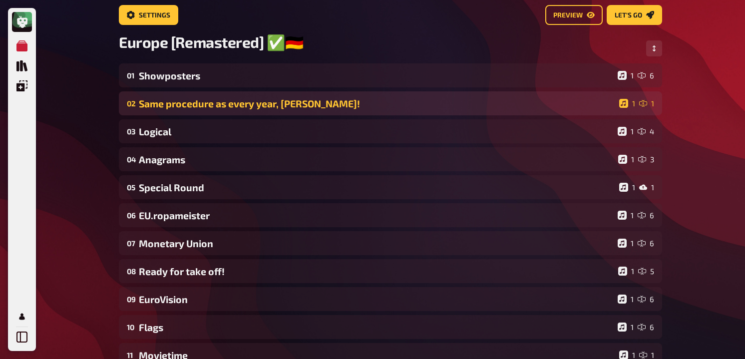
scroll to position [56, 0]
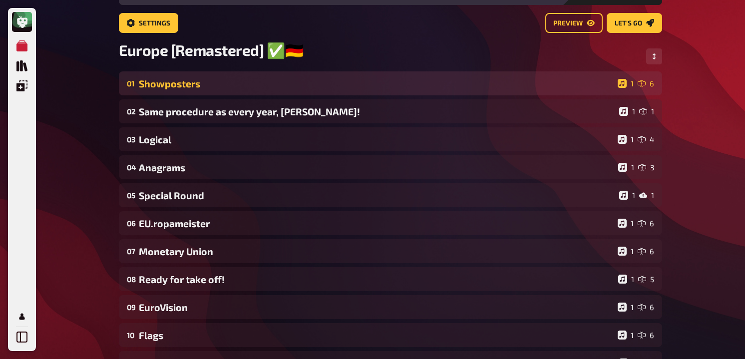
click at [242, 88] on div "Showposters" at bounding box center [376, 83] width 475 height 11
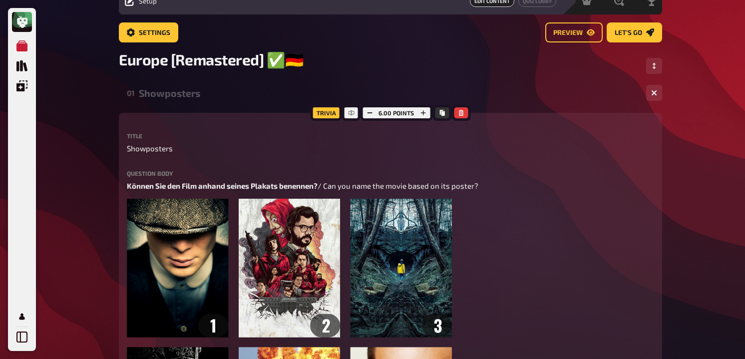
scroll to position [0, 0]
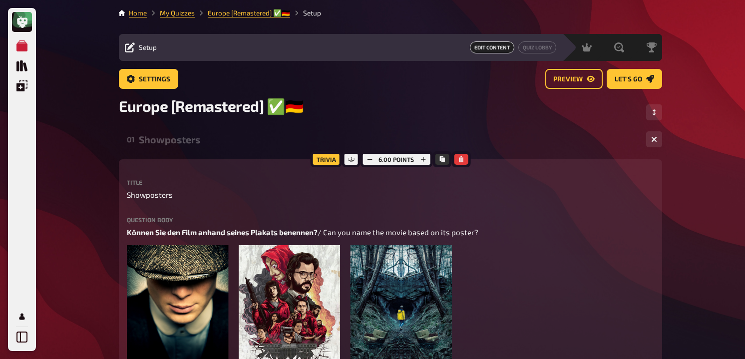
click at [199, 146] on div "01 Showposters 1 6" at bounding box center [390, 139] width 543 height 24
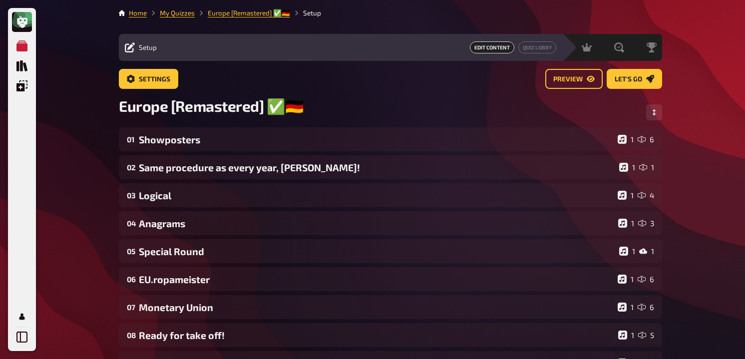
click at [157, 91] on div "Settings Preview Let's go" at bounding box center [390, 83] width 543 height 28
click at [157, 80] on span "Settings" at bounding box center [154, 79] width 31 height 7
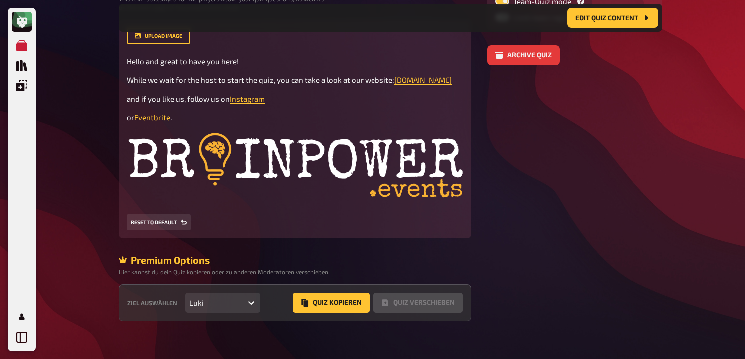
scroll to position [277, 0]
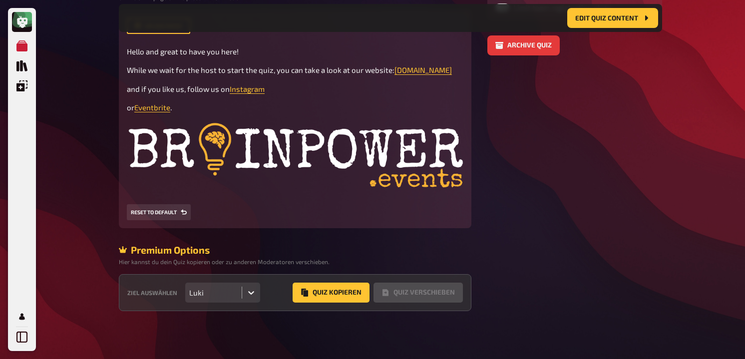
click at [190, 295] on div "Luki" at bounding box center [213, 292] width 48 height 9
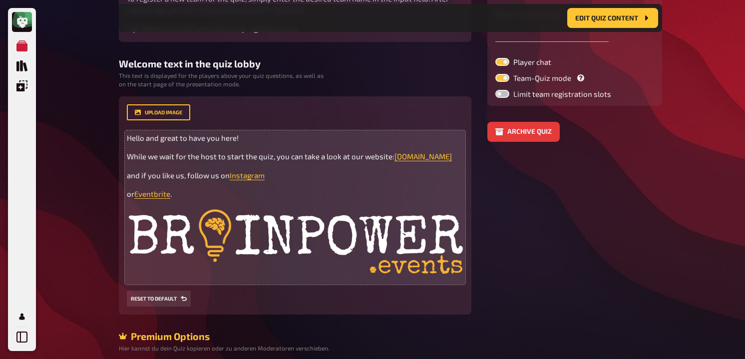
scroll to position [0, 0]
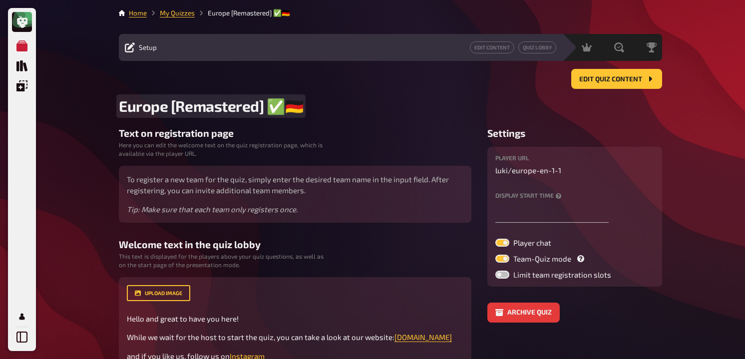
click at [194, 105] on span "Europe [Remastered] ✅​🇩🇪" at bounding box center [211, 106] width 184 height 18
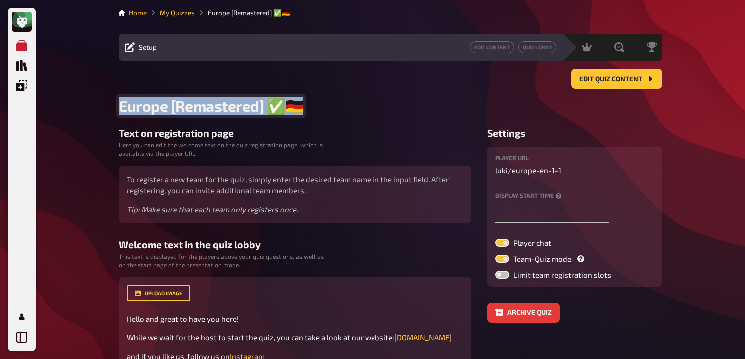
click at [194, 105] on span "Europe [Remastered] ✅​🇩🇪" at bounding box center [211, 106] width 184 height 18
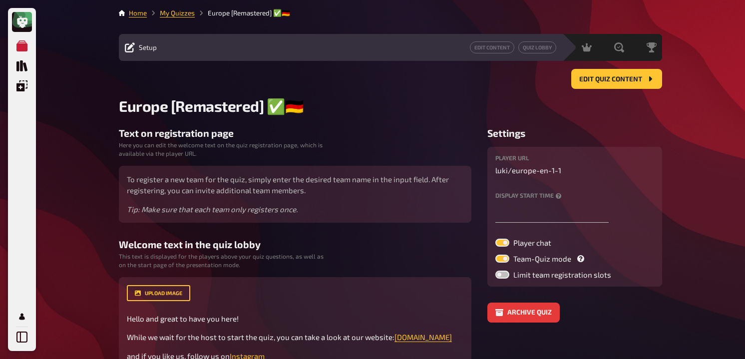
click at [350, 144] on div "Text on registration page Here you can edit the welcome text on the quiz regist…" at bounding box center [295, 174] width 353 height 95
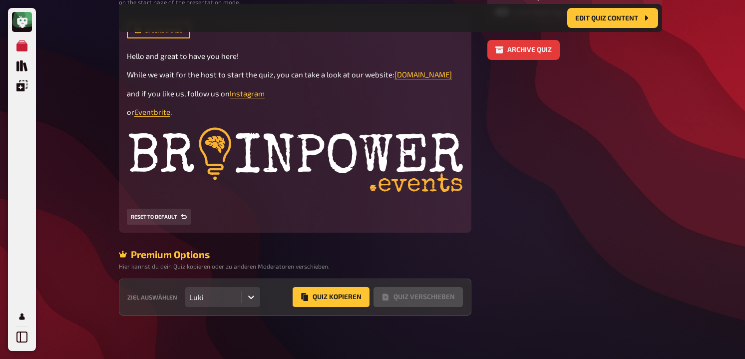
scroll to position [277, 0]
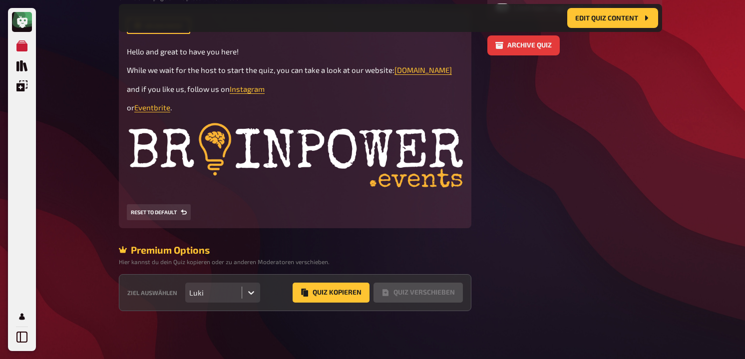
click at [233, 293] on div "Luki" at bounding box center [213, 292] width 48 height 9
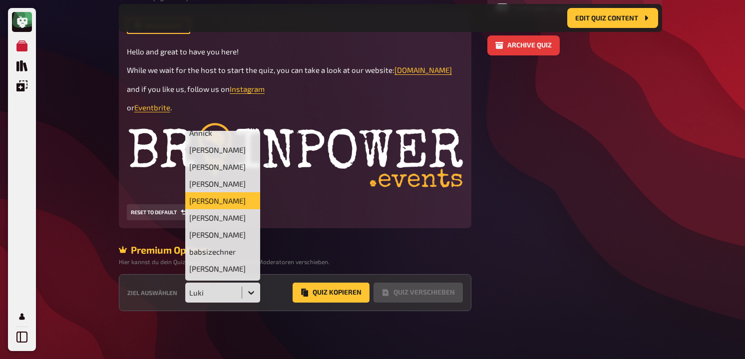
scroll to position [68, 0]
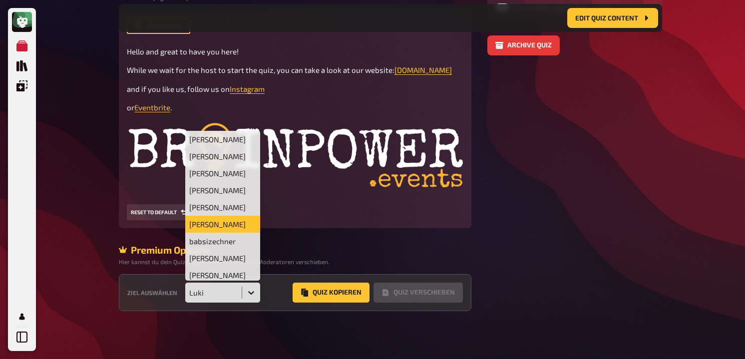
click at [208, 230] on div "[PERSON_NAME]" at bounding box center [222, 224] width 75 height 17
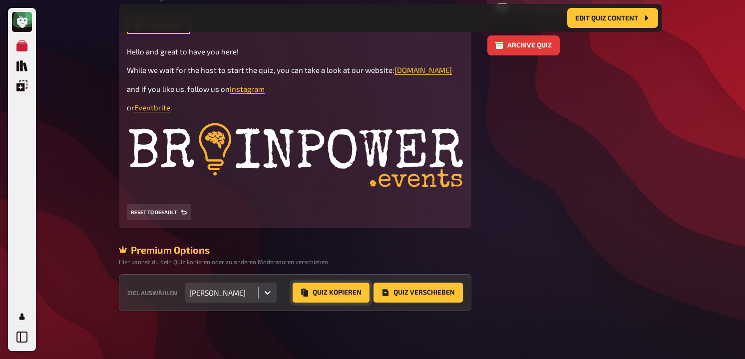
click at [328, 293] on button "Quiz Kopieren" at bounding box center [331, 293] width 77 height 20
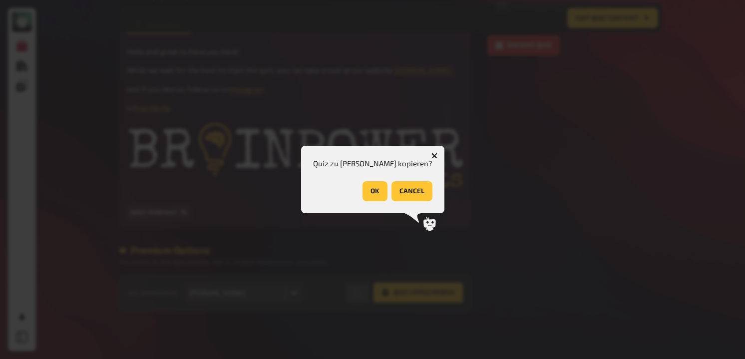
click at [371, 192] on button "OK" at bounding box center [375, 191] width 25 height 20
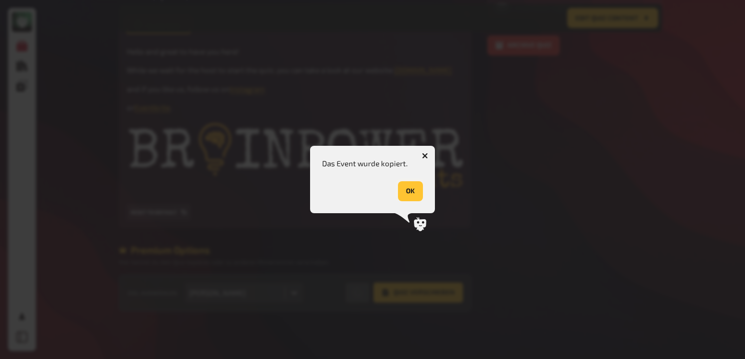
click at [413, 191] on button "OK" at bounding box center [410, 191] width 25 height 20
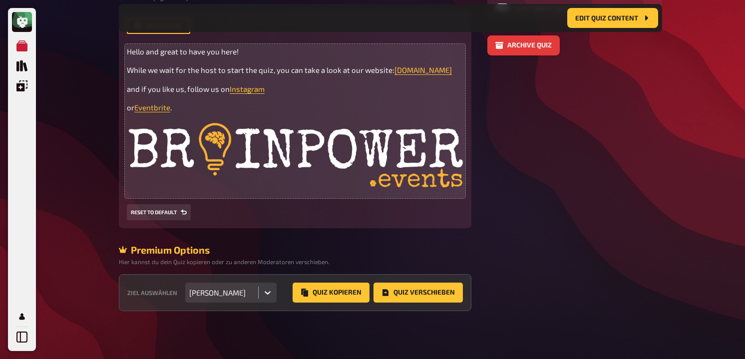
scroll to position [0, 0]
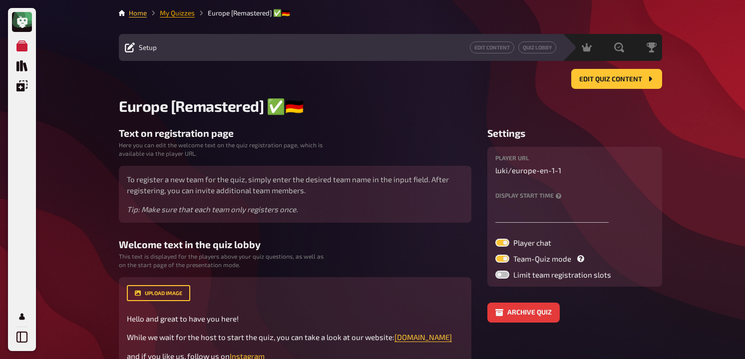
click at [183, 11] on link "My Quizzes" at bounding box center [177, 13] width 35 height 8
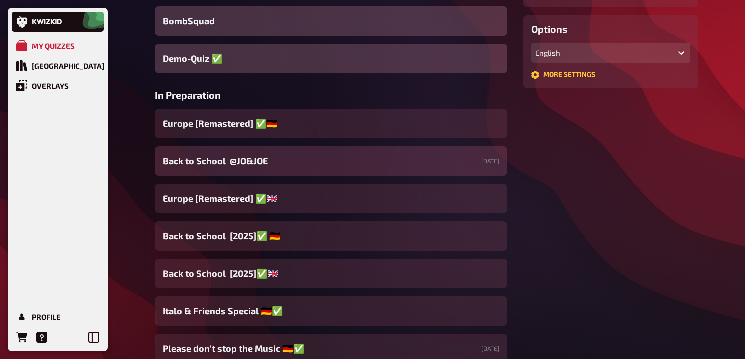
scroll to position [278, 0]
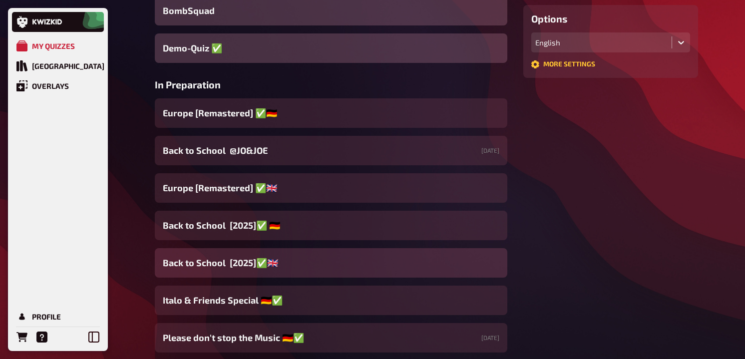
click at [249, 273] on div "Back to School [2025]✅​🇬🇧​" at bounding box center [331, 262] width 353 height 29
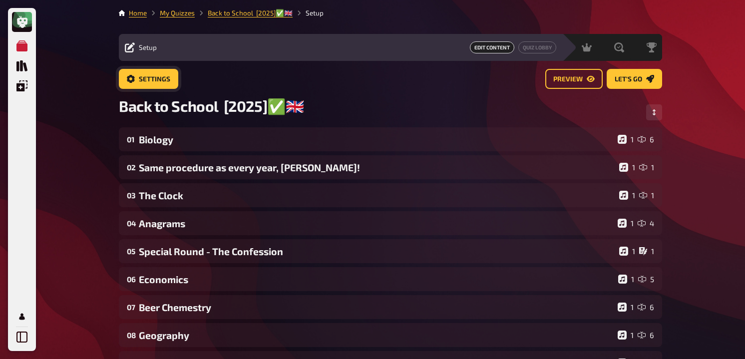
click at [154, 76] on span "Settings" at bounding box center [154, 79] width 31 height 7
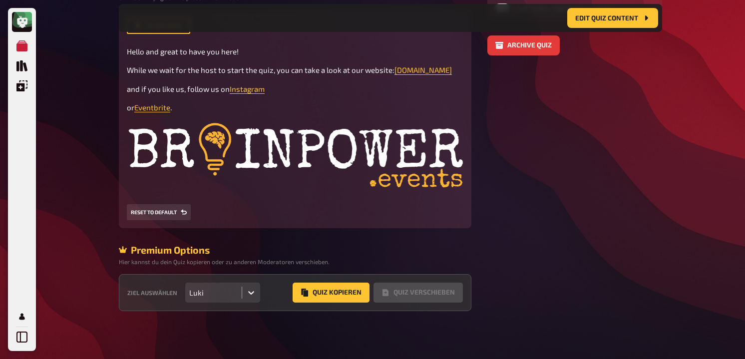
scroll to position [288, 0]
click at [244, 284] on div at bounding box center [251, 293] width 18 height 18
click at [227, 298] on div "Luki" at bounding box center [213, 293] width 56 height 20
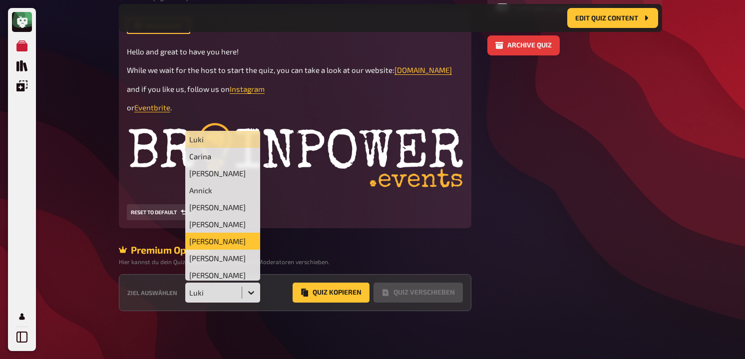
click at [232, 245] on div "[PERSON_NAME]" at bounding box center [222, 241] width 75 height 17
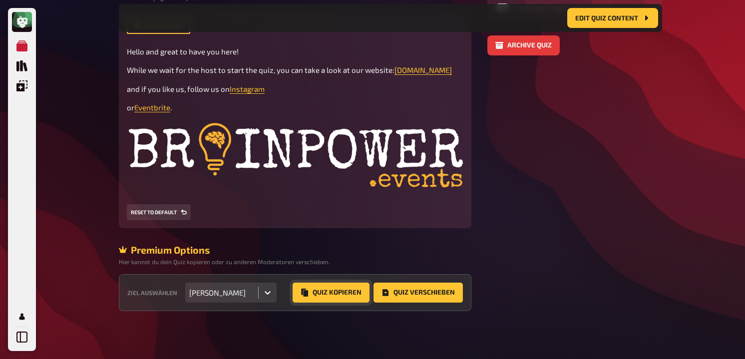
click at [322, 291] on button "Quiz Kopieren" at bounding box center [331, 293] width 77 height 20
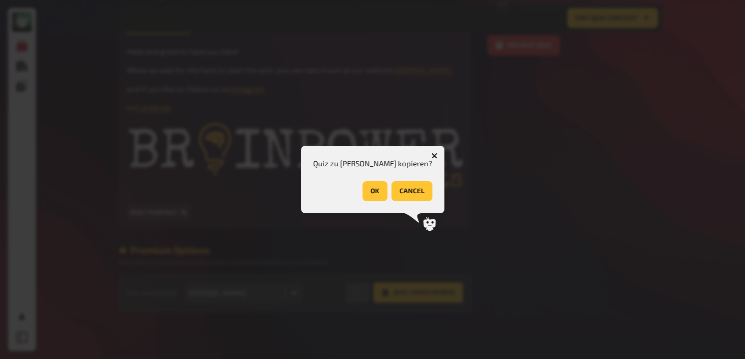
click at [364, 193] on button "OK" at bounding box center [375, 191] width 25 height 20
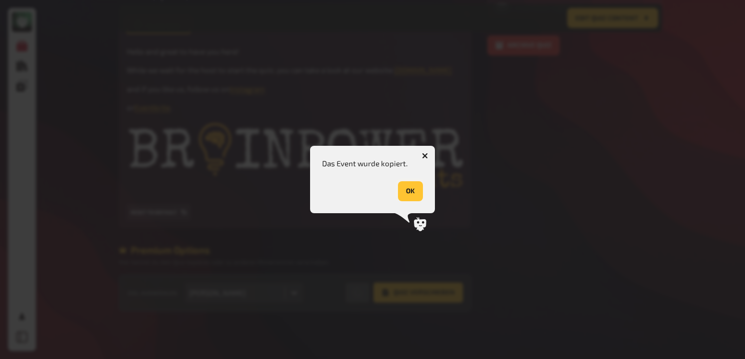
click at [419, 193] on button "OK" at bounding box center [410, 191] width 25 height 20
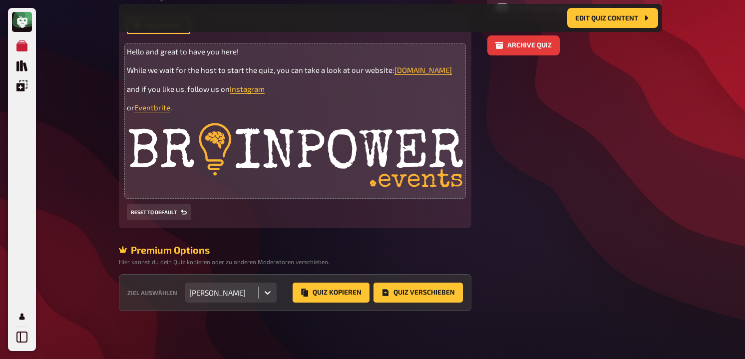
scroll to position [0, 0]
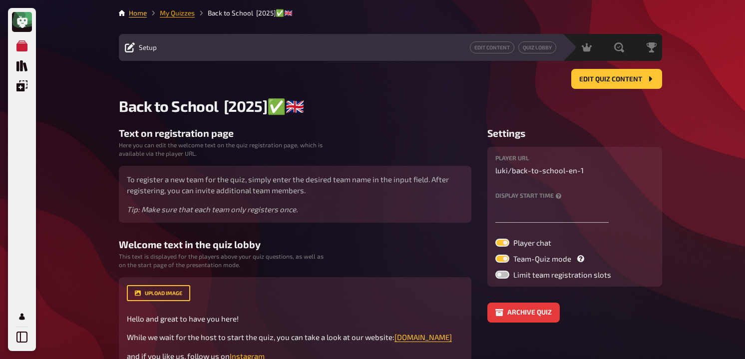
click at [186, 11] on link "My Quizzes" at bounding box center [177, 13] width 35 height 8
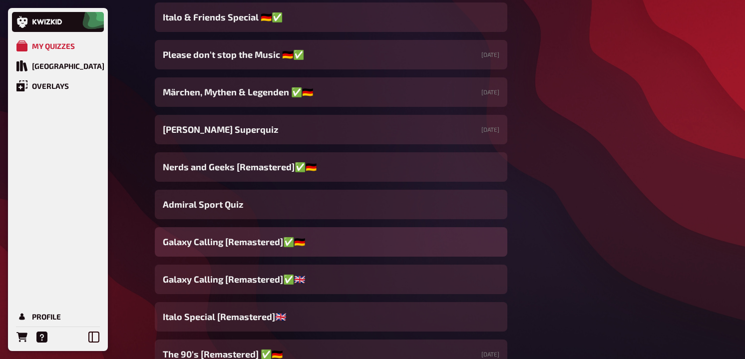
scroll to position [564, 0]
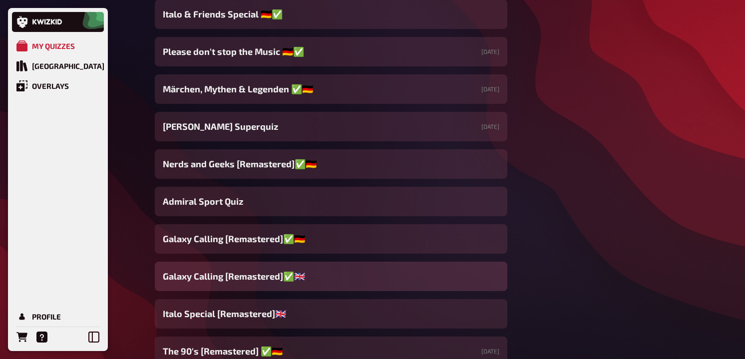
click at [269, 280] on span "Galaxy Calling [Remastered]✅​🇬🇧​" at bounding box center [234, 276] width 142 height 13
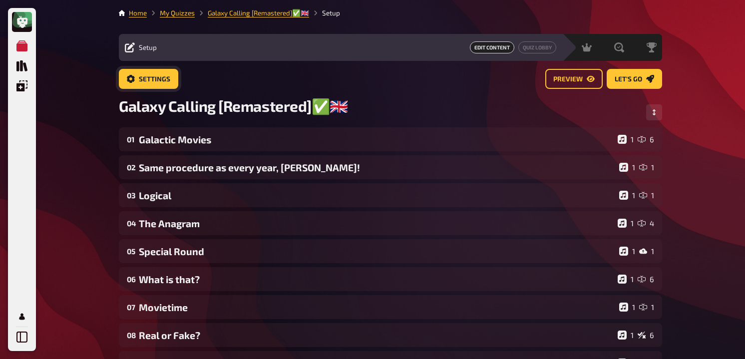
click at [166, 80] on span "Settings" at bounding box center [154, 79] width 31 height 7
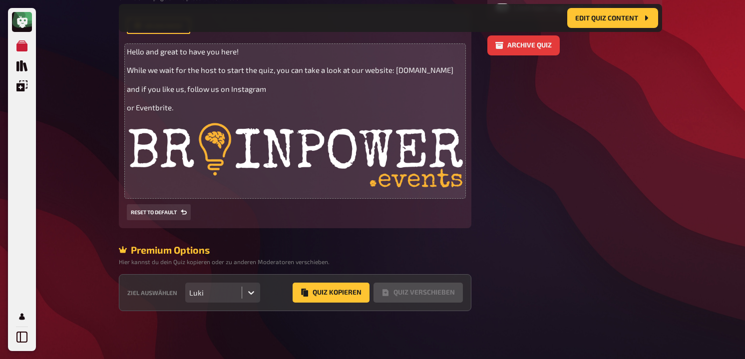
scroll to position [277, 0]
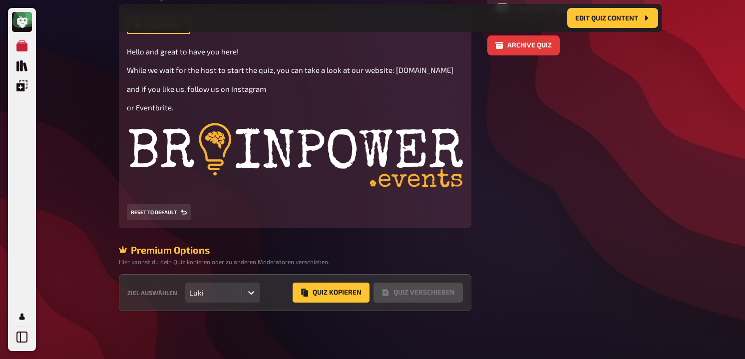
click at [225, 289] on div "Luki" at bounding box center [213, 292] width 48 height 9
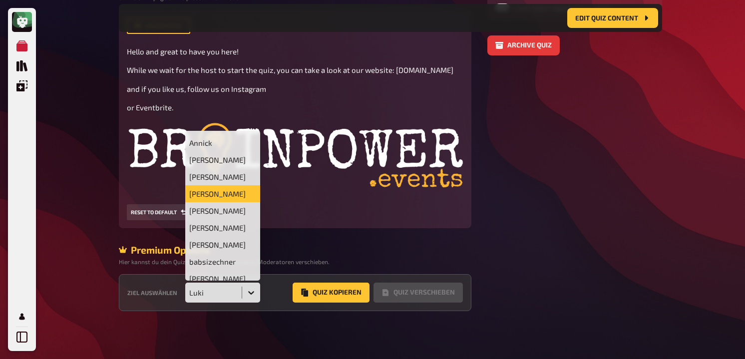
scroll to position [0, 0]
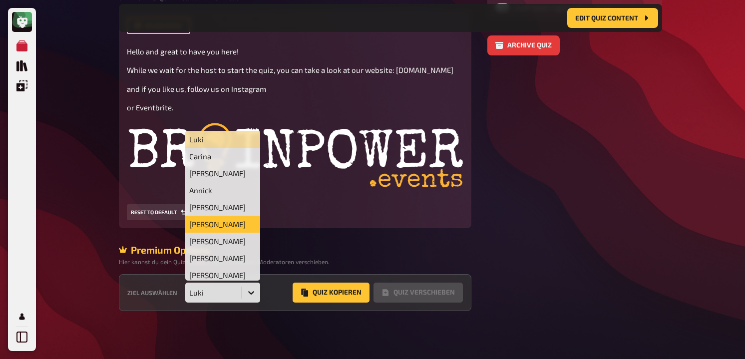
click at [222, 226] on div "[PERSON_NAME]" at bounding box center [222, 224] width 75 height 17
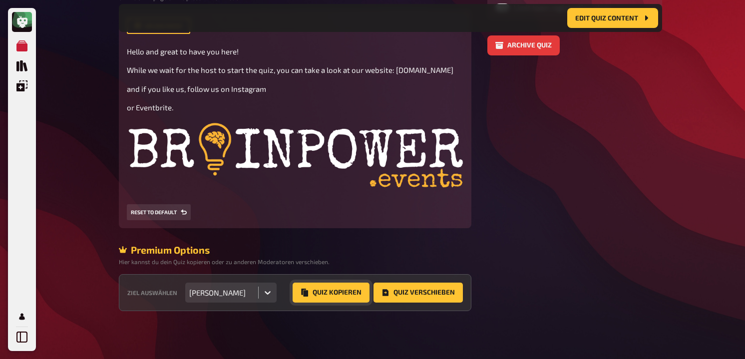
click at [337, 295] on button "Quiz Kopieren" at bounding box center [331, 293] width 77 height 20
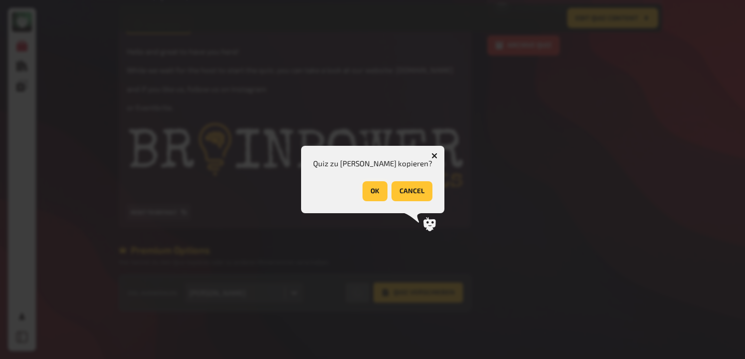
click at [365, 190] on button "OK" at bounding box center [375, 191] width 25 height 20
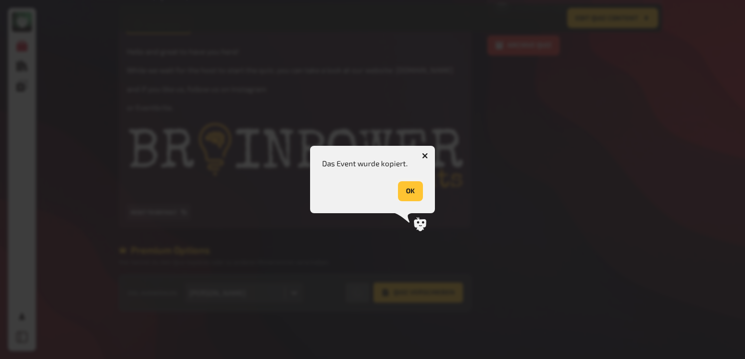
click at [416, 185] on button "OK" at bounding box center [410, 191] width 25 height 20
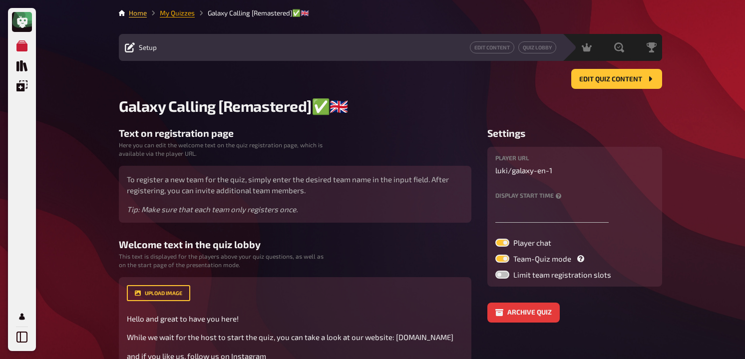
click at [174, 16] on link "My Quizzes" at bounding box center [177, 13] width 35 height 8
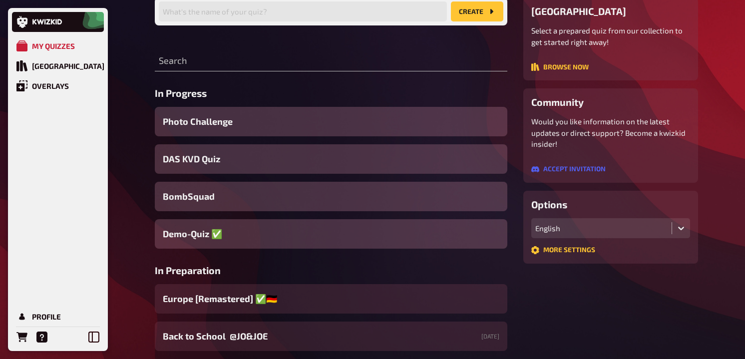
scroll to position [208, 0]
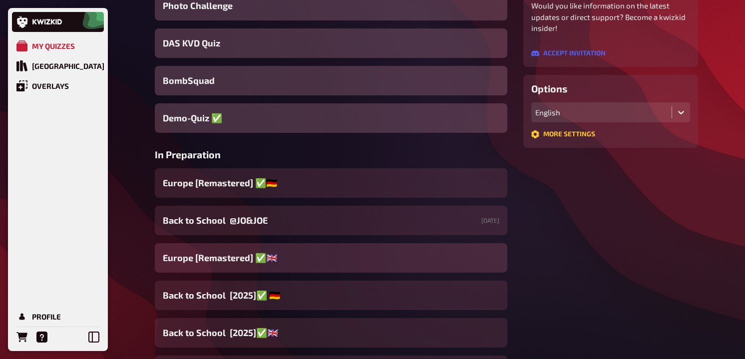
click at [246, 254] on span "Europe [Remastered] ✅​🇬🇧​" at bounding box center [220, 257] width 114 height 13
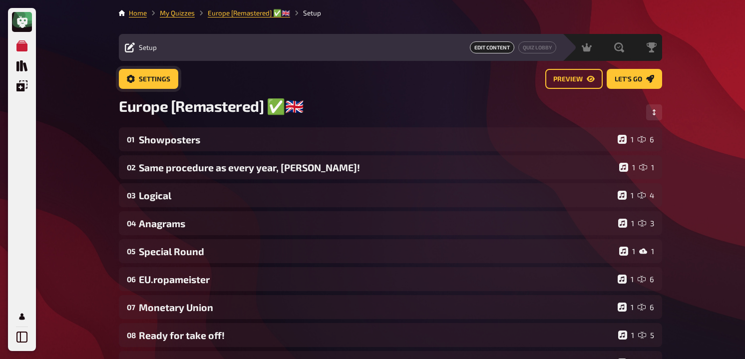
click at [169, 79] on button "Settings" at bounding box center [148, 79] width 59 height 20
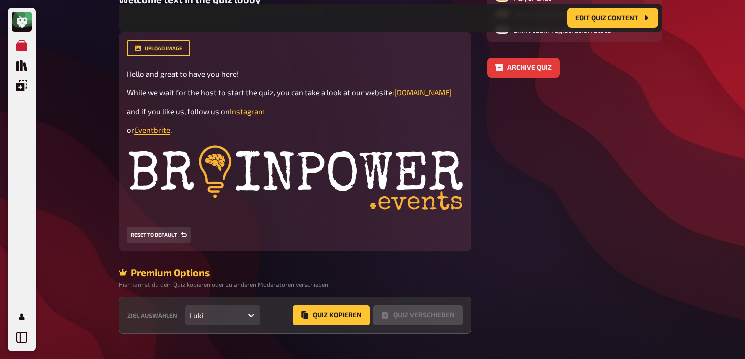
scroll to position [277, 0]
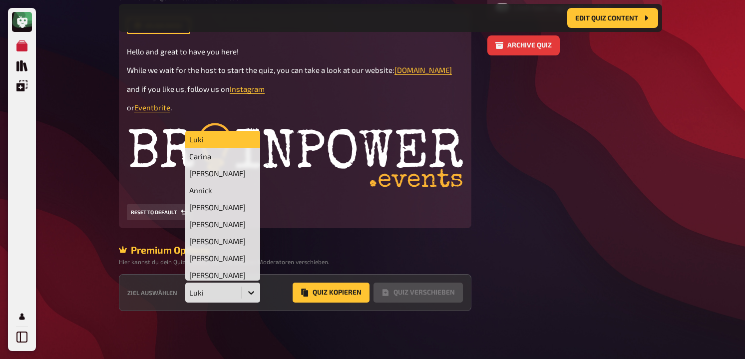
click at [228, 298] on div "Luki" at bounding box center [213, 293] width 56 height 20
click at [231, 160] on div "Carina" at bounding box center [222, 156] width 75 height 17
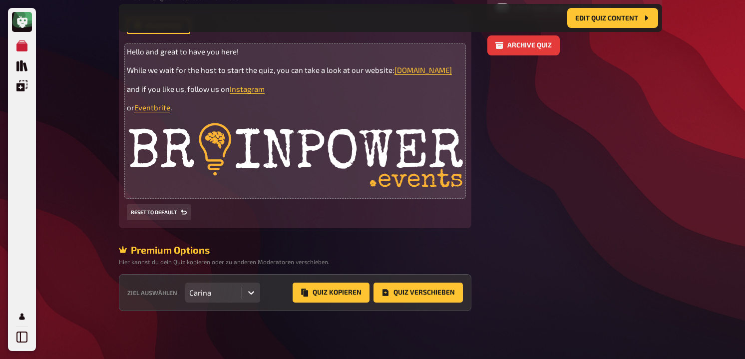
scroll to position [0, 0]
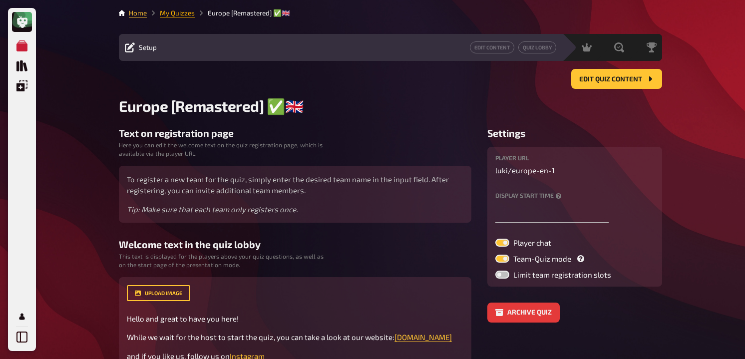
click at [183, 12] on link "My Quizzes" at bounding box center [177, 13] width 35 height 8
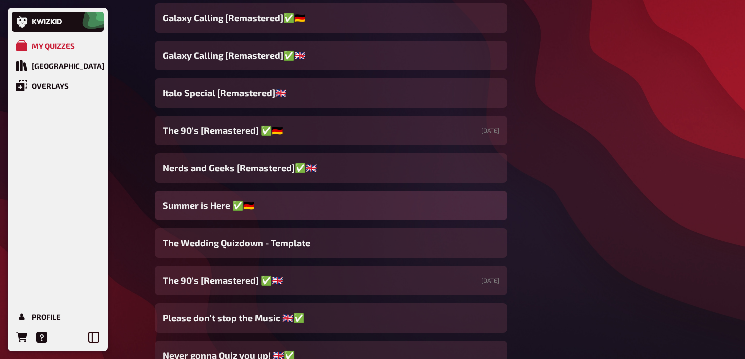
scroll to position [793, 0]
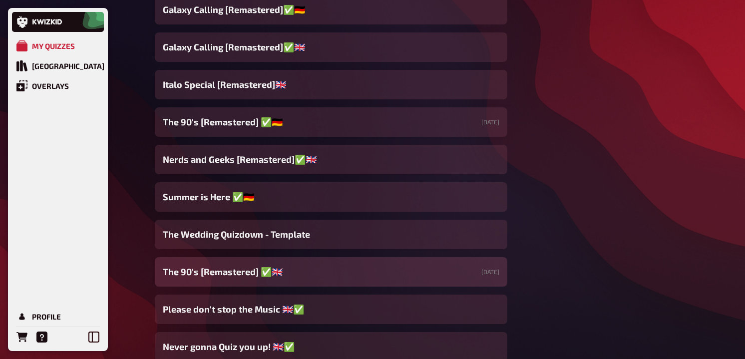
click at [285, 269] on div "The 90's [Remastered] ✅​🇬🇧 [DATE]" at bounding box center [331, 271] width 353 height 29
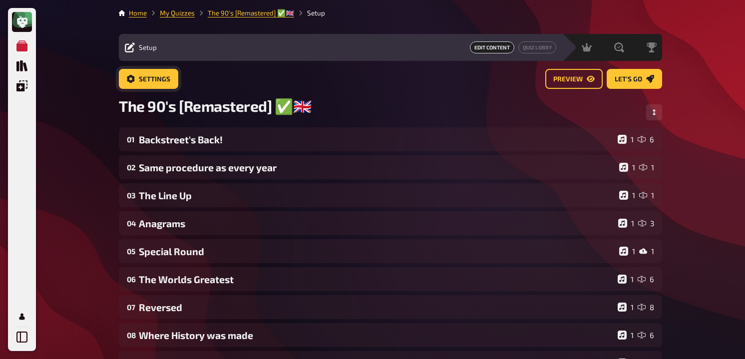
click at [157, 80] on span "Settings" at bounding box center [154, 79] width 31 height 7
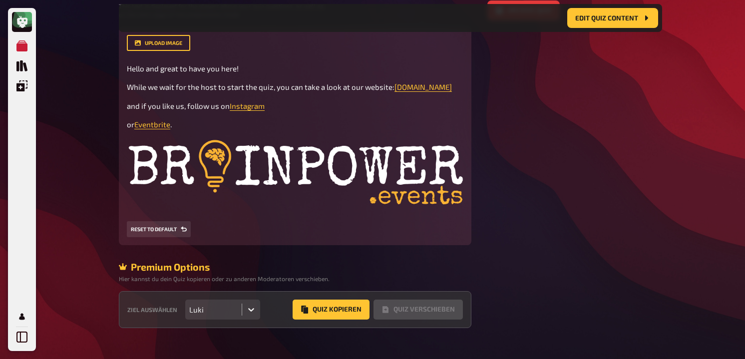
scroll to position [329, 0]
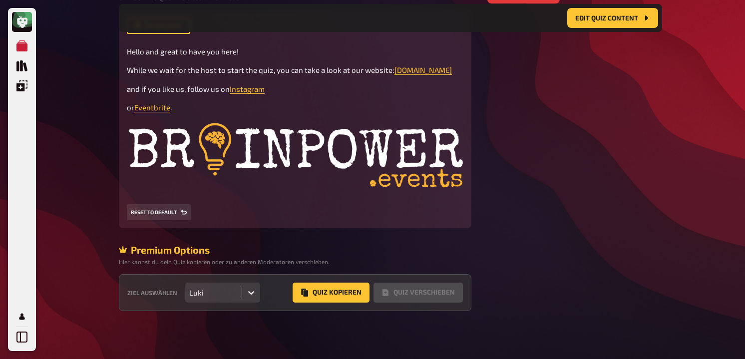
click at [229, 293] on div "Luki" at bounding box center [213, 292] width 48 height 9
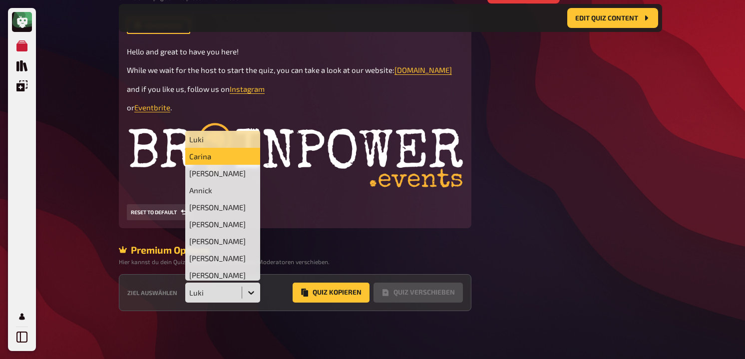
drag, startPoint x: 233, startPoint y: 167, endPoint x: 237, endPoint y: 156, distance: 11.5
click at [237, 155] on div "[PERSON_NAME] [PERSON_NAME] [PERSON_NAME] [PERSON_NAME] [PERSON_NAME] babsizech…" at bounding box center [222, 206] width 75 height 150
click at [237, 156] on div "Carina" at bounding box center [222, 156] width 75 height 17
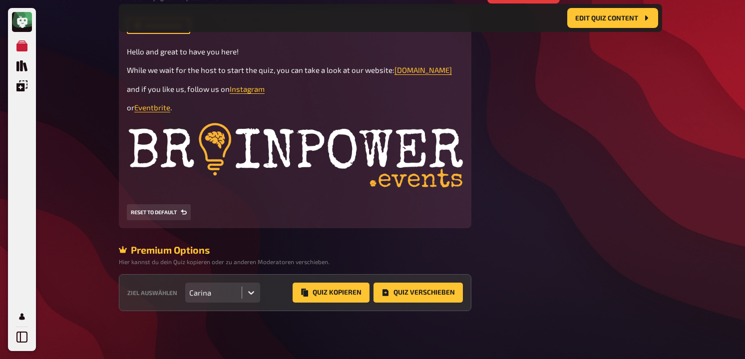
click at [329, 303] on div "Ziel auswählen option Carina, selected. Carina Quiz Kopieren Quiz Verschieben" at bounding box center [295, 292] width 353 height 37
click at [335, 295] on button "Quiz Kopieren" at bounding box center [331, 293] width 77 height 20
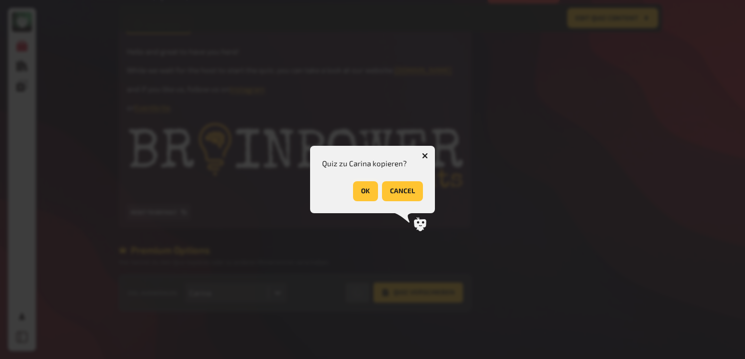
click at [368, 196] on button "OK" at bounding box center [365, 191] width 25 height 20
click at [416, 188] on button "OK" at bounding box center [410, 191] width 25 height 20
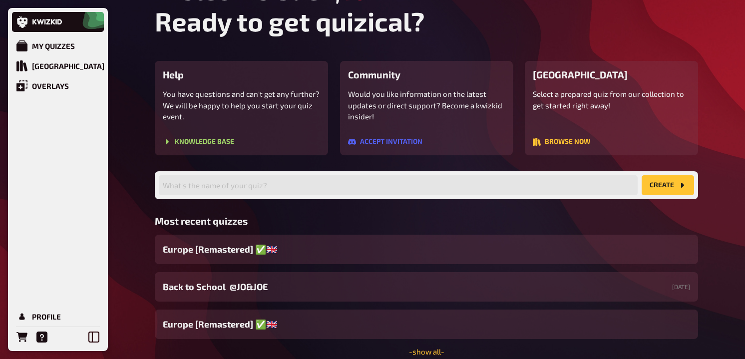
scroll to position [79, 0]
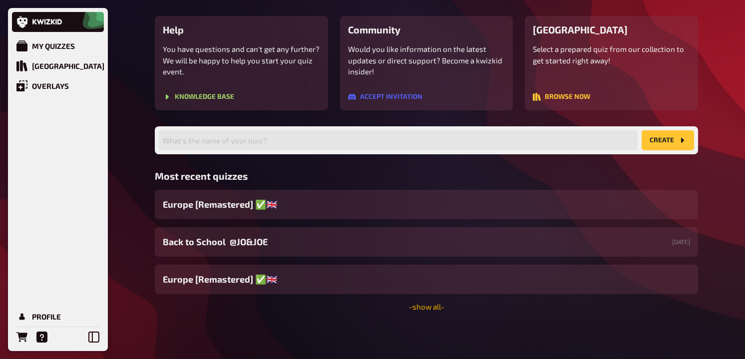
click at [414, 309] on link "- show all -" at bounding box center [426, 306] width 35 height 9
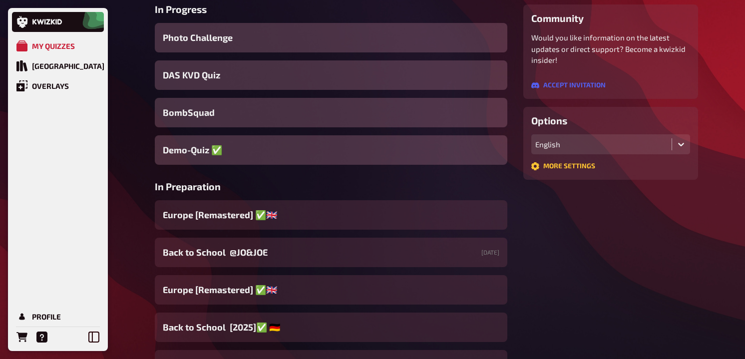
scroll to position [178, 0]
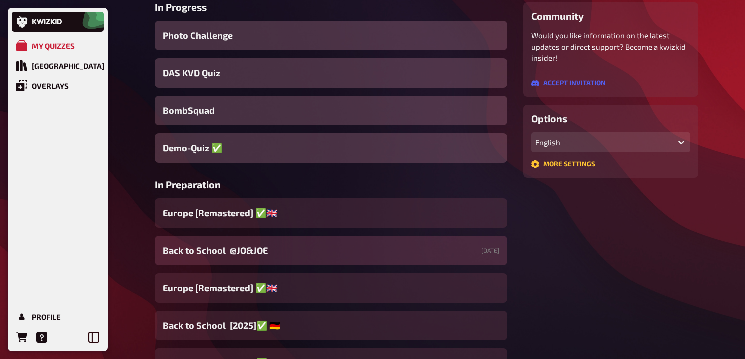
click at [263, 247] on span "Back to School @JO&JOE" at bounding box center [215, 250] width 105 height 13
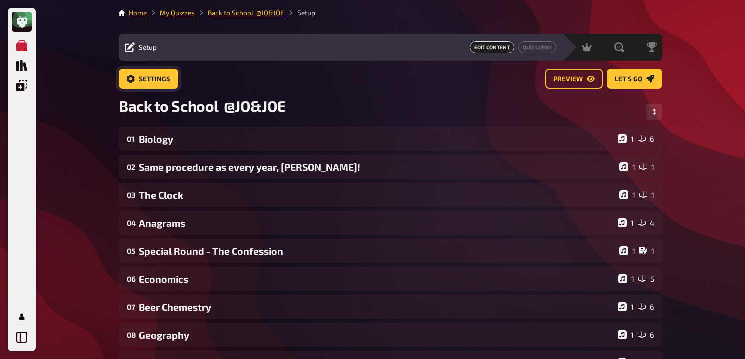
click at [159, 82] on span "Settings" at bounding box center [154, 79] width 31 height 7
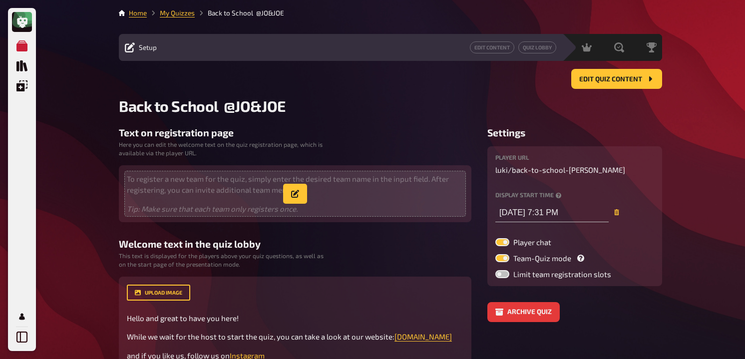
type input "09/02/2025, 7:31 PM"
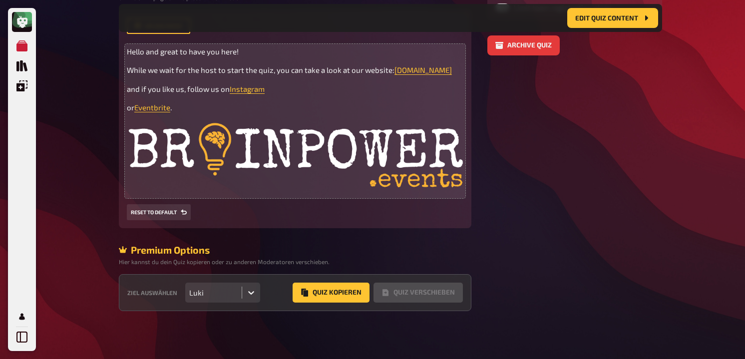
scroll to position [280, 0]
click at [234, 105] on p "or Eventbrite ." at bounding box center [295, 107] width 337 height 11
drag, startPoint x: 190, startPoint y: 104, endPoint x: 91, endPoint y: 47, distance: 113.9
click at [91, 47] on div "My Quizzes Quiz Library Overlays Profile Home My Quizzes Back to School @JO&JOE…" at bounding box center [372, 42] width 745 height 634
copy div "Hello and great to have you here! While we wait for the host to start the quiz,…"
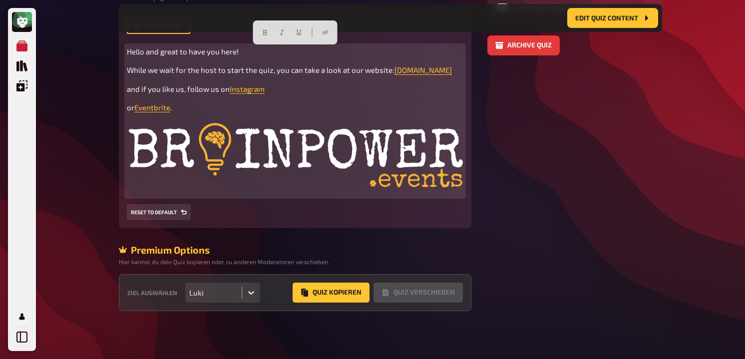
click at [338, 147] on img at bounding box center [295, 158] width 337 height 74
click at [209, 110] on p "or Eventbrite ." at bounding box center [295, 107] width 337 height 11
drag, startPoint x: 209, startPoint y: 110, endPoint x: 110, endPoint y: 52, distance: 115.3
click at [109, 51] on div "My Quizzes Quiz Library Overlays Profile Home My Quizzes Back to School @JO&JOE…" at bounding box center [372, 42] width 745 height 634
drag, startPoint x: 127, startPoint y: 46, endPoint x: 206, endPoint y: 105, distance: 98.5
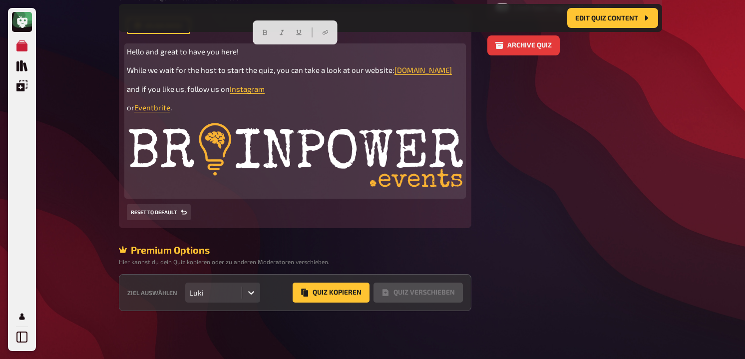
click at [206, 105] on div "Hello and great to have you here! While we wait for the host to start the quiz,…" at bounding box center [295, 121] width 337 height 150
copy div "Hello and great to have you here! While we wait for the host to start the quiz,…"
click at [378, 171] on img at bounding box center [295, 158] width 337 height 74
